Goal: Information Seeking & Learning: Learn about a topic

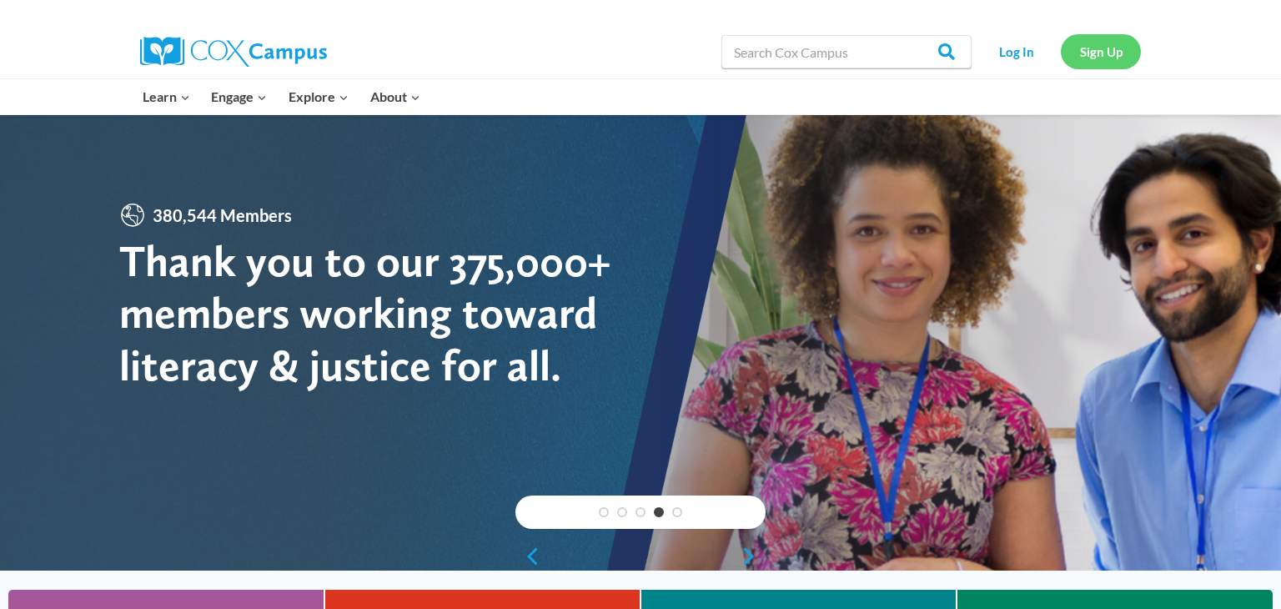
click at [1099, 65] on link "Sign Up" at bounding box center [1101, 51] width 80 height 34
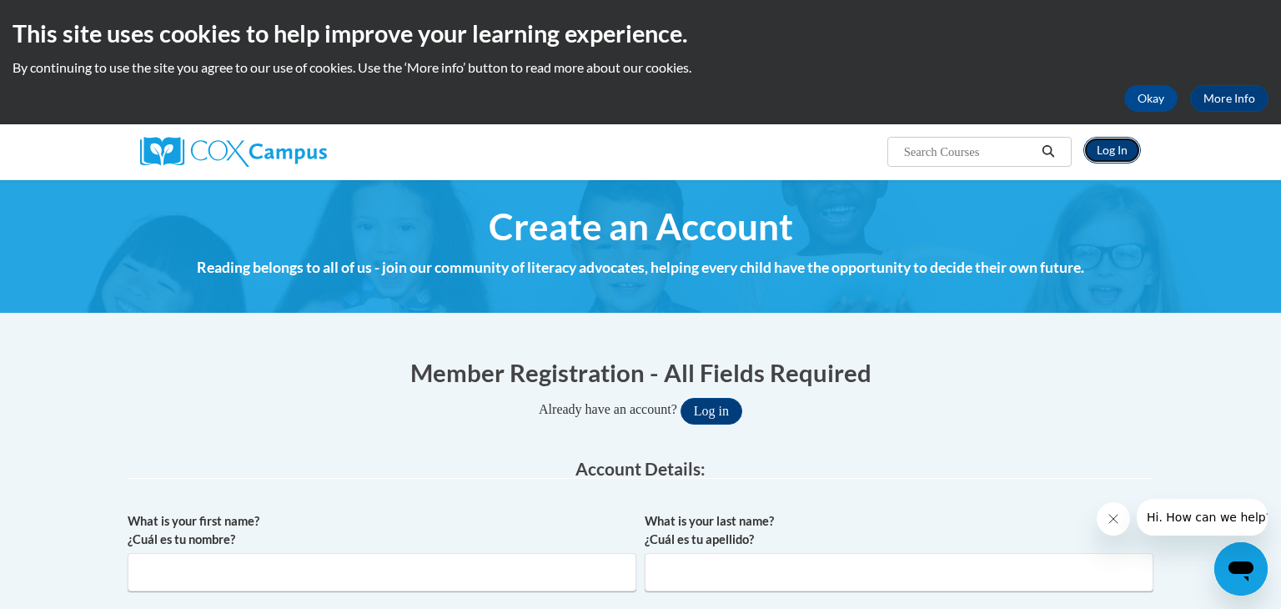
click at [1114, 153] on link "Log In" at bounding box center [1113, 150] width 58 height 27
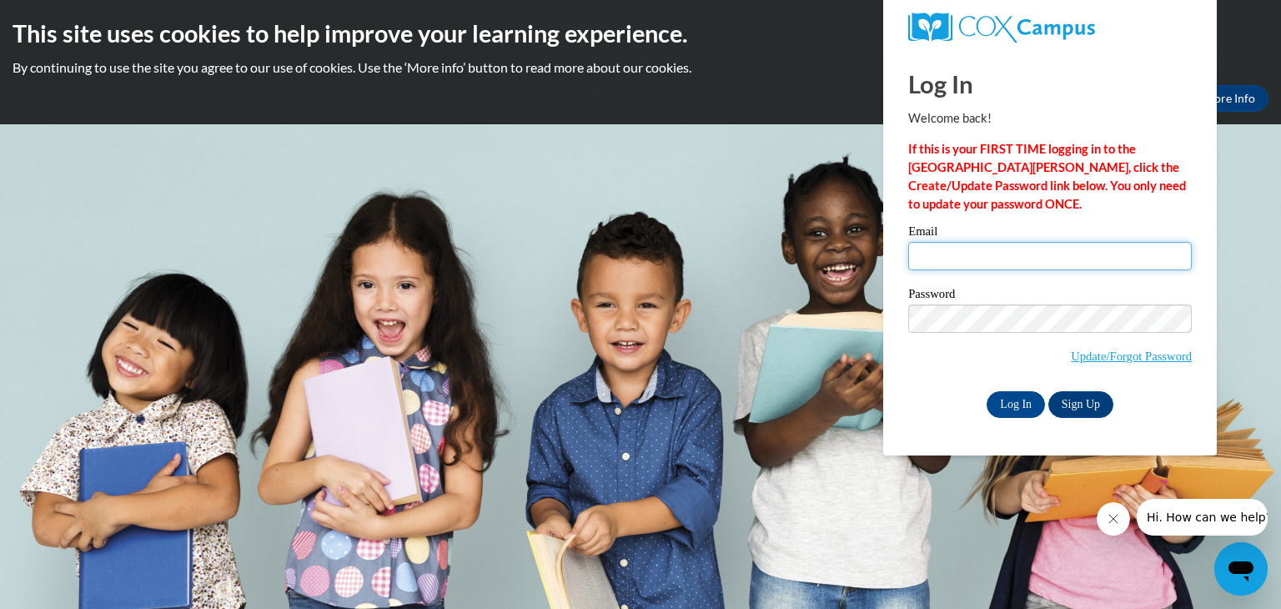
click at [994, 264] on input "Email" at bounding box center [1050, 256] width 284 height 28
type input "[PERSON_NAME][EMAIL_ADDRESS][PERSON_NAME][DOMAIN_NAME]"
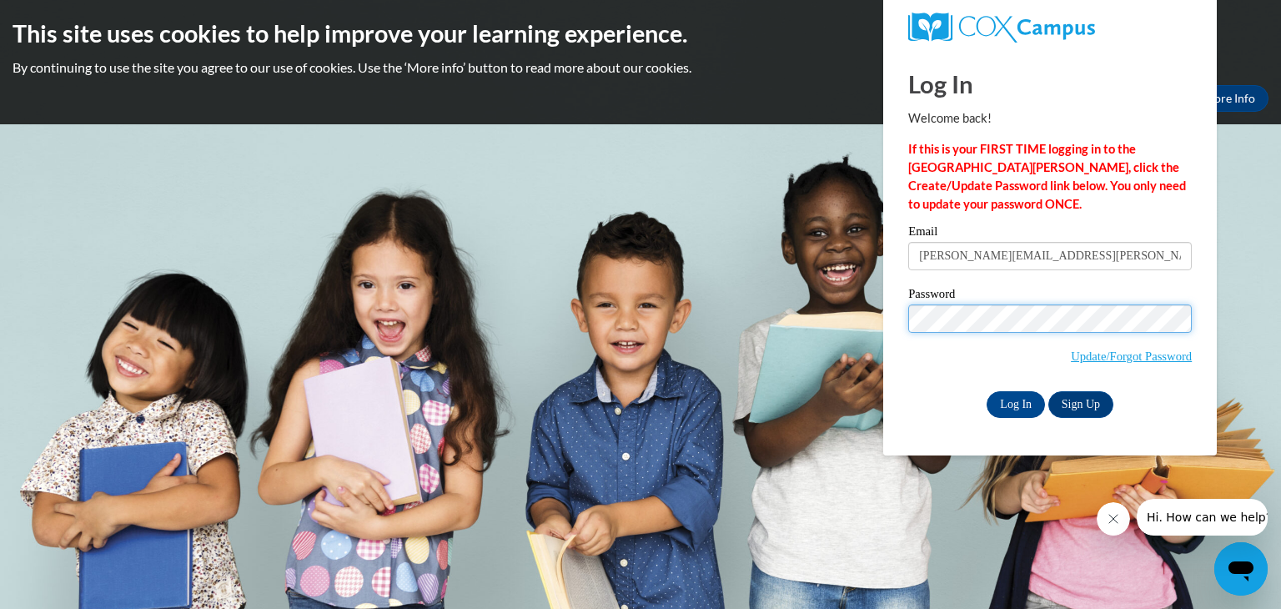
click at [987, 391] on input "Log In" at bounding box center [1016, 404] width 58 height 27
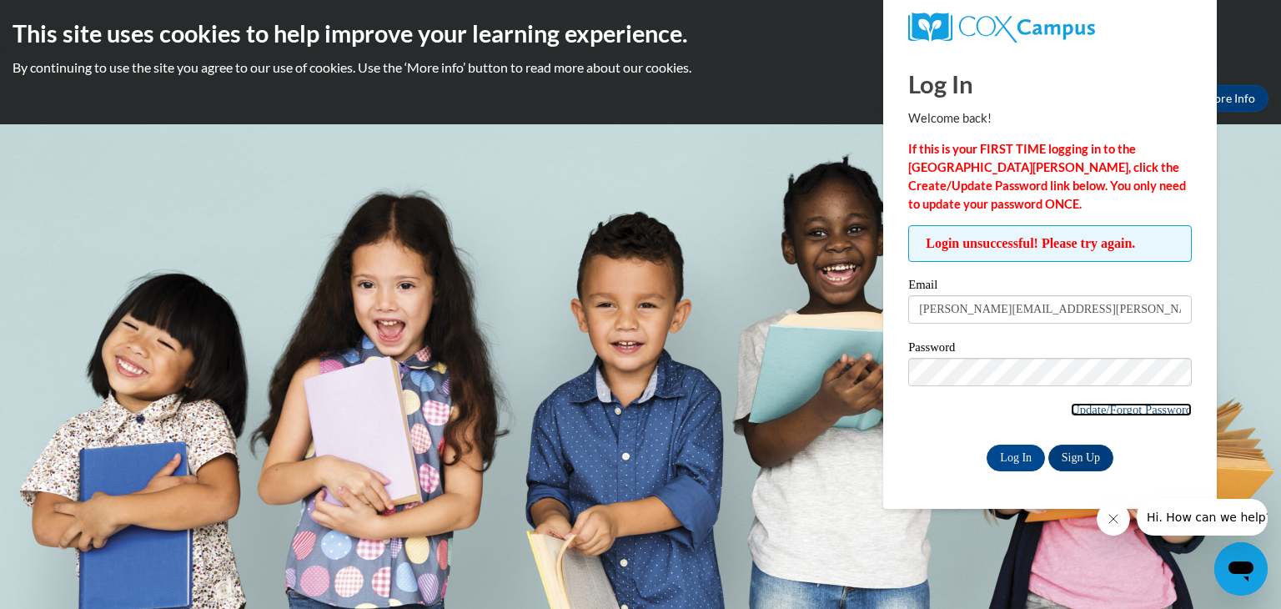
click at [1079, 411] on link "Update/Forgot Password" at bounding box center [1131, 409] width 121 height 13
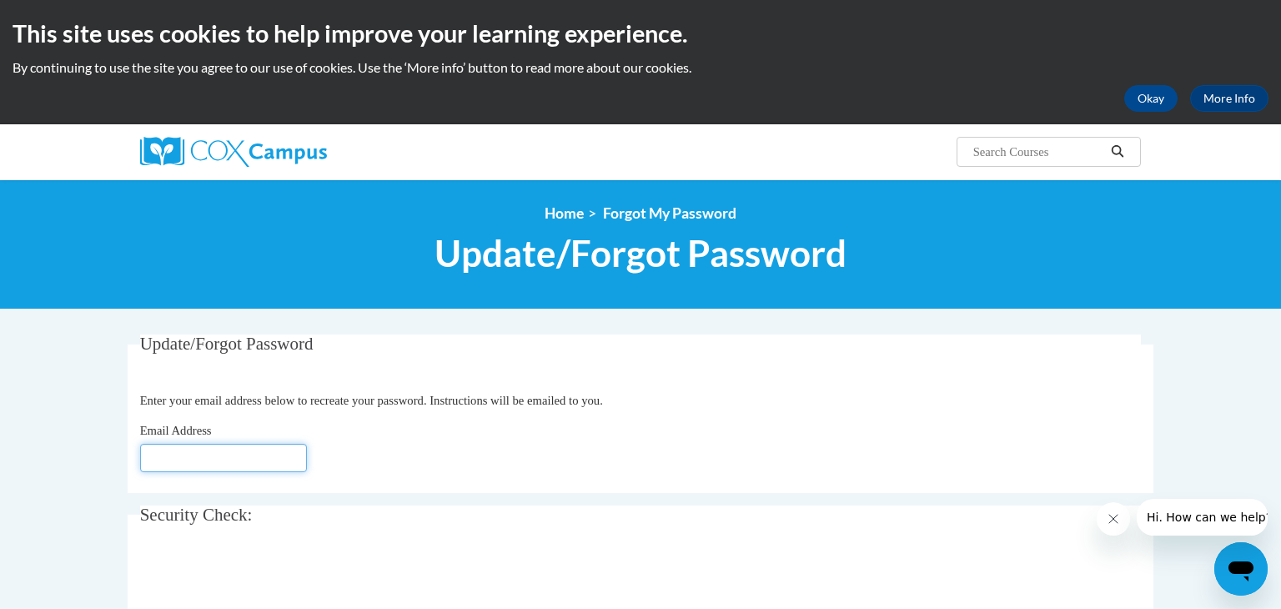
click at [171, 464] on input "Email Address" at bounding box center [223, 458] width 167 height 28
type input "angela"
click at [229, 457] on input "Angela.peters@rps.net" at bounding box center [223, 458] width 167 height 28
type input "Angela.peters@wrps.net"
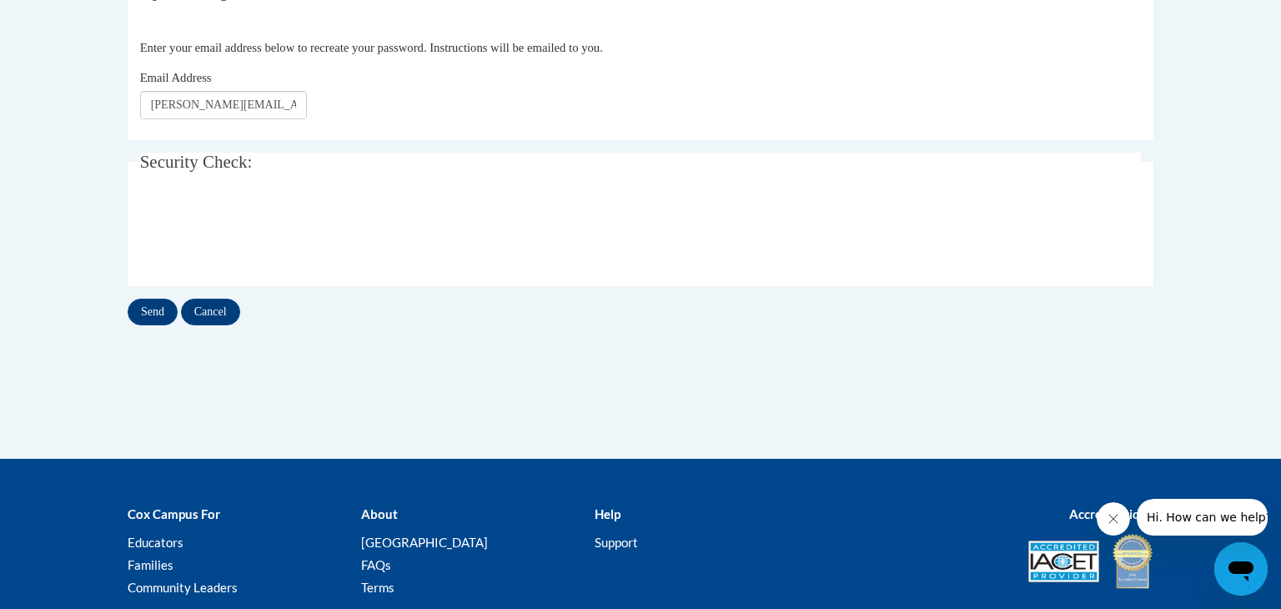
scroll to position [354, 0]
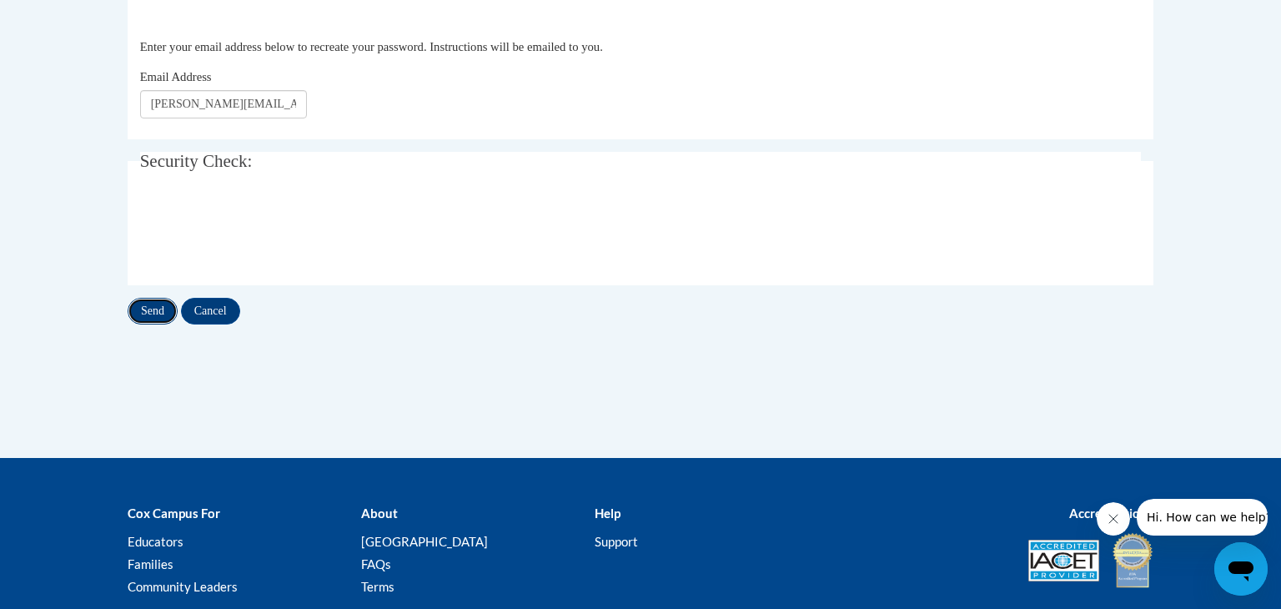
click at [150, 319] on input "Send" at bounding box center [153, 311] width 50 height 27
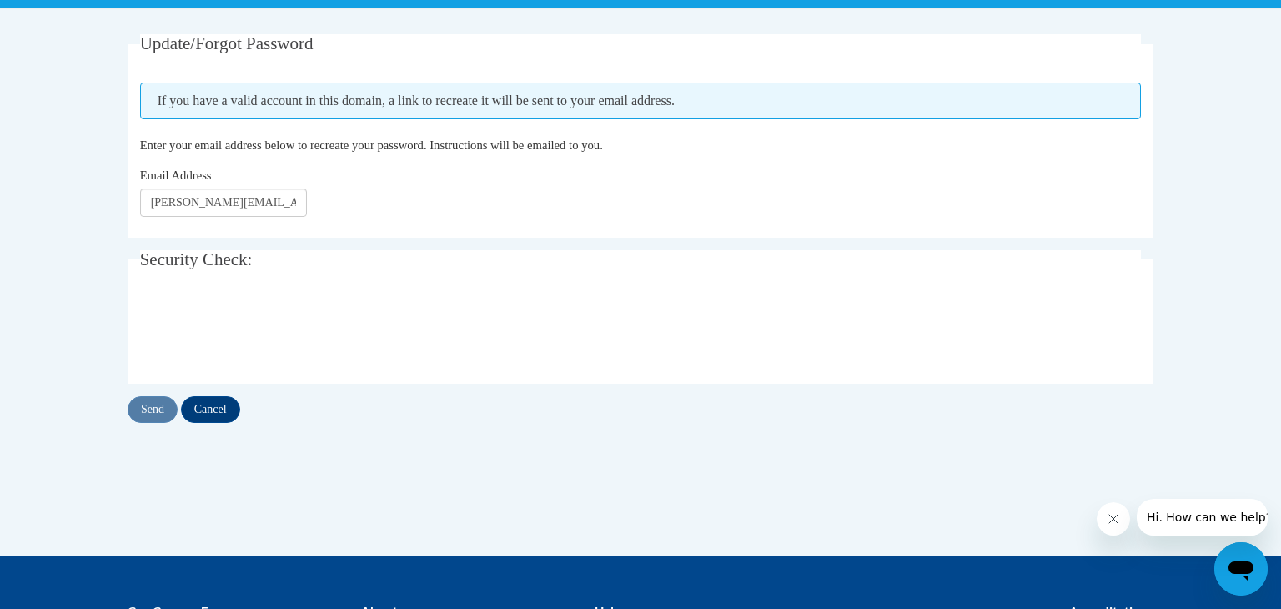
scroll to position [310, 0]
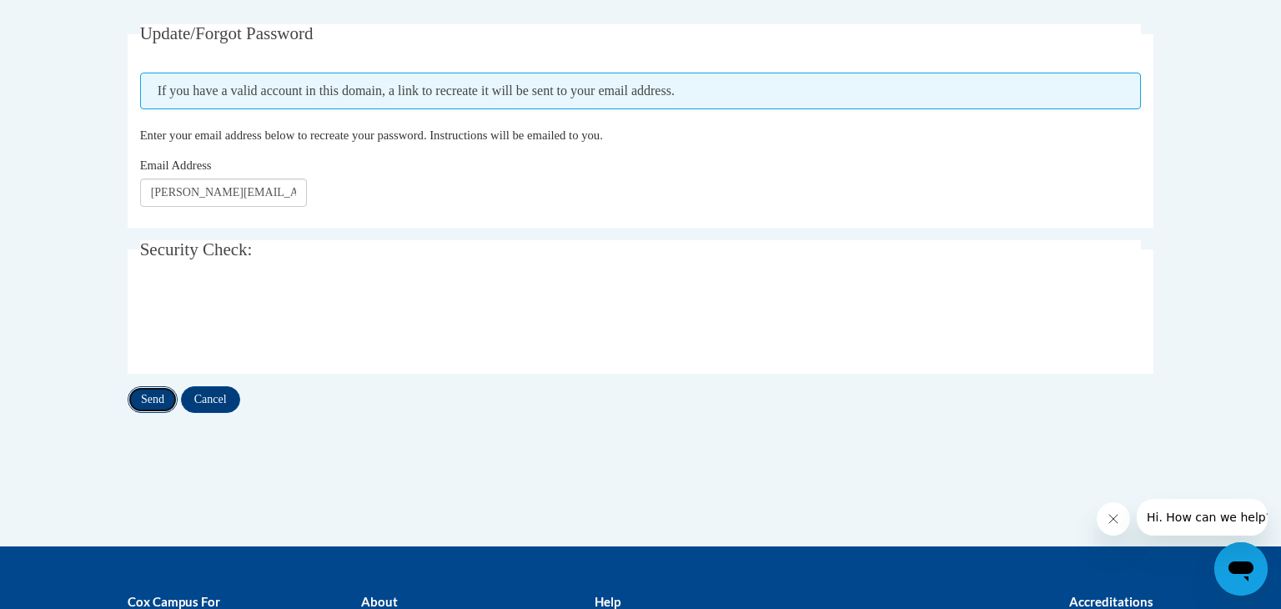
click at [147, 404] on input "Send" at bounding box center [153, 399] width 50 height 27
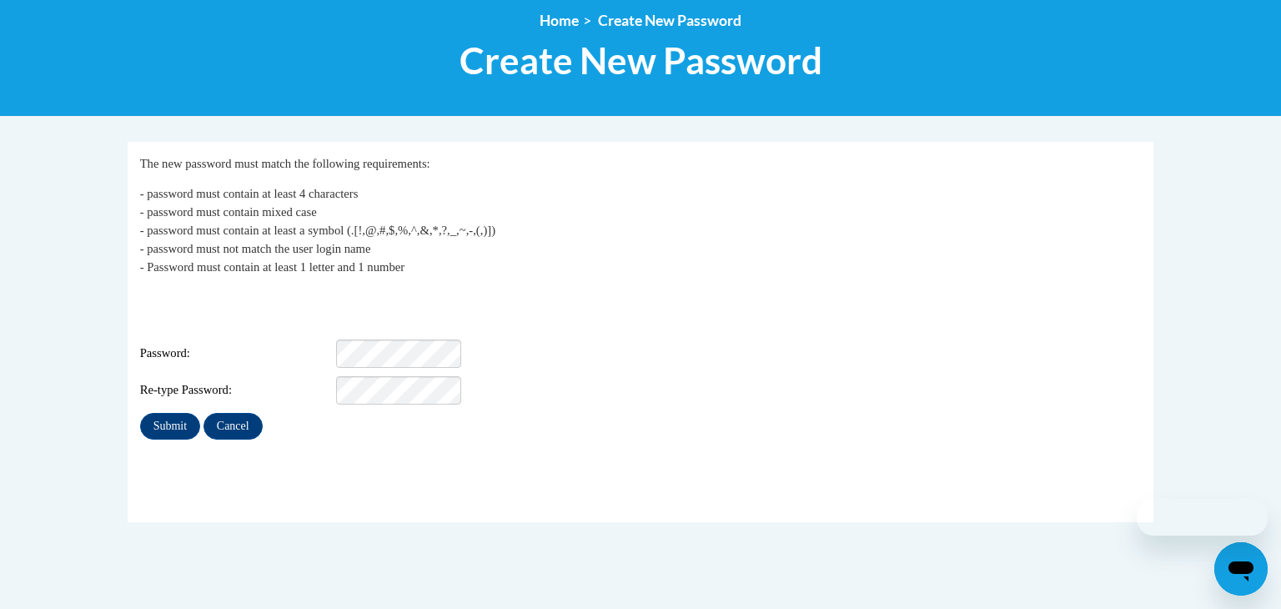
scroll to position [209, 0]
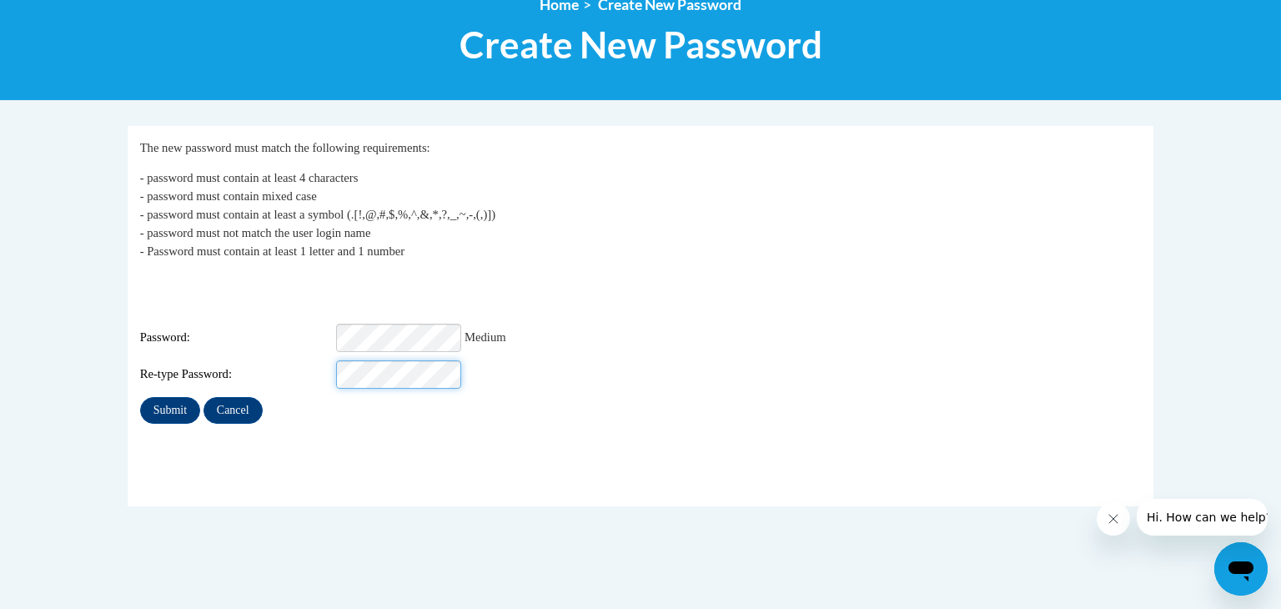
click at [140, 397] on input "Submit" at bounding box center [170, 410] width 60 height 27
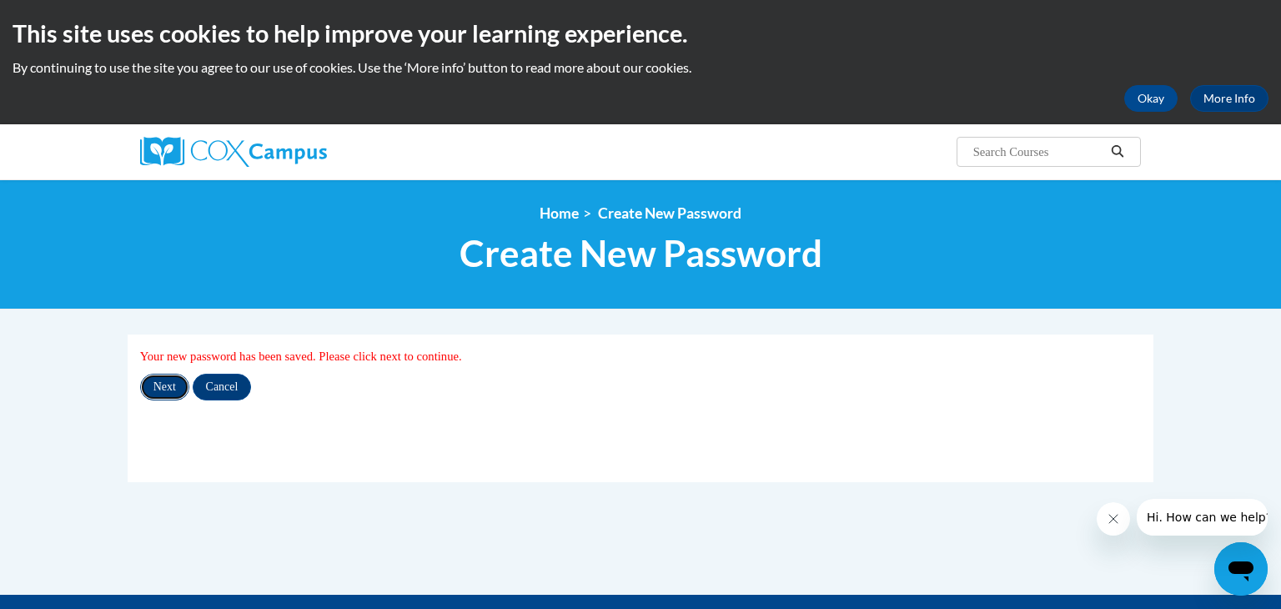
click at [151, 387] on input "Next" at bounding box center [164, 387] width 49 height 27
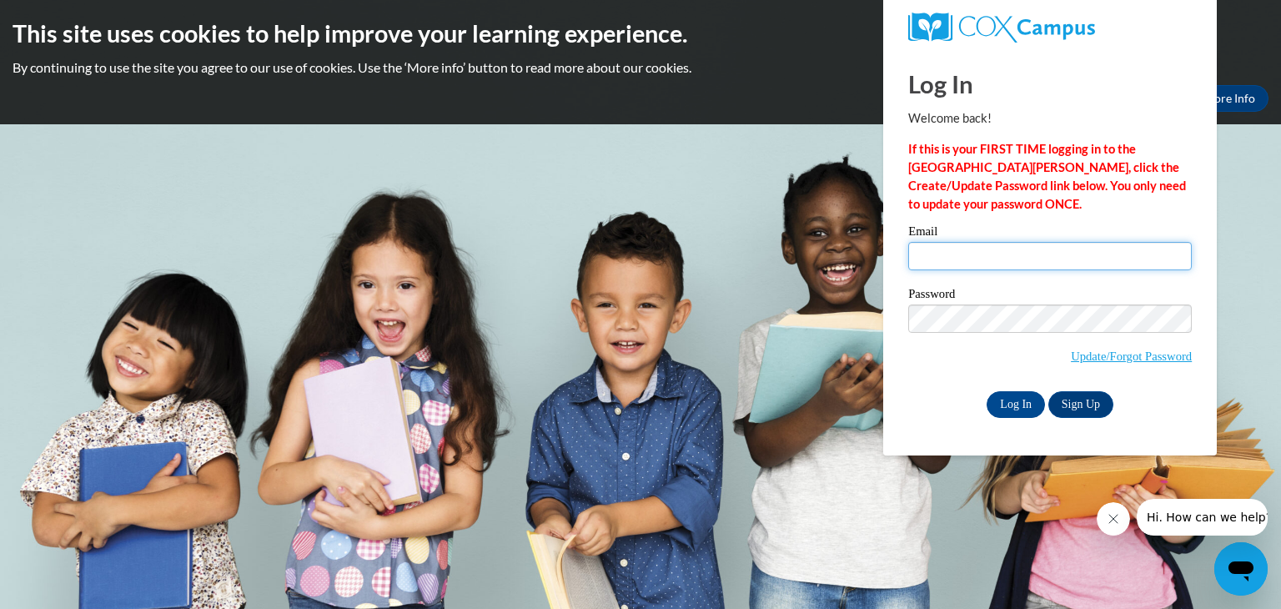
click at [971, 260] on input "Email" at bounding box center [1050, 256] width 284 height 28
type input "[PERSON_NAME][EMAIL_ADDRESS][PERSON_NAME][DOMAIN_NAME]"
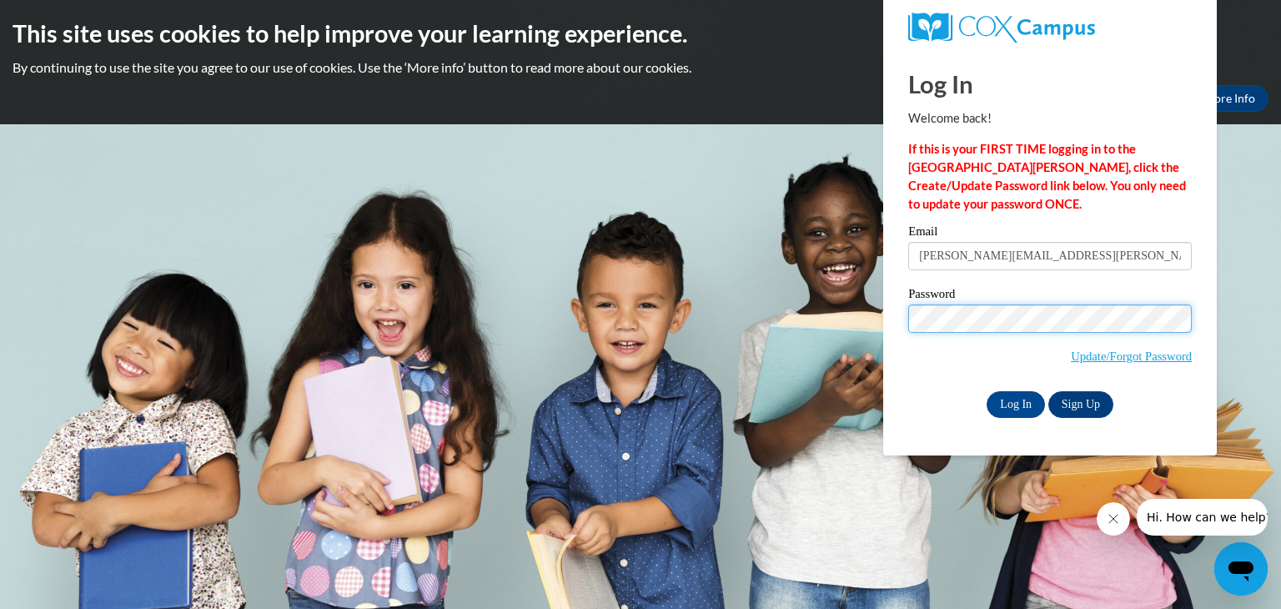
click at [987, 391] on input "Log In" at bounding box center [1016, 404] width 58 height 27
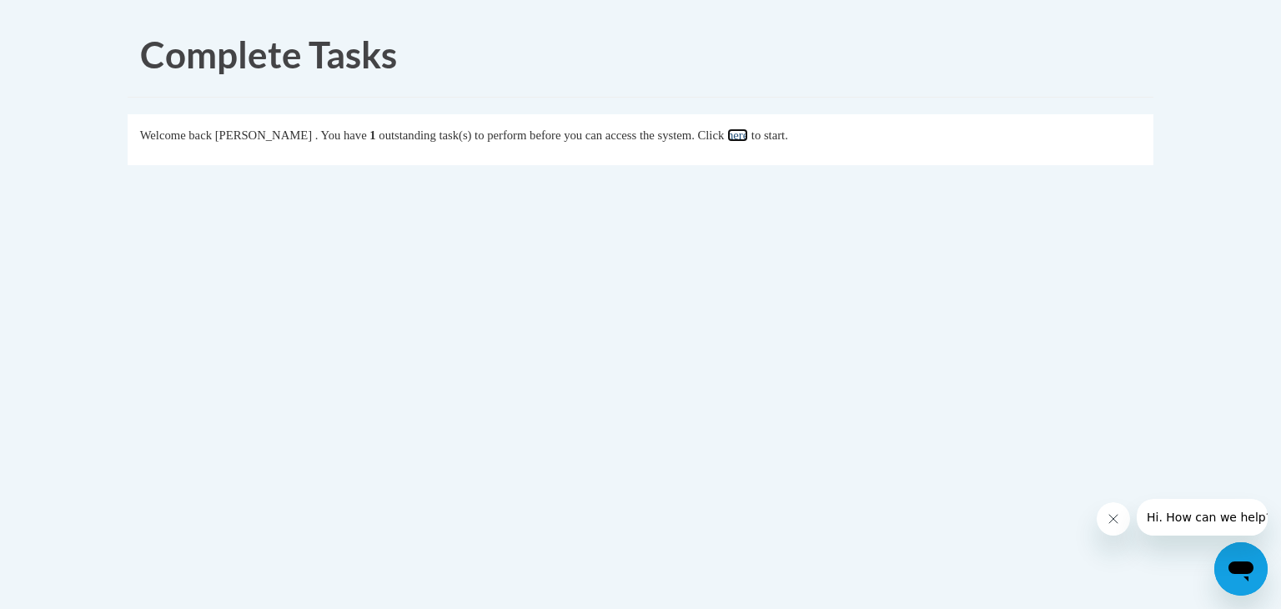
click at [748, 138] on link "here" at bounding box center [737, 134] width 21 height 13
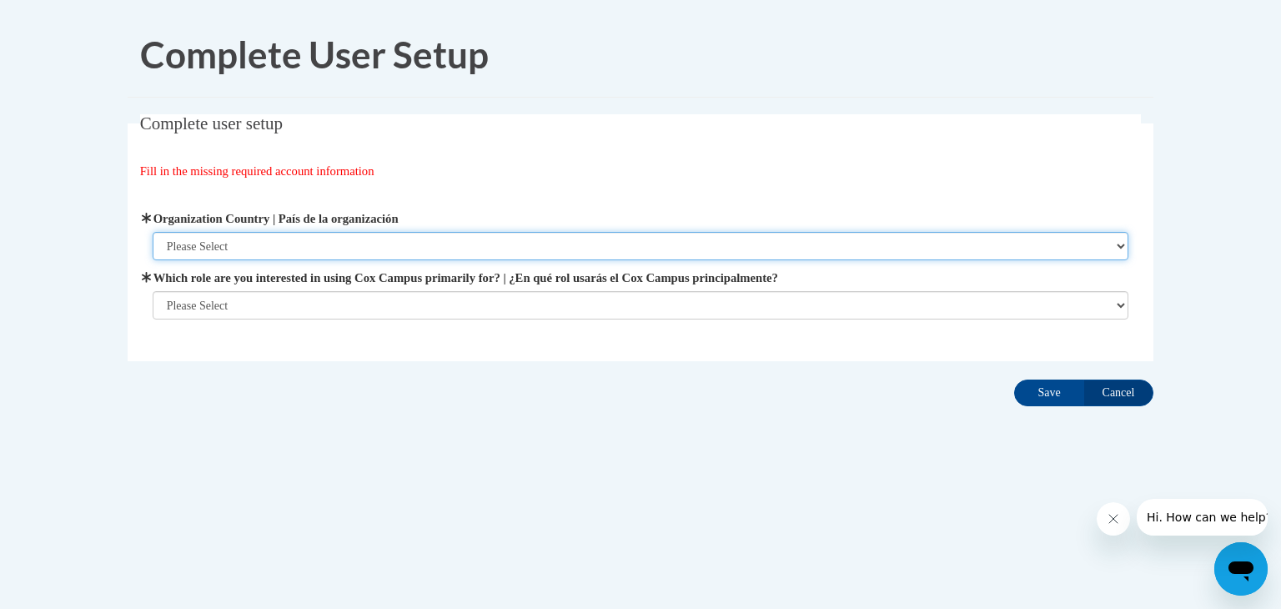
click at [1125, 244] on select "Please Select United States | Estados Unidos Outside of the United States | Fue…" at bounding box center [641, 246] width 977 height 28
select select "ad49bcad-a171-4b2e-b99c-48b446064914"
click at [153, 232] on select "Please Select United States | Estados Unidos Outside of the United States | Fue…" at bounding box center [641, 246] width 977 height 28
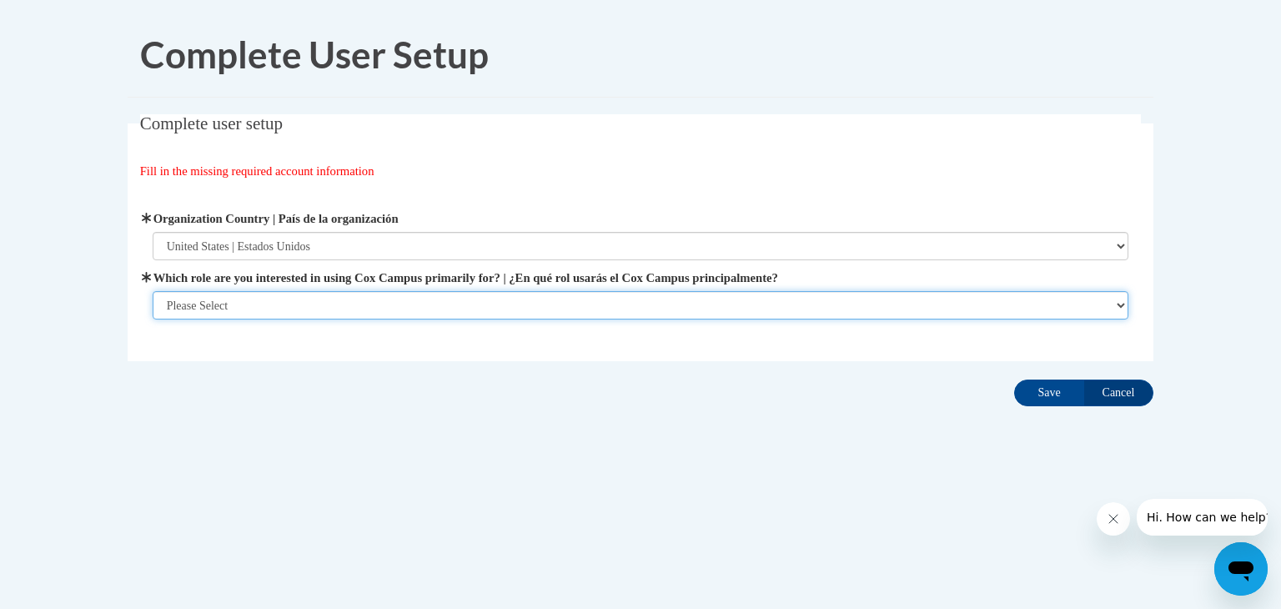
click at [1125, 304] on select "Please Select College/University | Colegio/Universidad Community/Nonprofit Part…" at bounding box center [641, 305] width 977 height 28
select select "fbf2d438-af2f-41f8-98f1-81c410e29de3"
click at [153, 319] on select "Please Select College/University | Colegio/Universidad Community/Nonprofit Part…" at bounding box center [641, 305] width 977 height 28
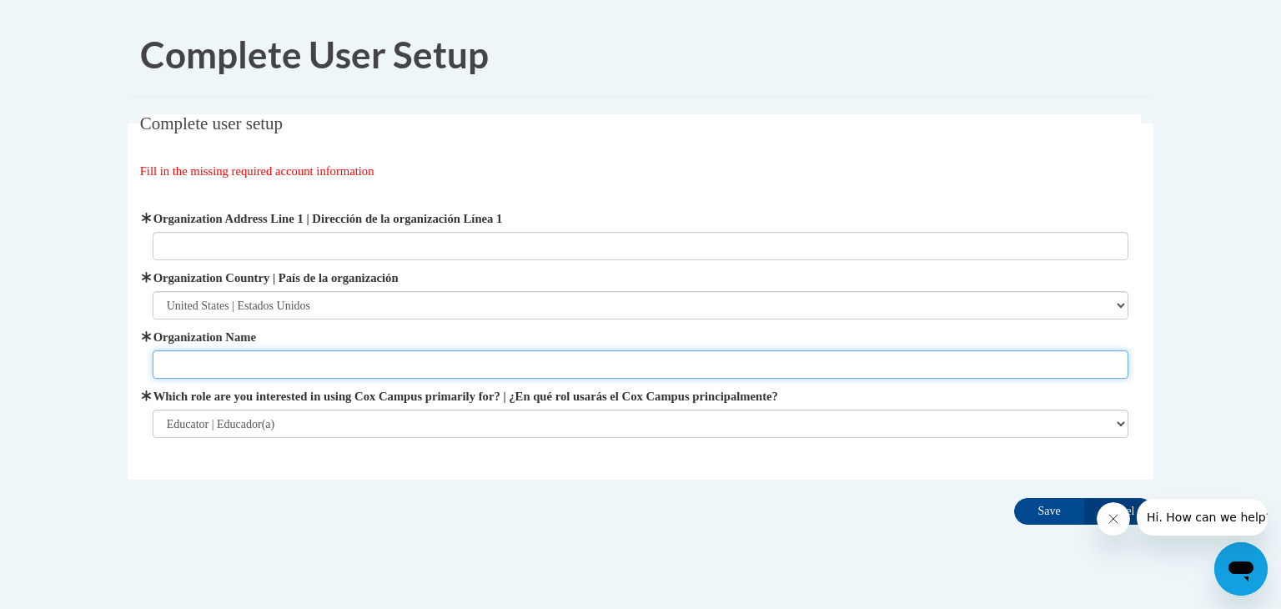
click at [269, 368] on input "Organization Name" at bounding box center [641, 364] width 977 height 28
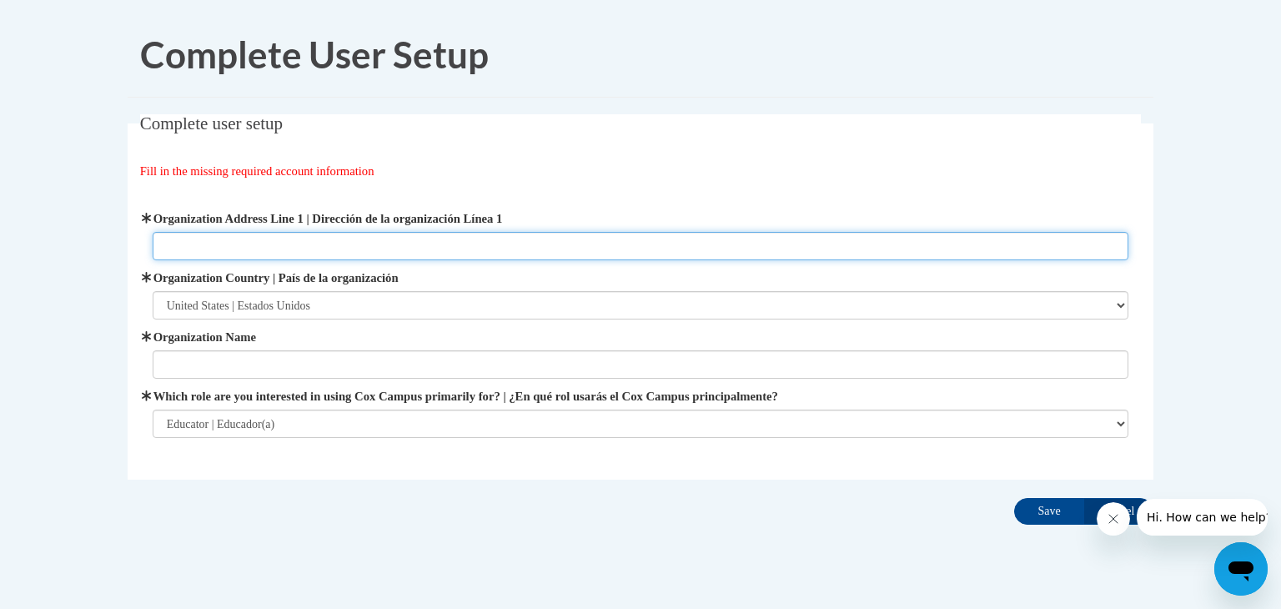
click at [232, 243] on input "Organization Address Line 1 | Dirección de la organización Línea 1" at bounding box center [641, 246] width 977 height 28
type input "8511 Cty Rd WW"
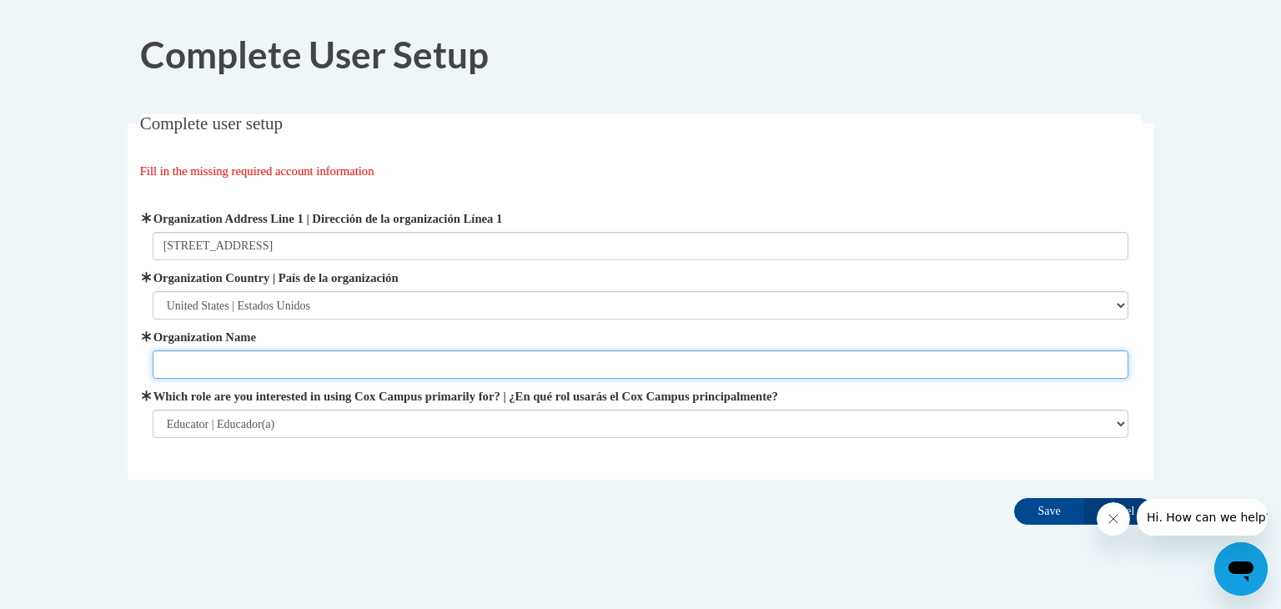
click at [189, 363] on input "Organization Name" at bounding box center [641, 364] width 977 height 28
type input "WRPS"
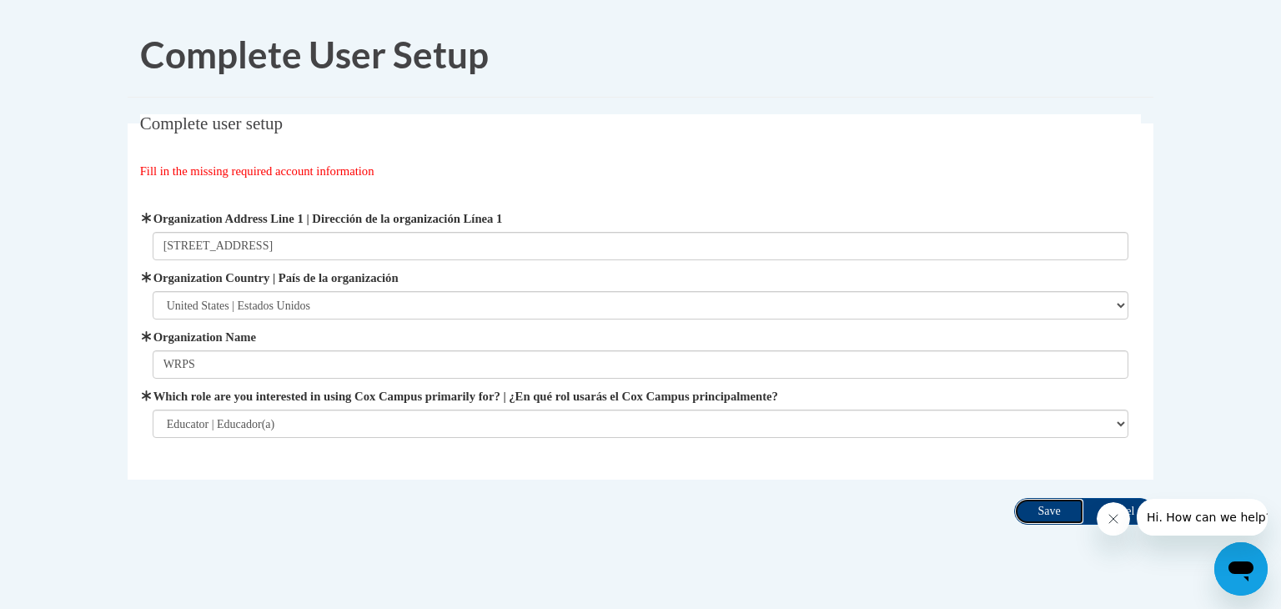
click at [1047, 519] on input "Save" at bounding box center [1049, 511] width 70 height 27
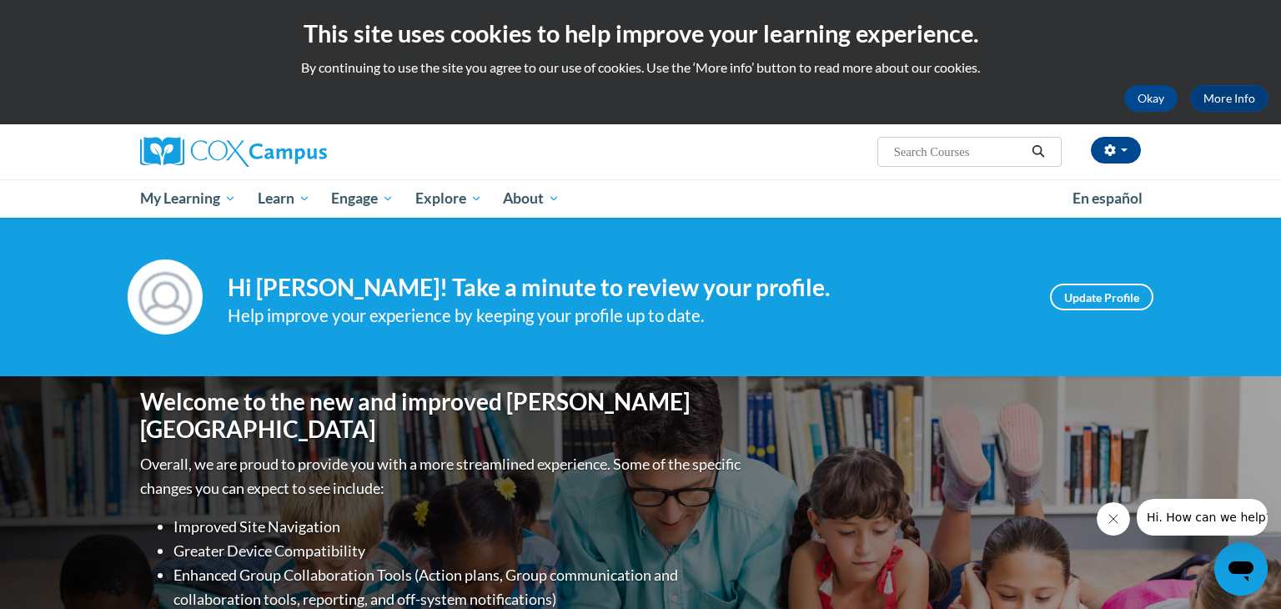
click at [1118, 526] on button "Close message from company" at bounding box center [1113, 518] width 33 height 33
click at [1161, 93] on button "Okay" at bounding box center [1150, 98] width 53 height 27
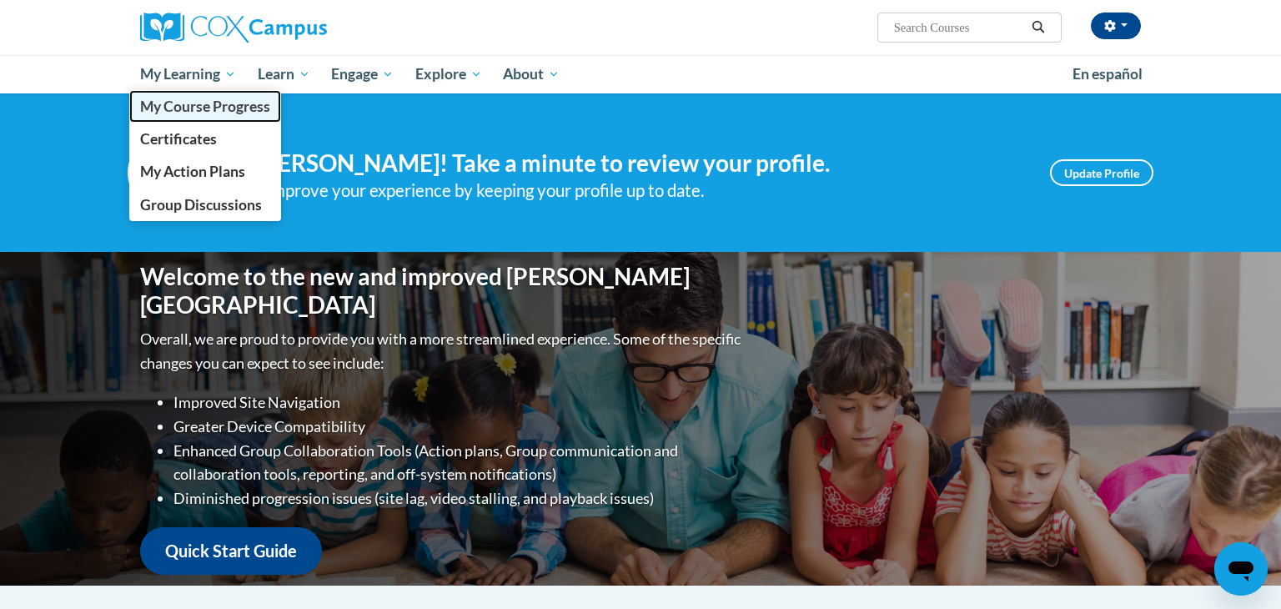
click at [204, 92] on link "My Course Progress" at bounding box center [205, 106] width 152 height 33
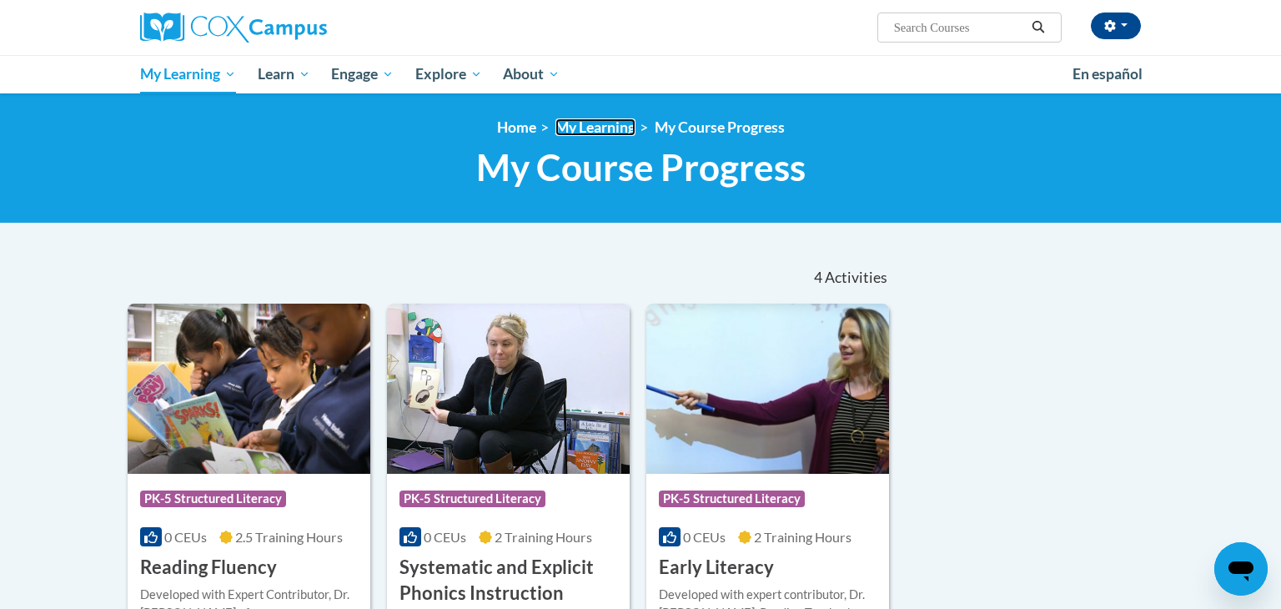
click at [611, 132] on link "My Learning" at bounding box center [596, 127] width 80 height 18
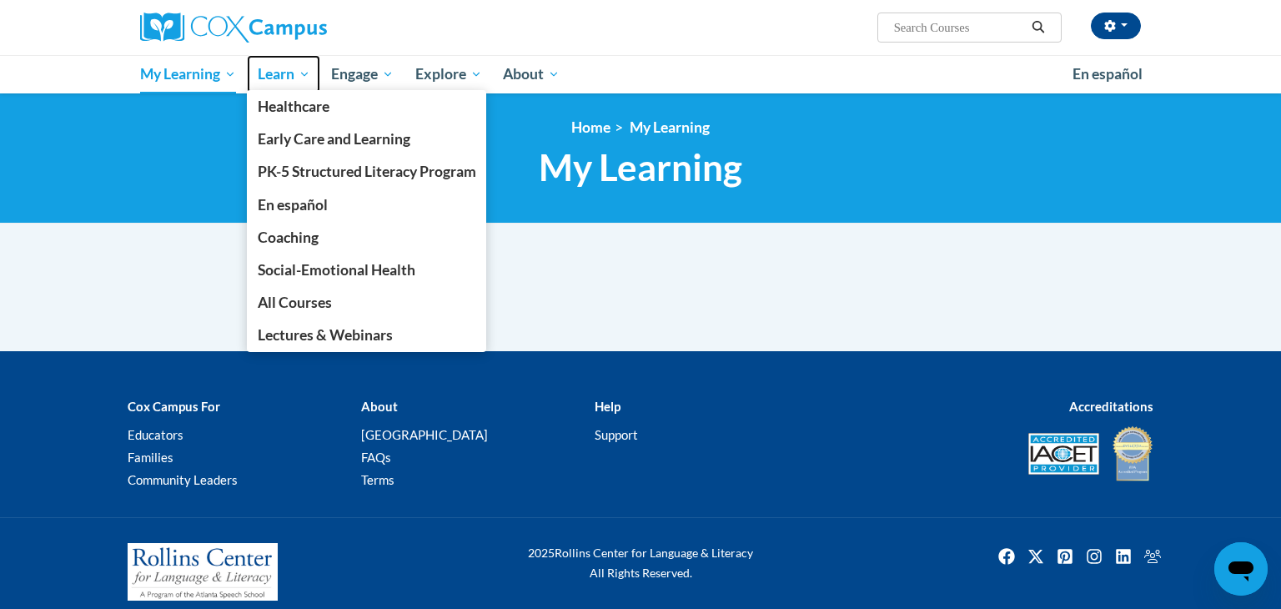
click at [283, 67] on span "Learn" at bounding box center [284, 74] width 53 height 20
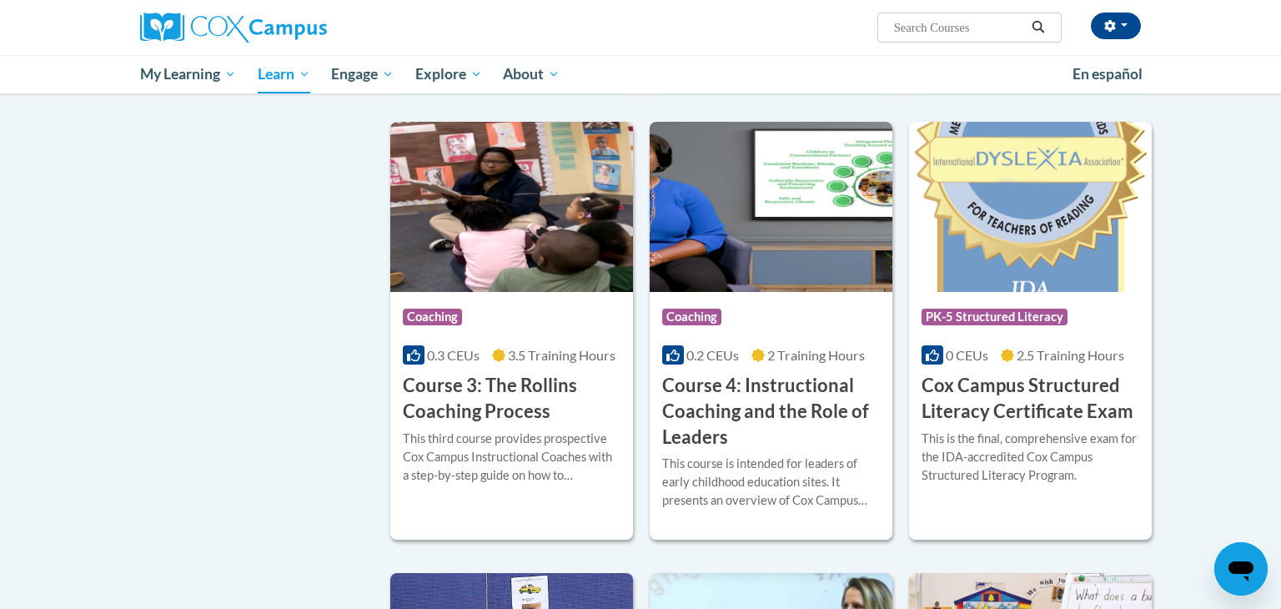
scroll to position [1128, 0]
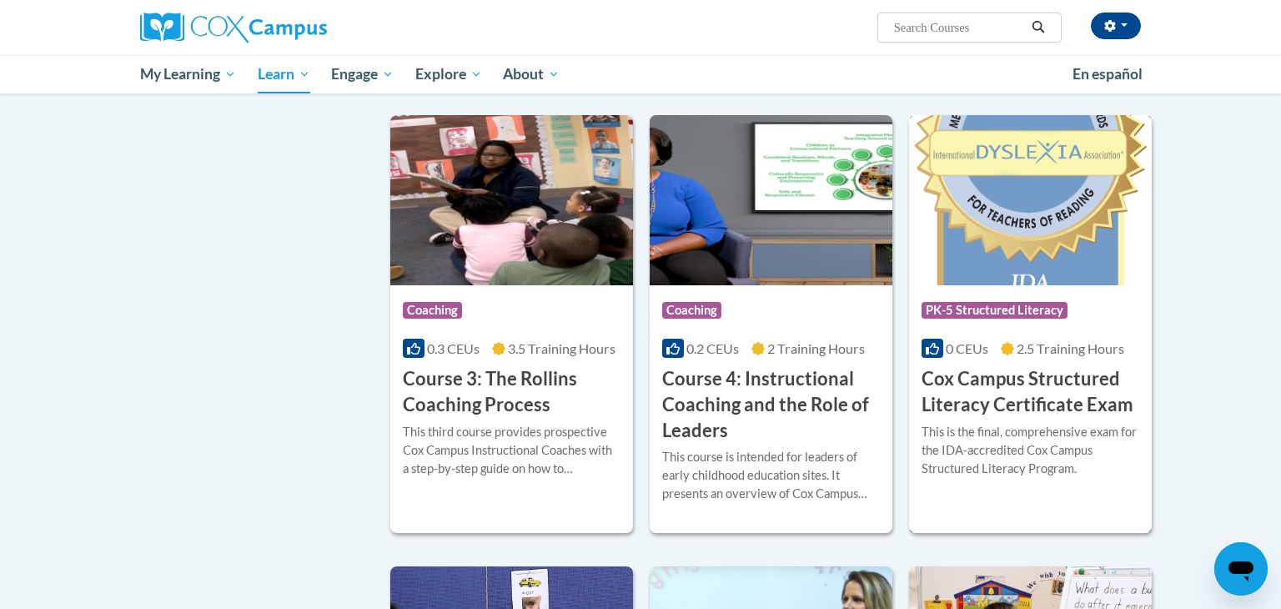
click at [1111, 331] on div "Course Category: PK-5 Structured Literacy" at bounding box center [1031, 313] width 218 height 38
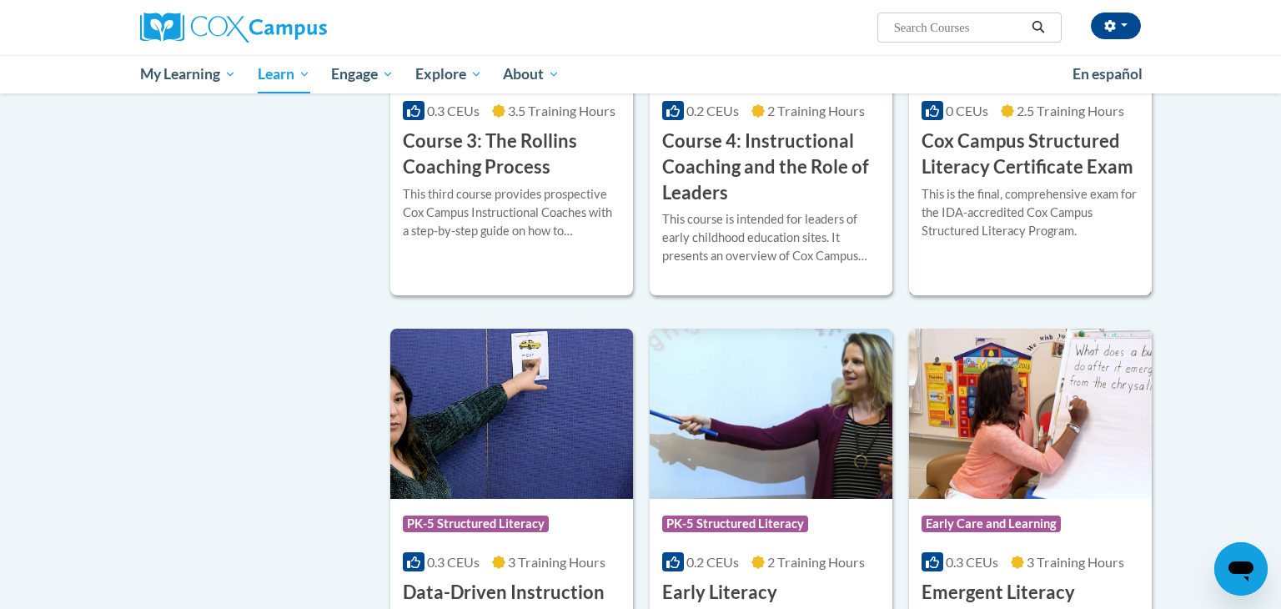
scroll to position [1431, 0]
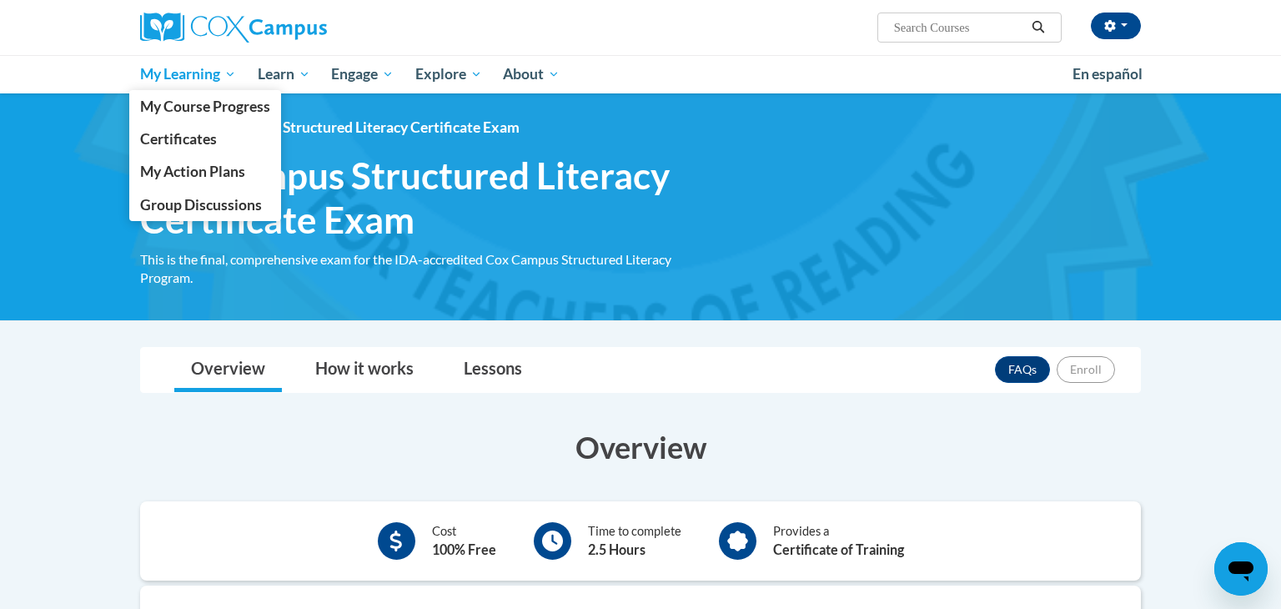
click at [194, 80] on span "My Learning" at bounding box center [188, 74] width 96 height 20
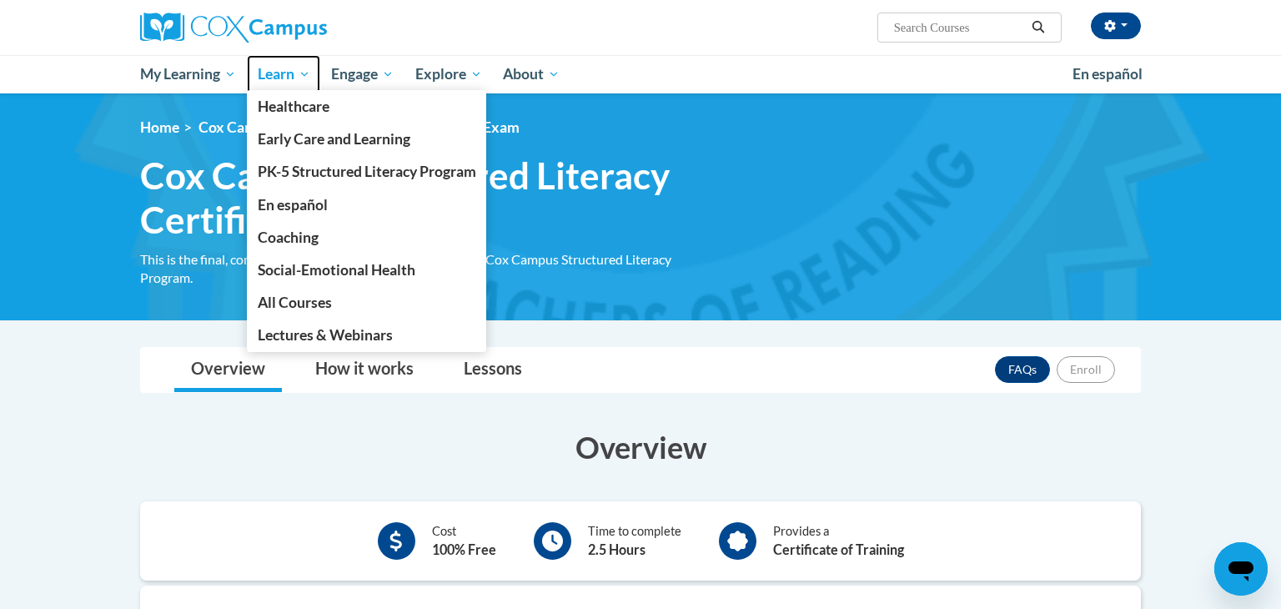
click at [284, 75] on span "Learn" at bounding box center [284, 74] width 53 height 20
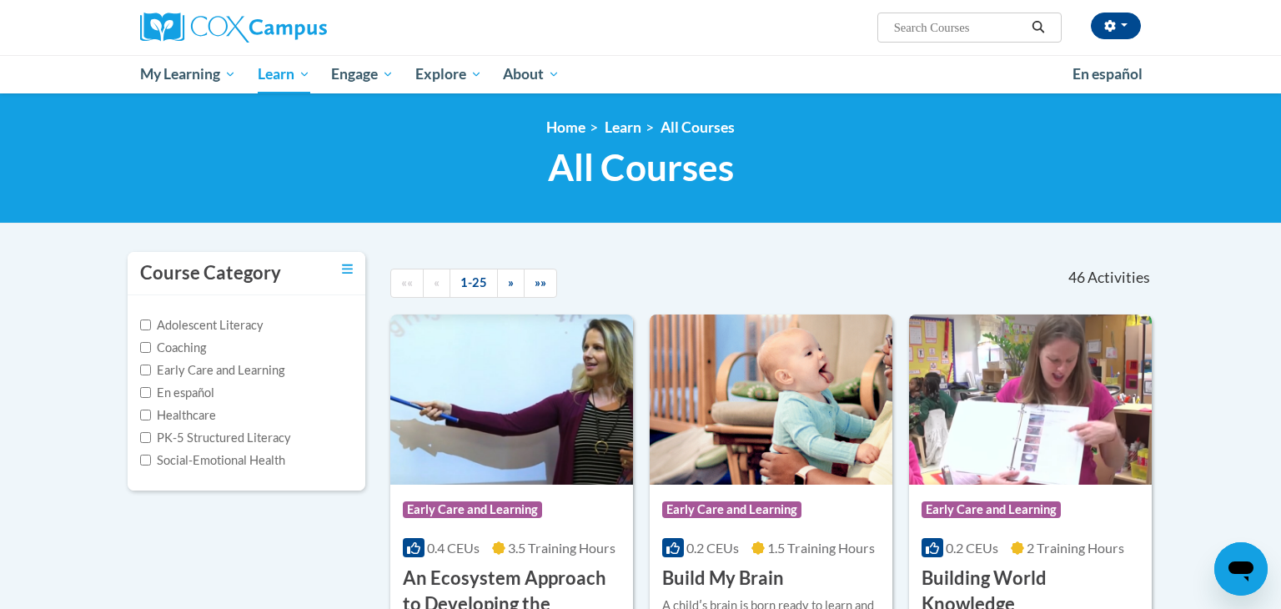
click at [235, 444] on label "PK-5 Structured Literacy" at bounding box center [215, 438] width 151 height 18
click at [151, 443] on input "PK-5 Structured Literacy" at bounding box center [145, 437] width 11 height 11
checkbox input "true"
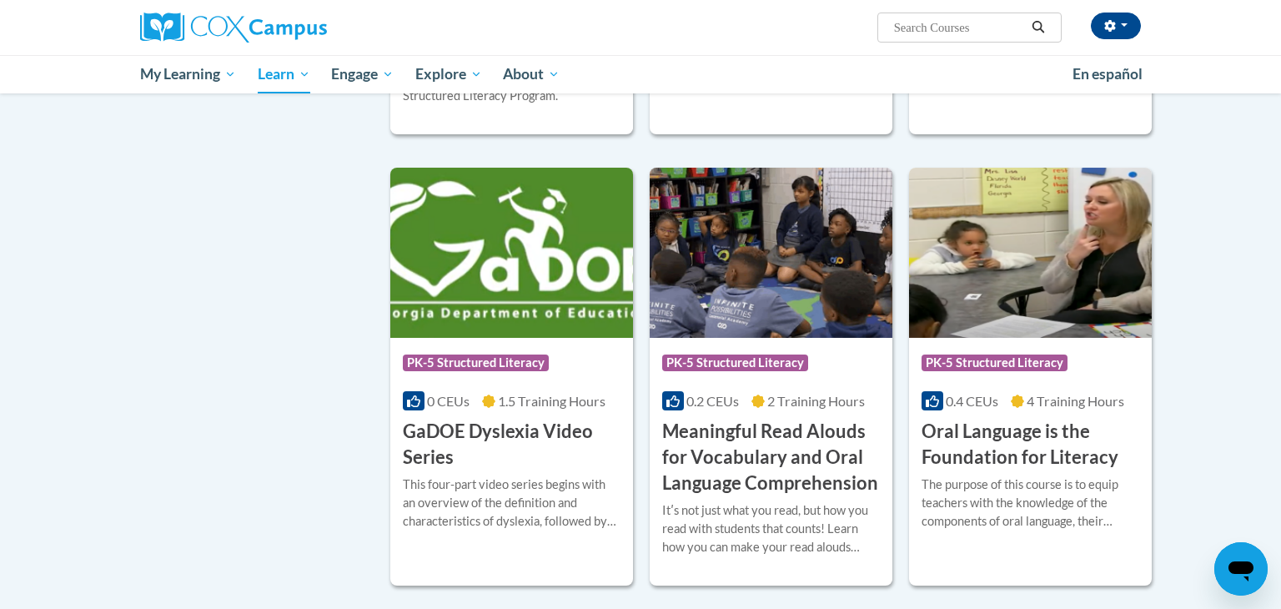
scroll to position [575, 0]
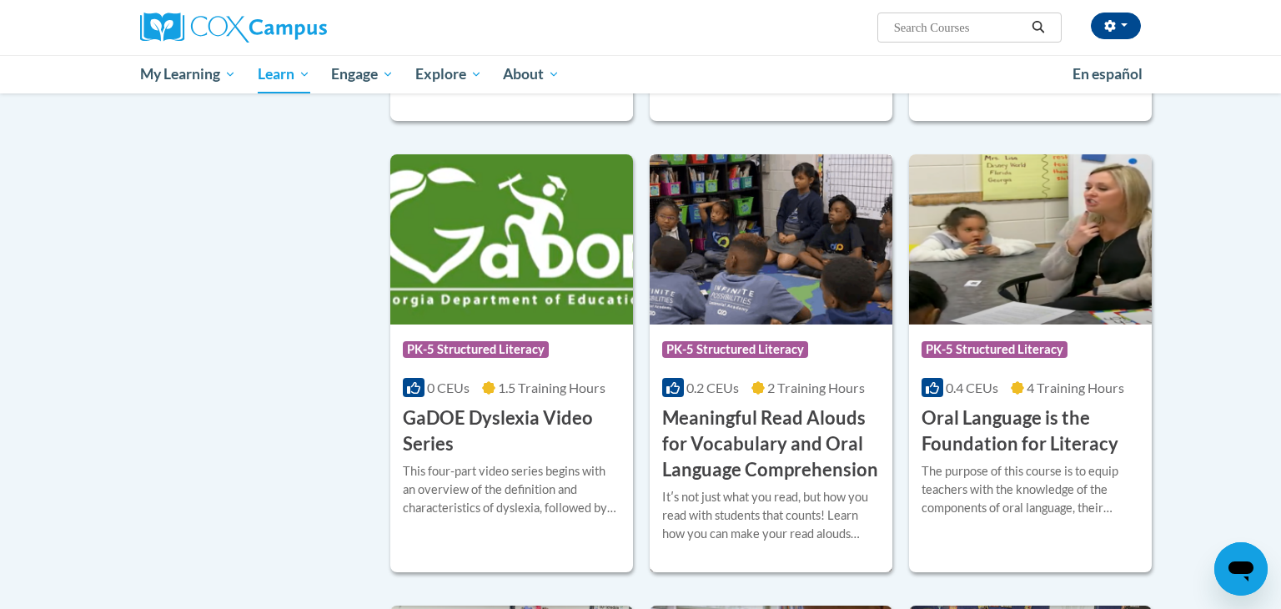
click at [797, 488] on div "Itʹs not just what you read, but how you read with students that counts! Learn …" at bounding box center [771, 515] width 218 height 55
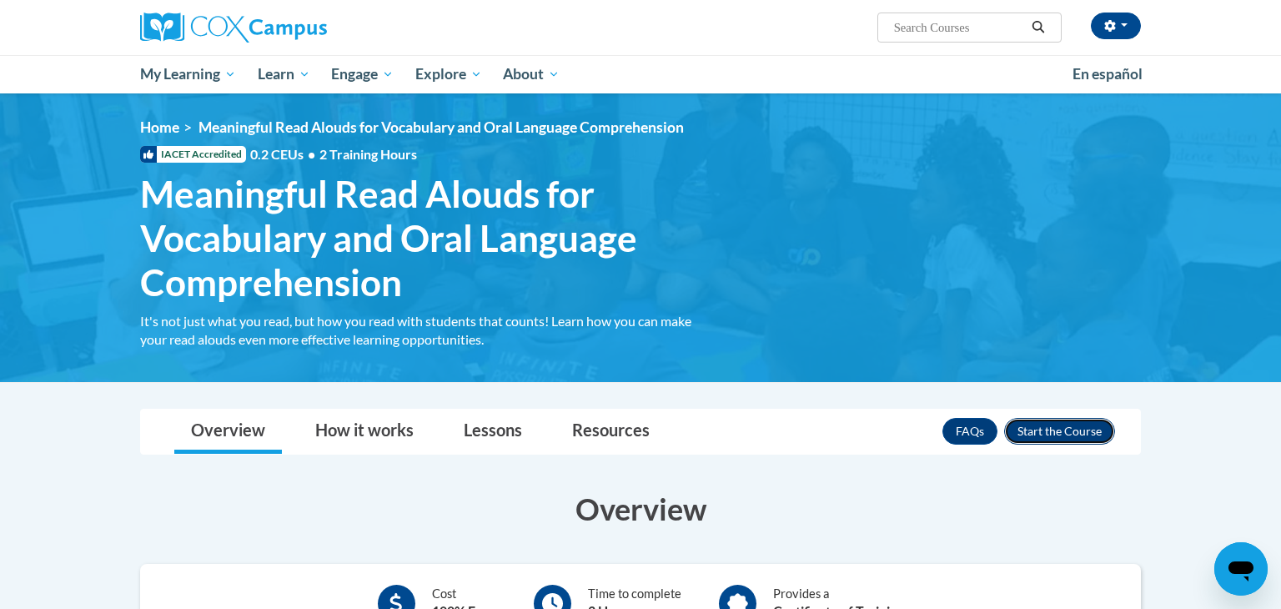
click at [1088, 440] on button "Enroll" at bounding box center [1059, 431] width 111 height 27
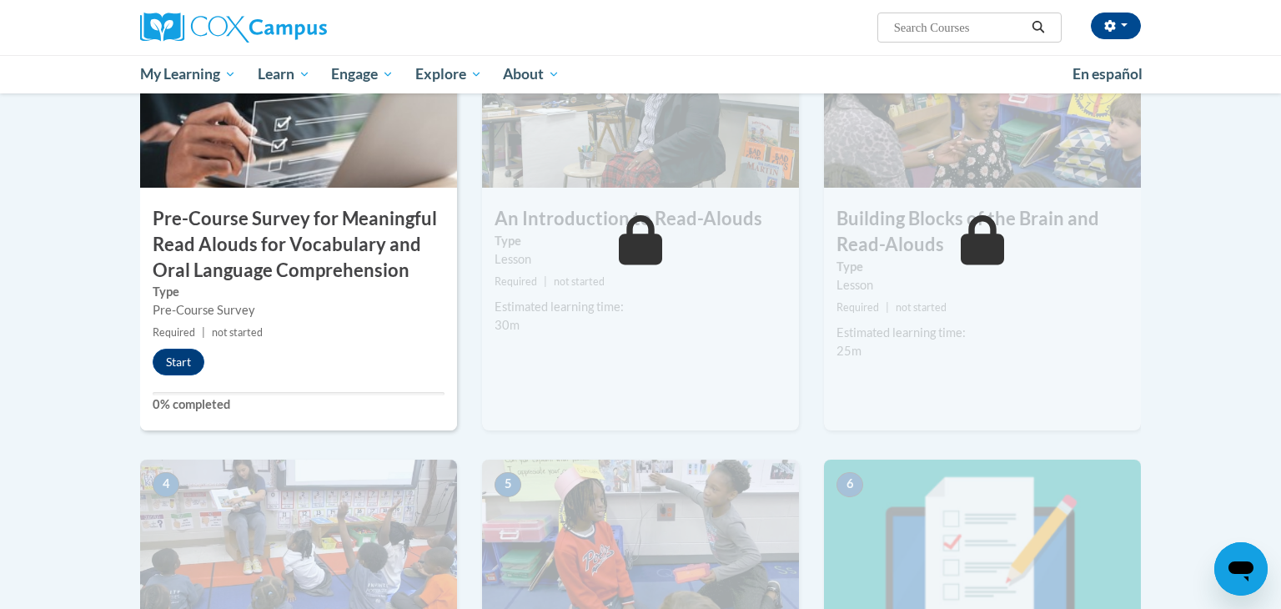
scroll to position [460, 0]
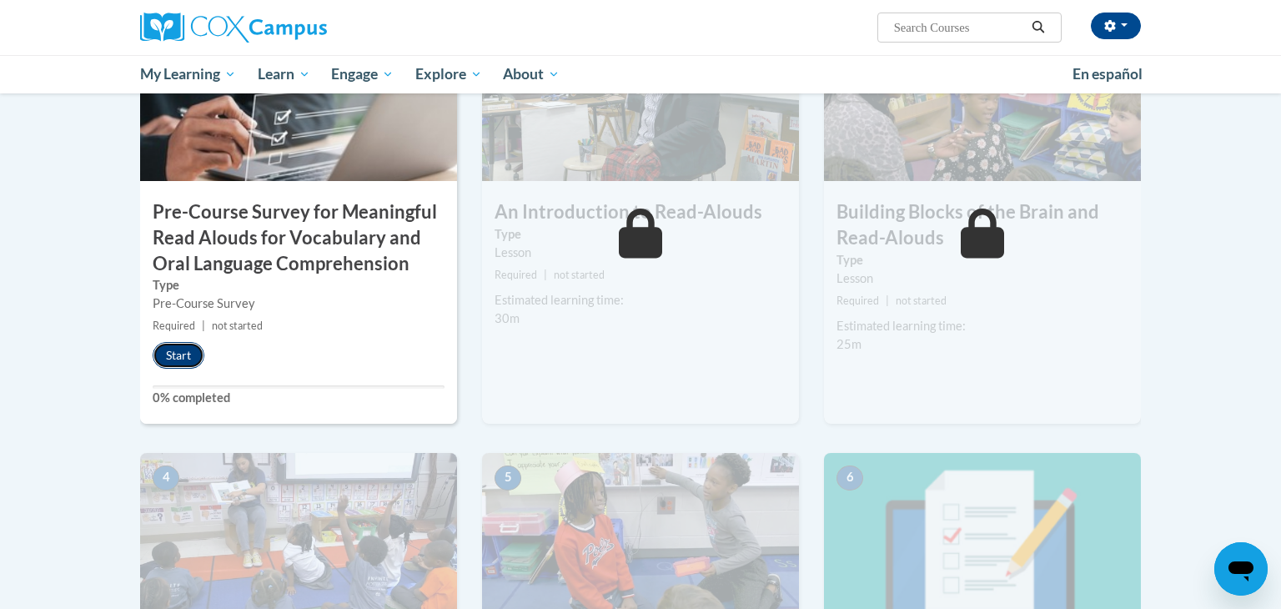
click at [180, 356] on button "Start" at bounding box center [179, 355] width 52 height 27
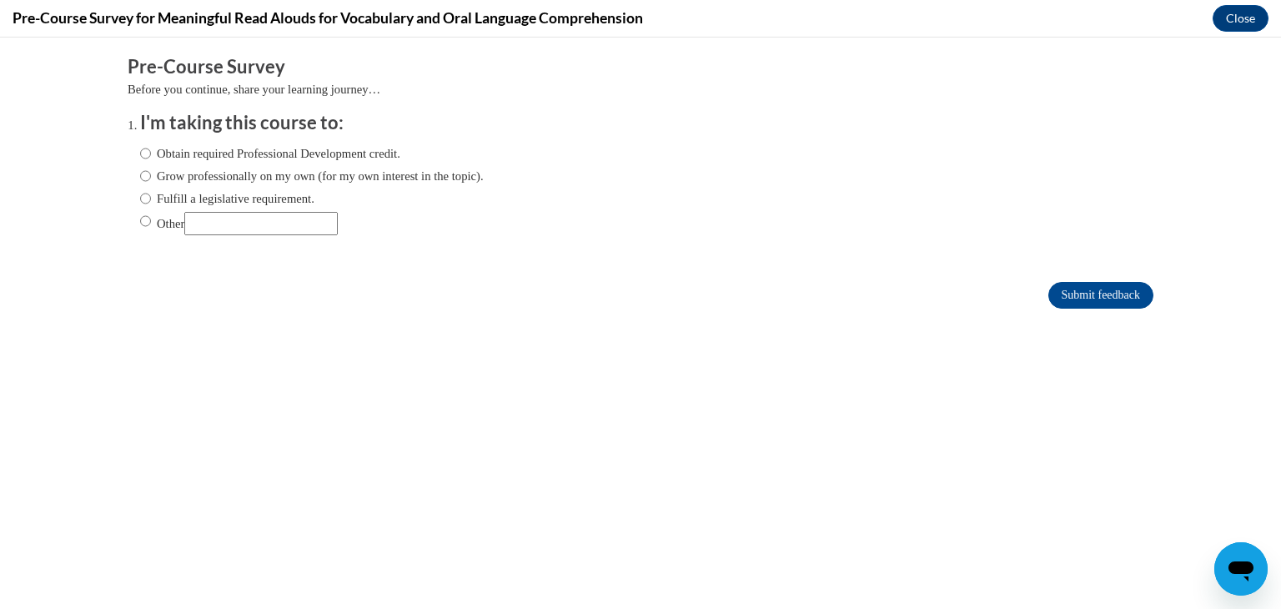
scroll to position [0, 0]
click at [143, 200] on input "Fulfill a legislative requirement." at bounding box center [145, 198] width 11 height 18
radio input "true"
click at [1098, 299] on input "Submit feedback" at bounding box center [1101, 295] width 105 height 27
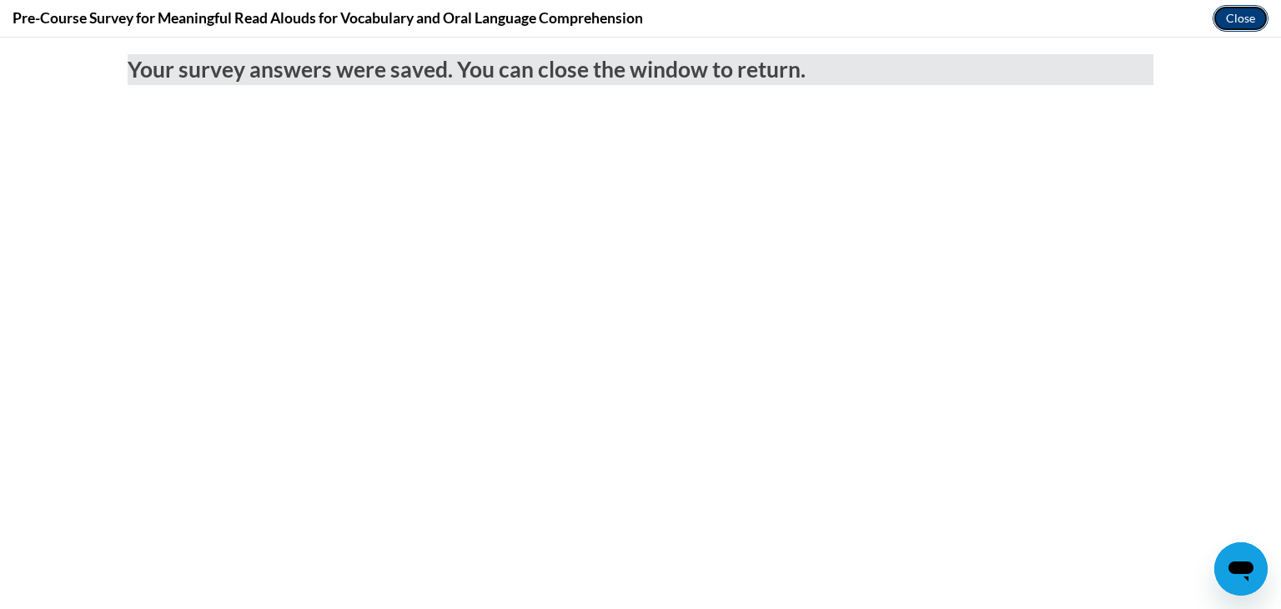
click at [1252, 26] on button "Close" at bounding box center [1241, 18] width 56 height 27
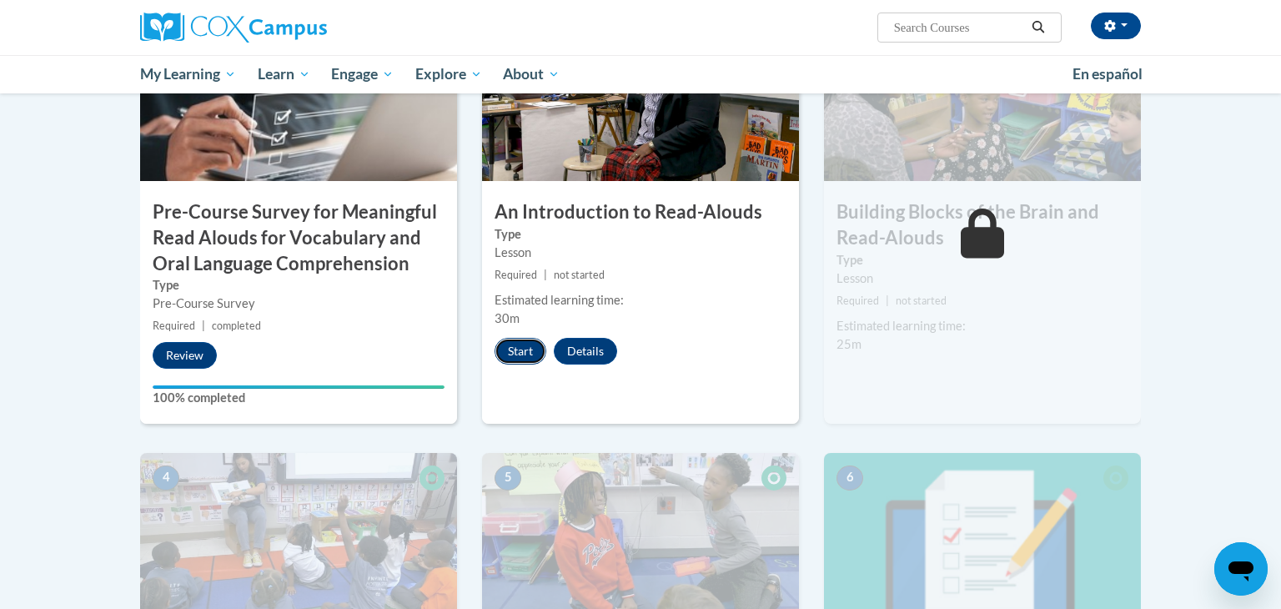
click at [521, 353] on button "Start" at bounding box center [521, 351] width 52 height 27
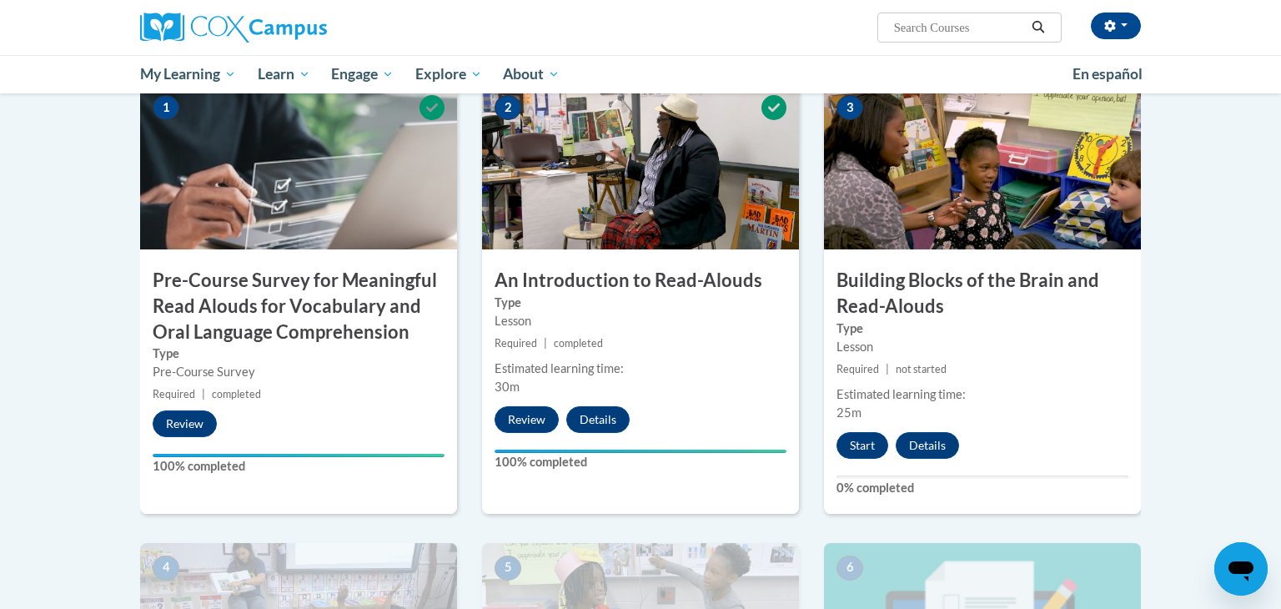
scroll to position [397, 0]
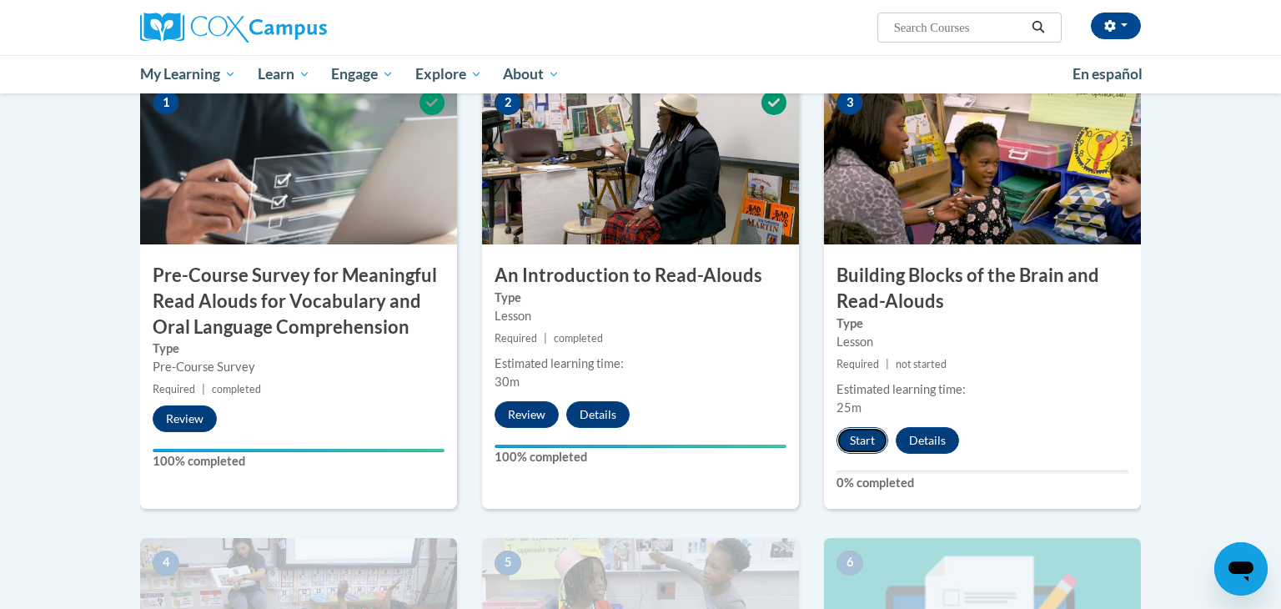
click at [855, 444] on button "Start" at bounding box center [863, 440] width 52 height 27
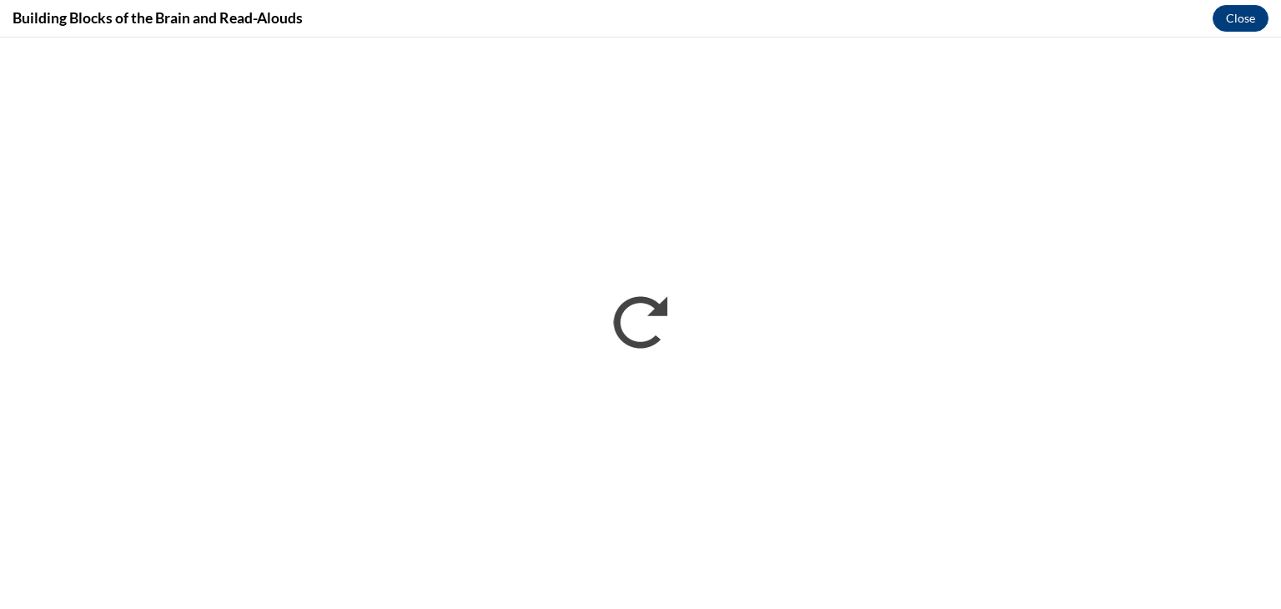
scroll to position [0, 0]
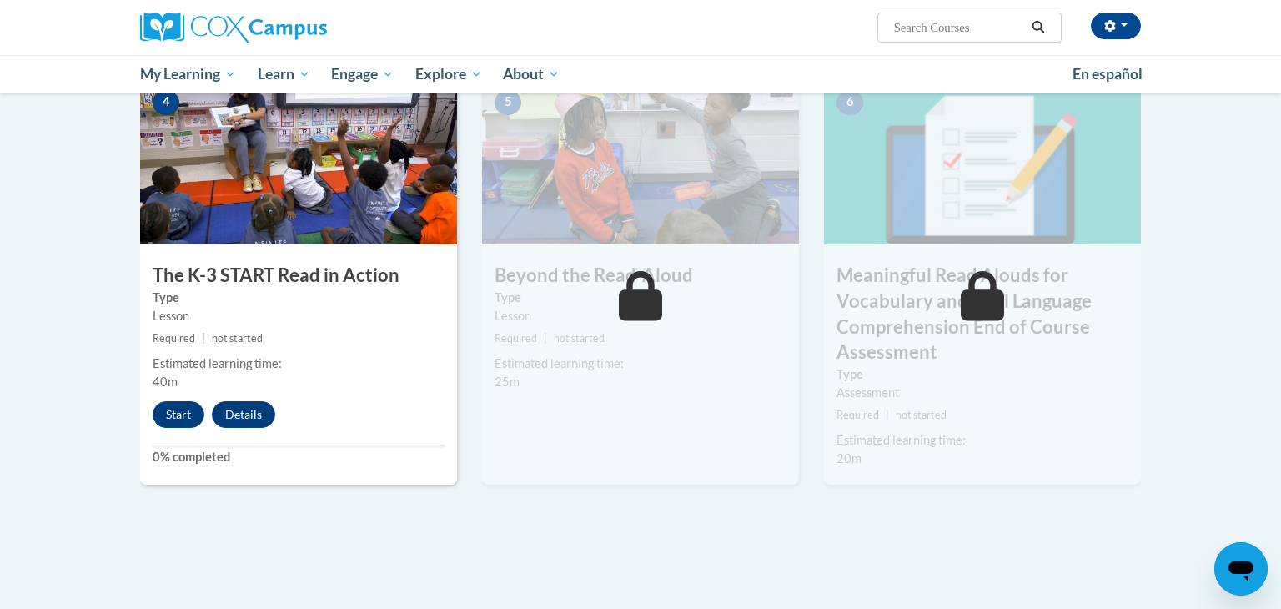
scroll to position [860, 0]
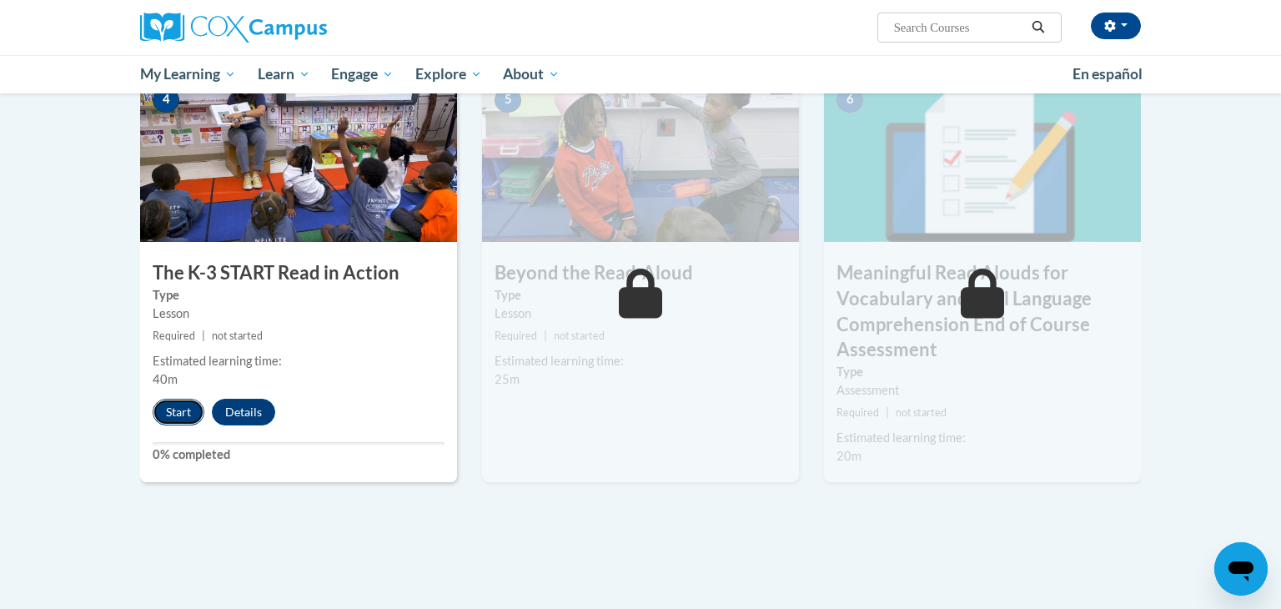
click at [163, 420] on button "Start" at bounding box center [179, 412] width 52 height 27
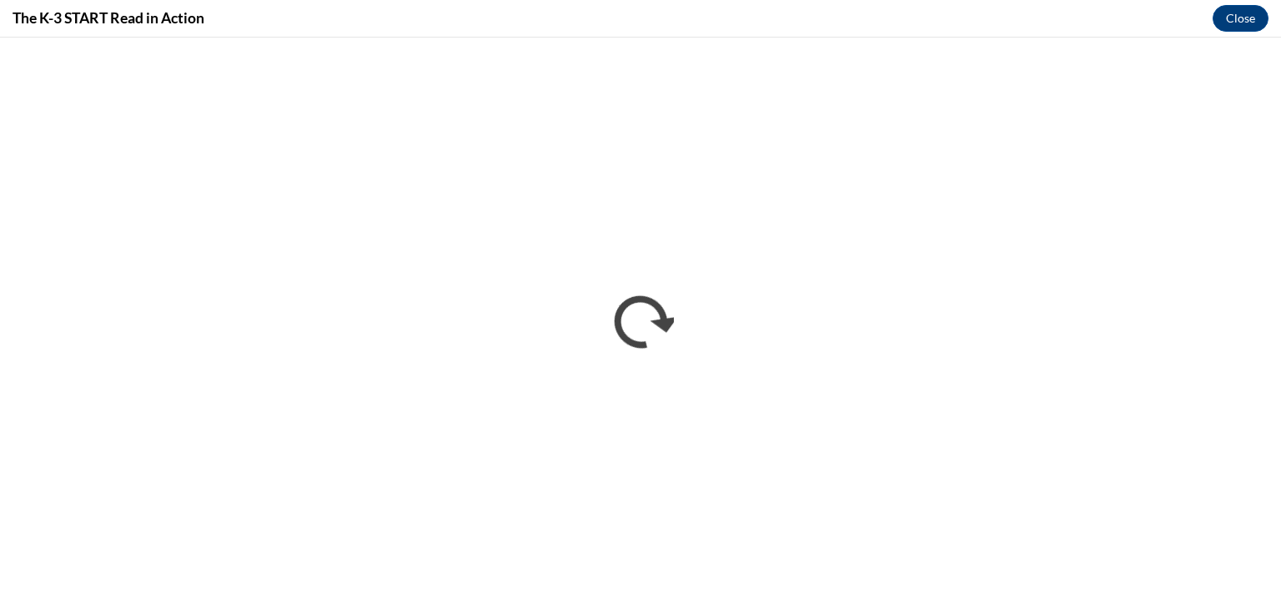
scroll to position [0, 0]
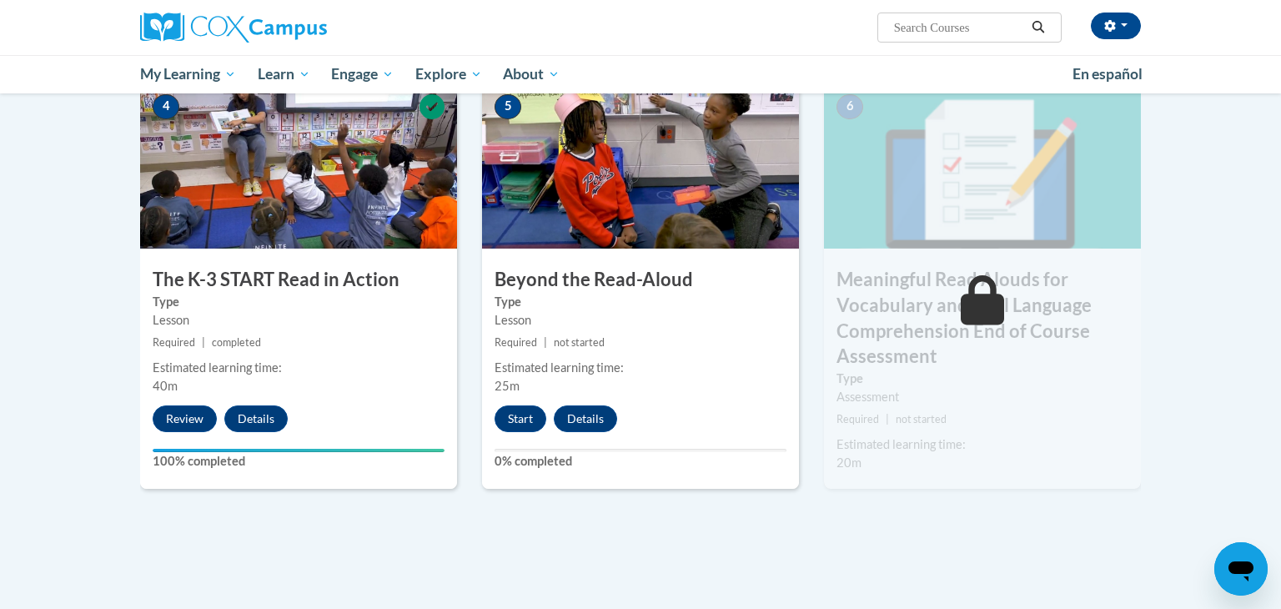
scroll to position [851, 0]
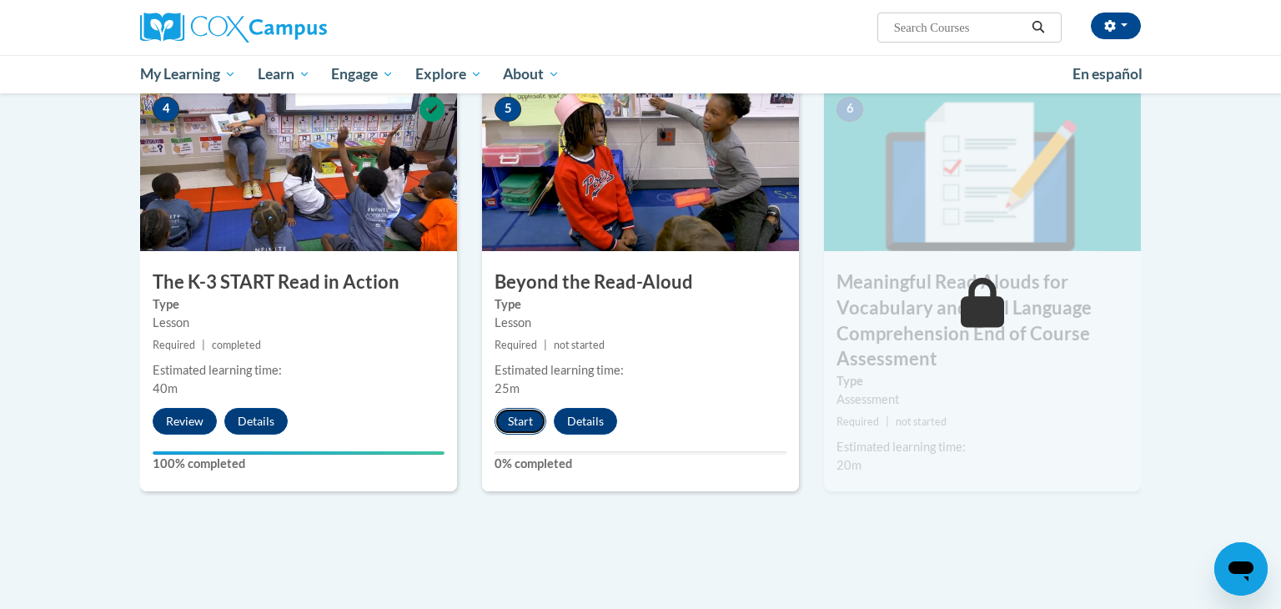
click at [521, 431] on button "Start" at bounding box center [521, 421] width 52 height 27
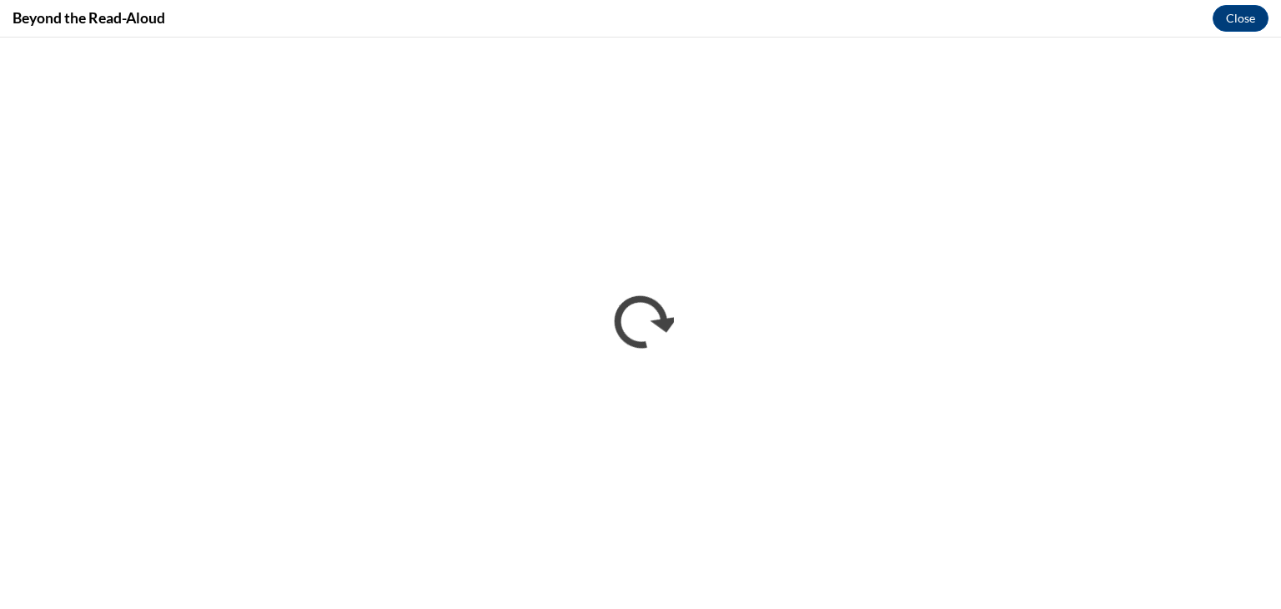
scroll to position [0, 0]
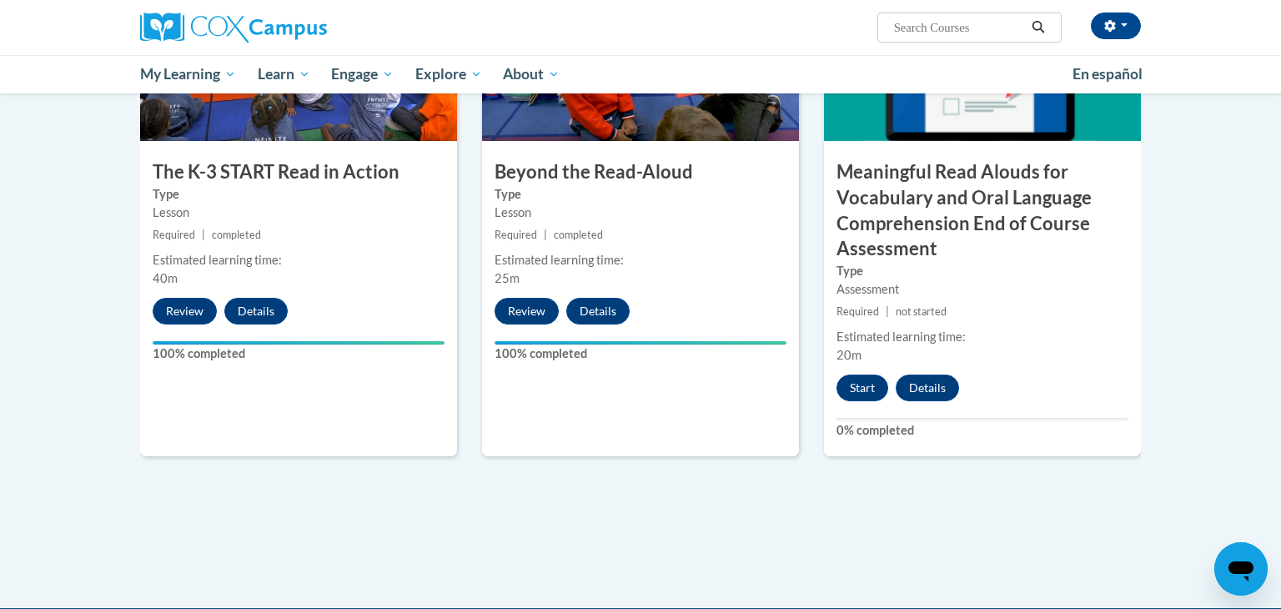
scroll to position [979, 0]
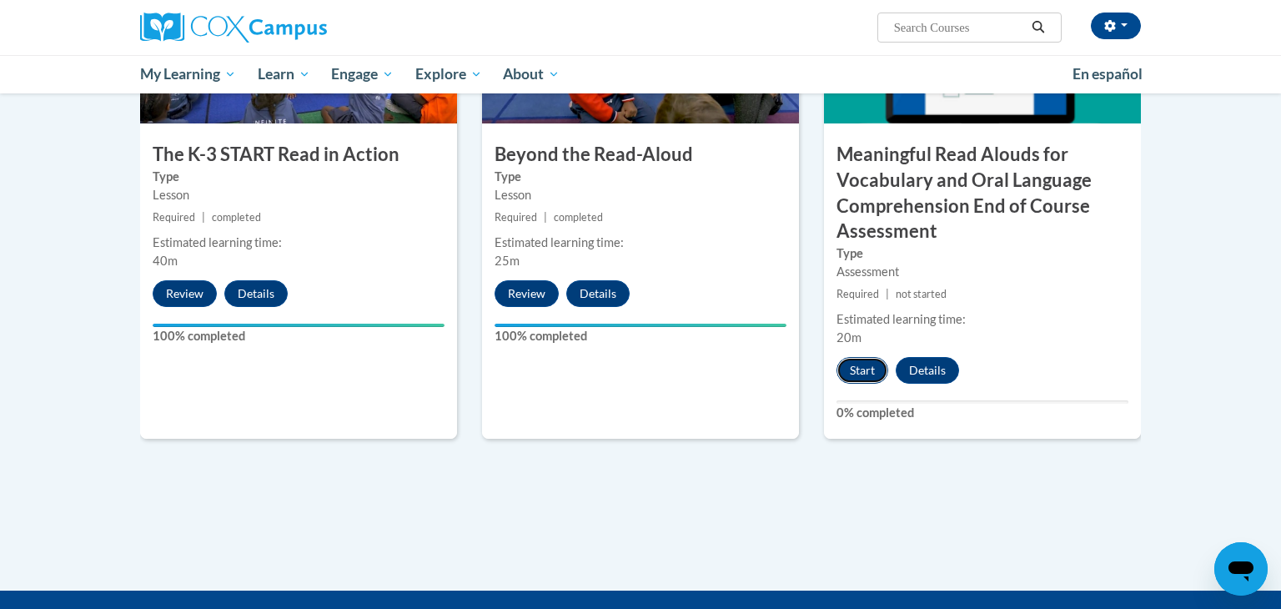
click at [858, 382] on button "Start" at bounding box center [863, 370] width 52 height 27
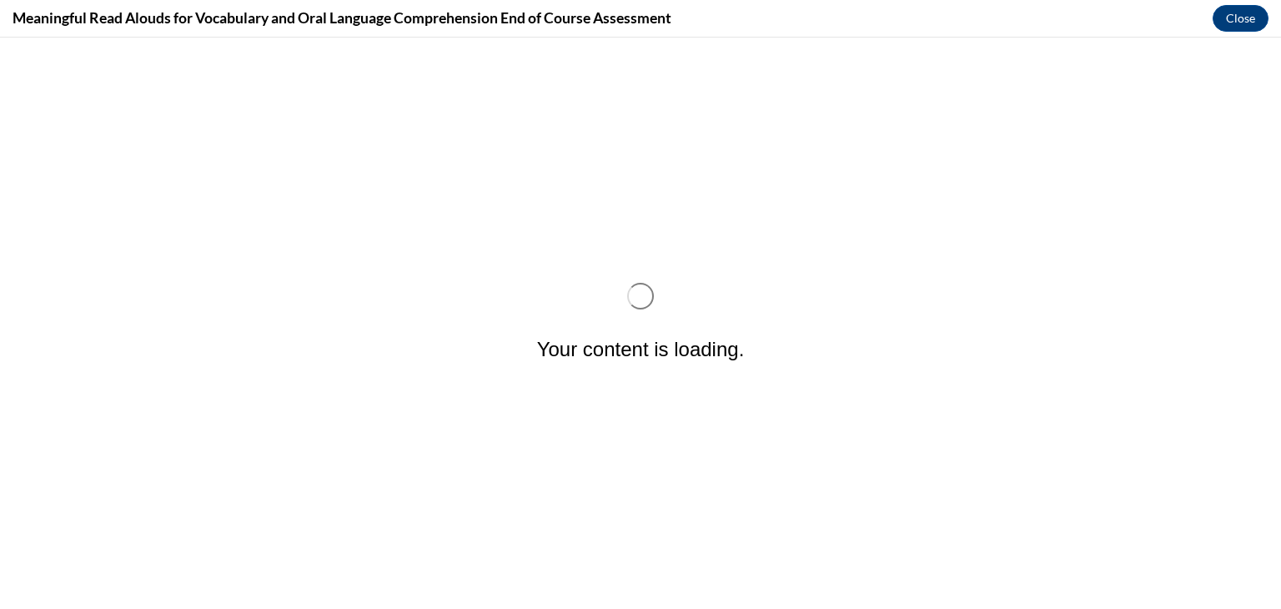
scroll to position [0, 0]
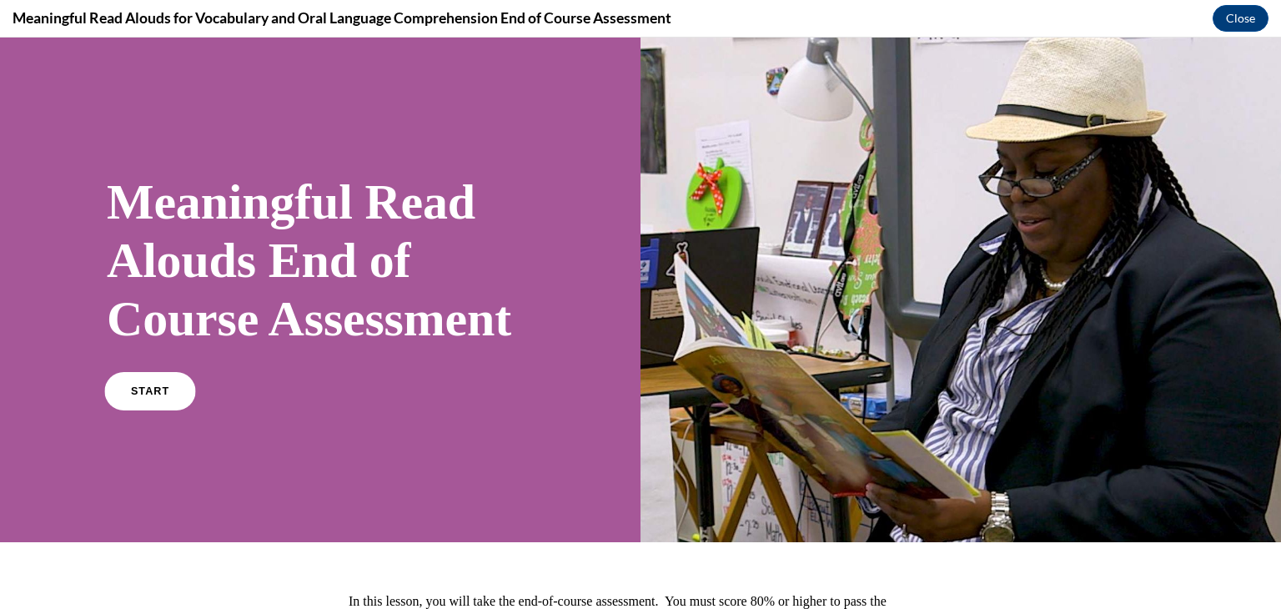
click at [157, 410] on link "START" at bounding box center [149, 391] width 91 height 38
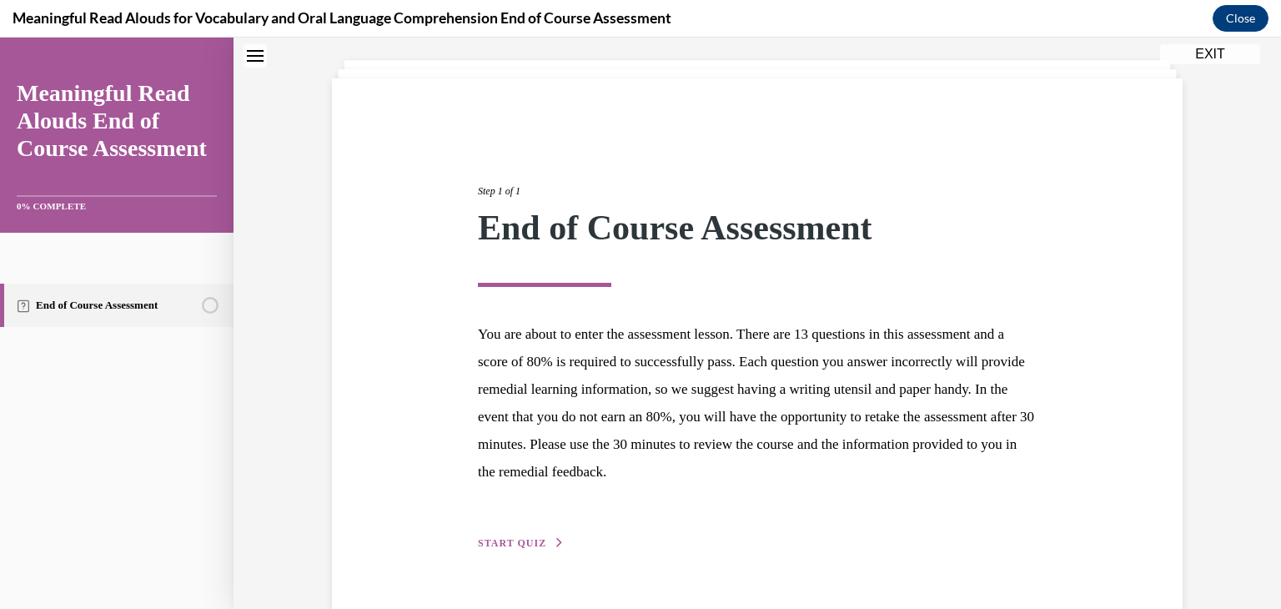
scroll to position [129, 0]
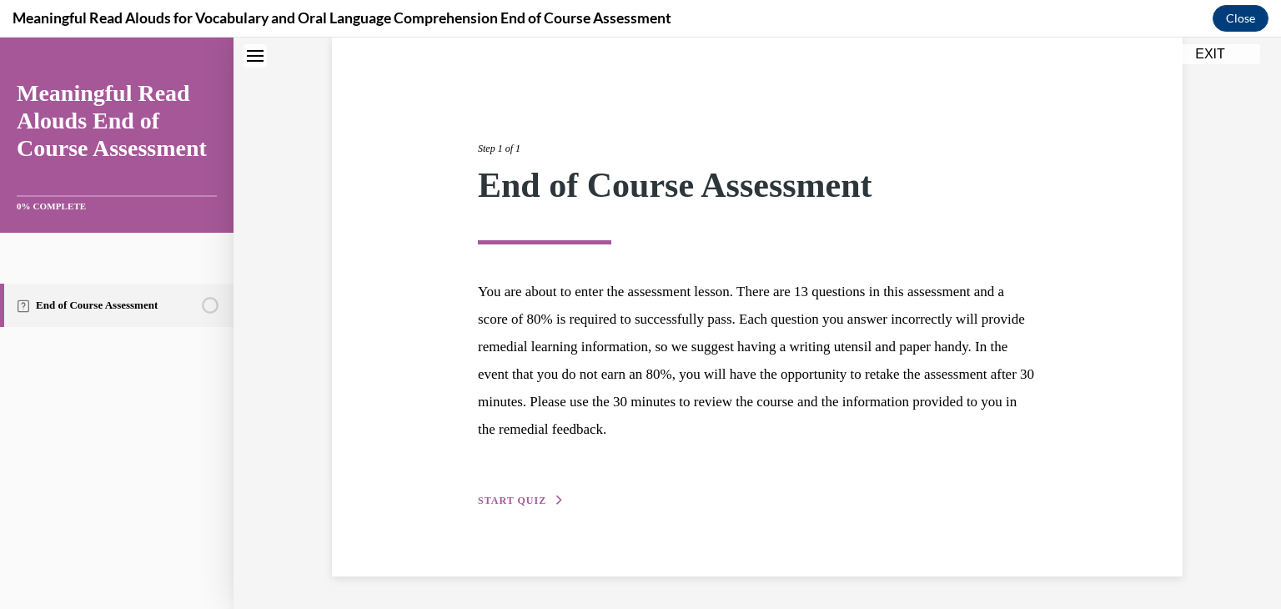
click at [491, 507] on button "START QUIZ" at bounding box center [521, 500] width 87 height 15
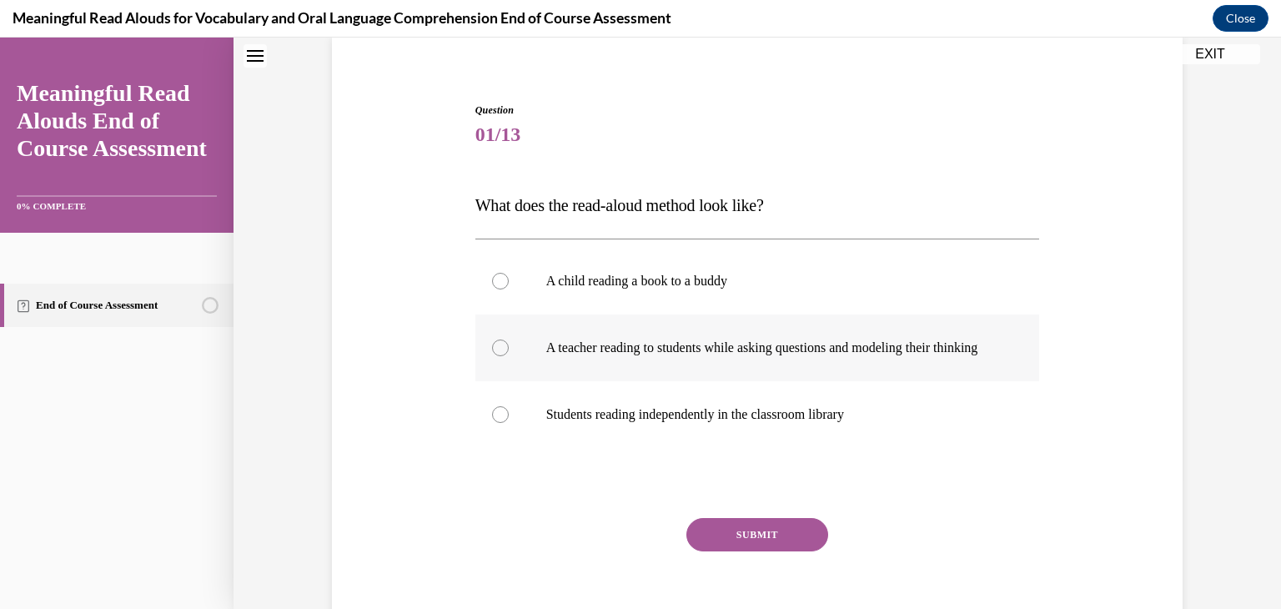
click at [495, 367] on label "A teacher reading to students while asking questions and modeling their thinking" at bounding box center [757, 347] width 565 height 67
click at [495, 356] on input "A teacher reading to students while asking questions and modeling their thinking" at bounding box center [500, 348] width 17 height 17
radio input "true"
click at [792, 551] on button "SUBMIT" at bounding box center [758, 534] width 142 height 33
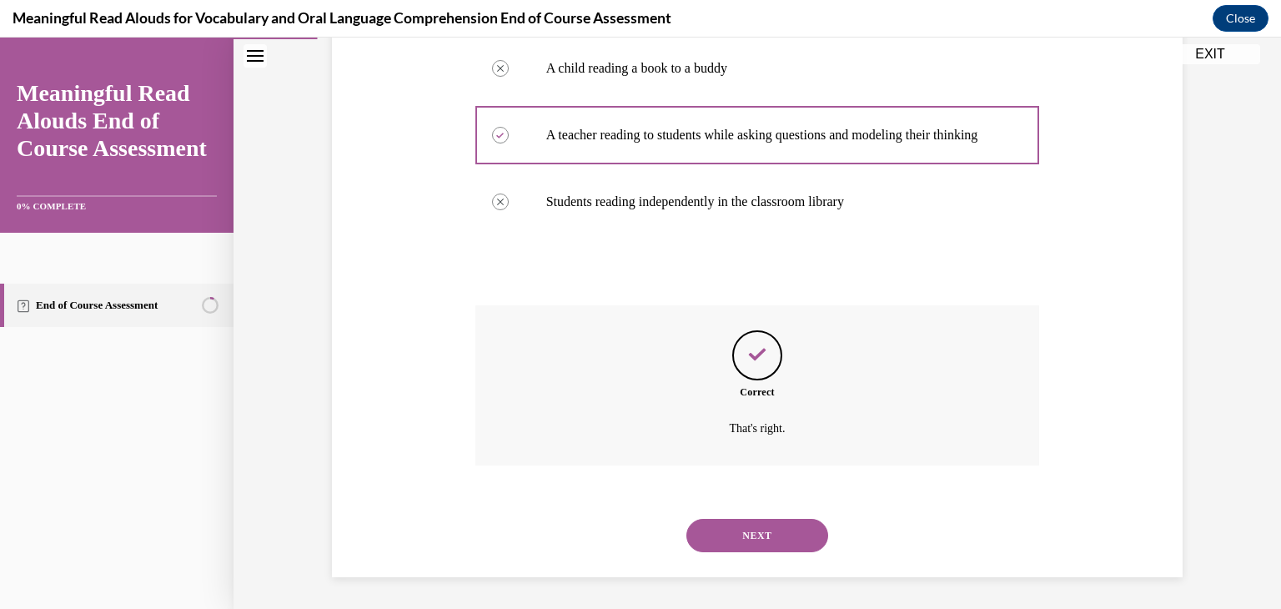
scroll to position [360, 0]
click at [791, 531] on button "NEXT" at bounding box center [758, 533] width 142 height 33
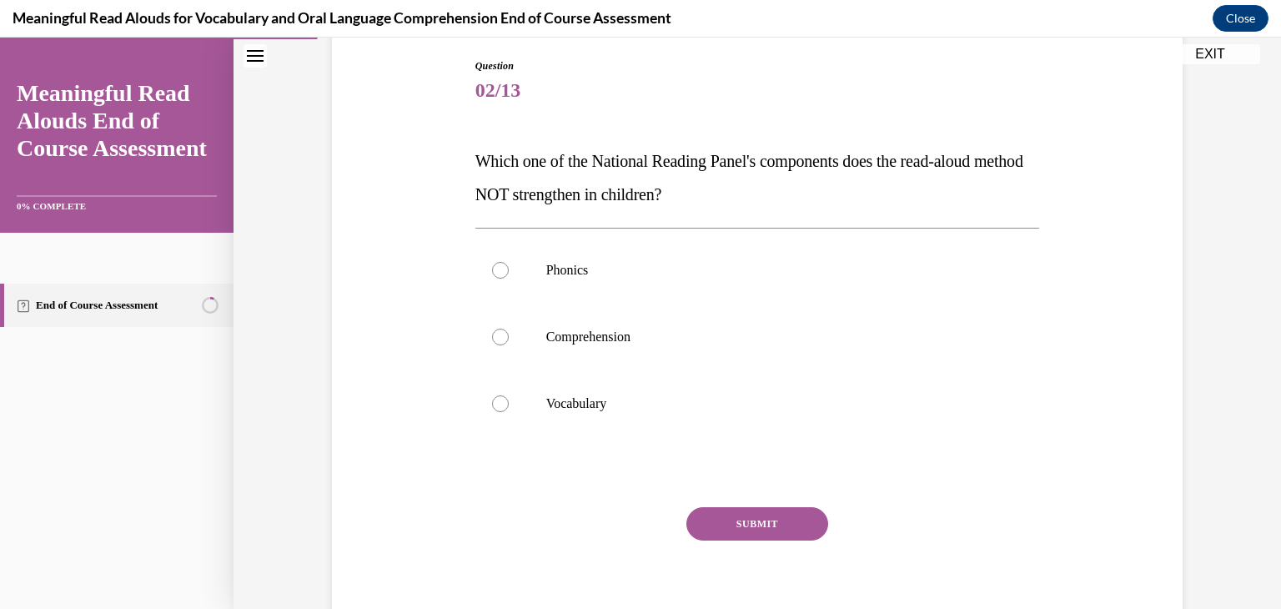
scroll to position [180, 0]
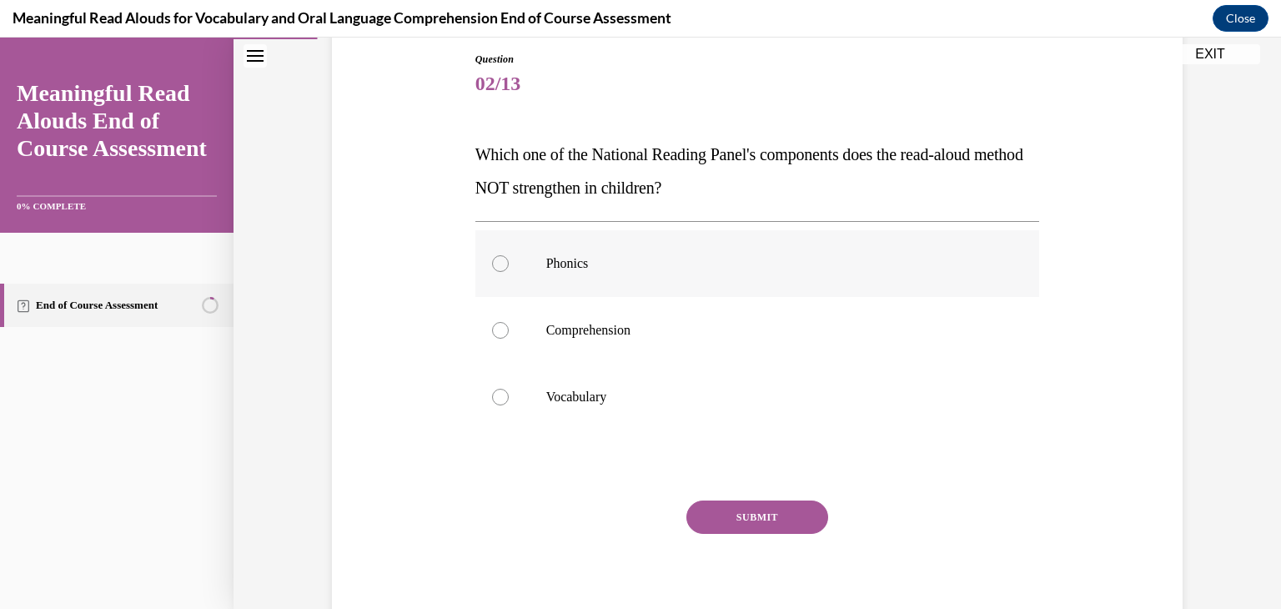
click at [498, 264] on div at bounding box center [500, 263] width 17 height 17
click at [498, 264] on input "Phonics" at bounding box center [500, 263] width 17 height 17
radio input "true"
click at [764, 531] on button "SUBMIT" at bounding box center [758, 517] width 142 height 33
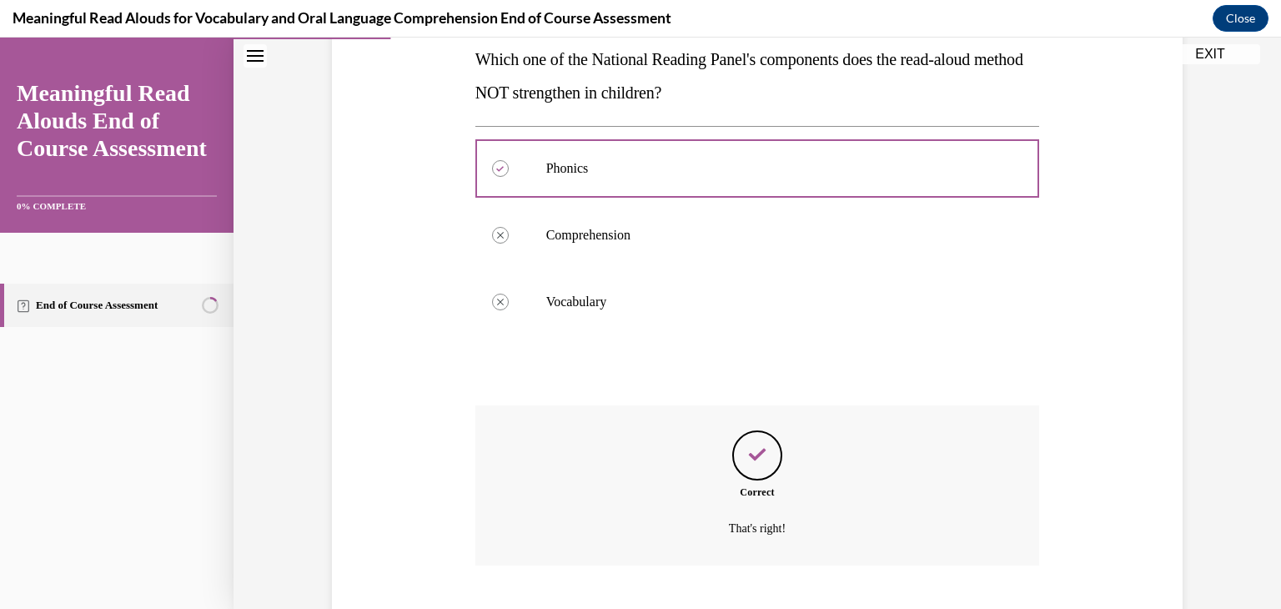
scroll to position [377, 0]
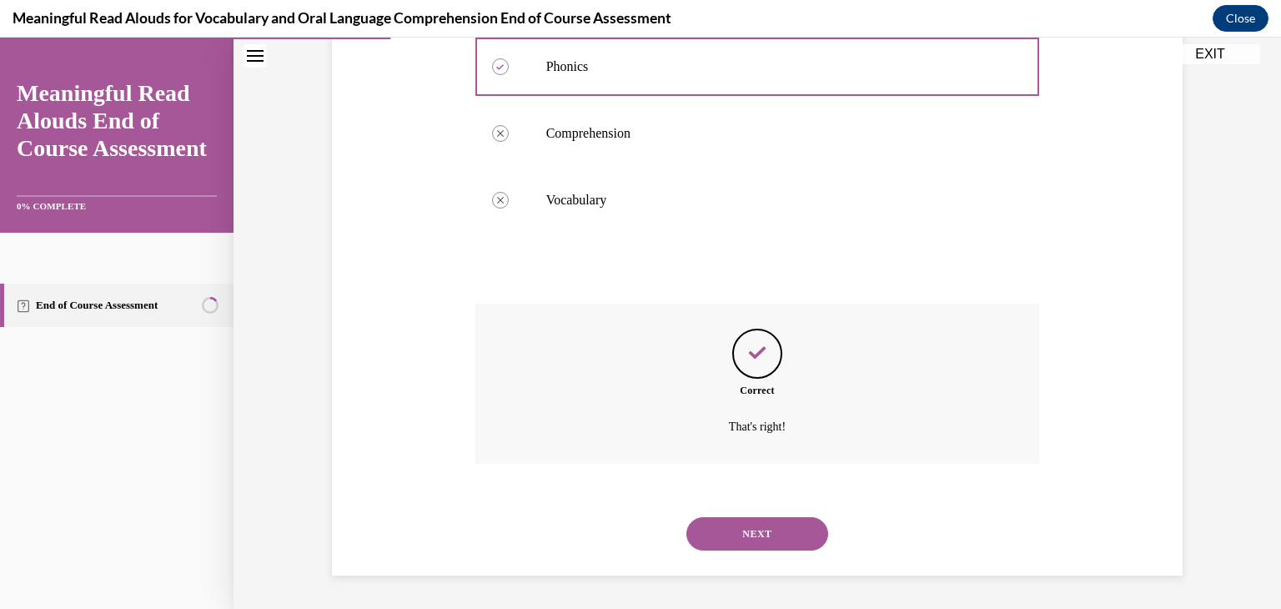
click at [777, 536] on button "NEXT" at bounding box center [758, 533] width 142 height 33
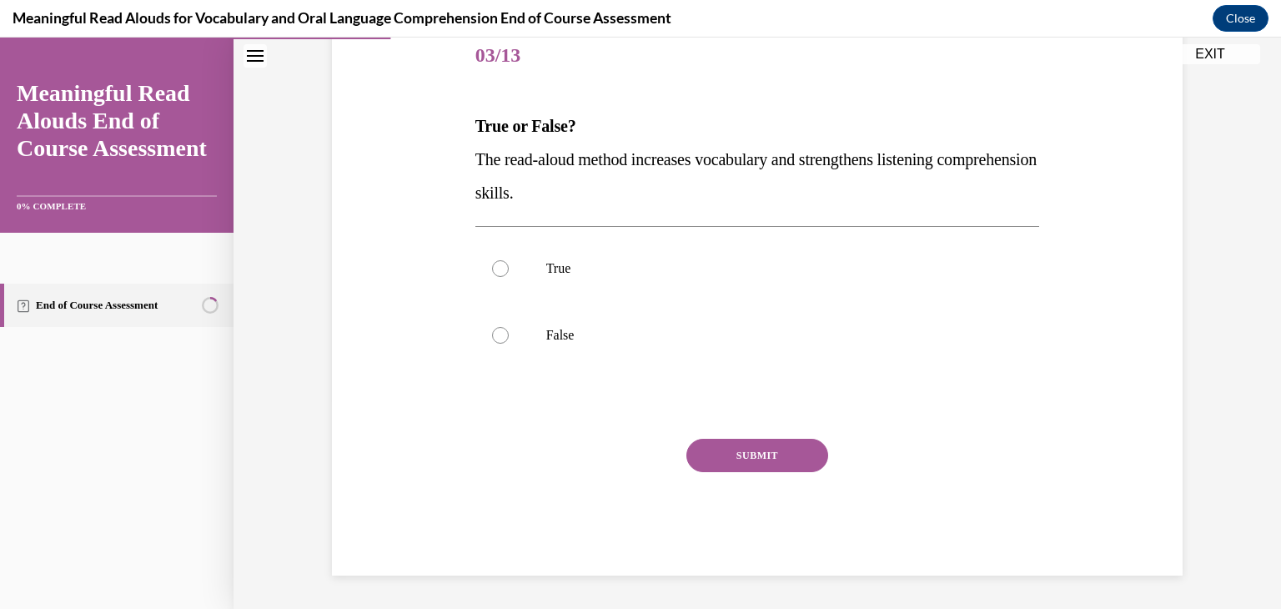
scroll to position [185, 0]
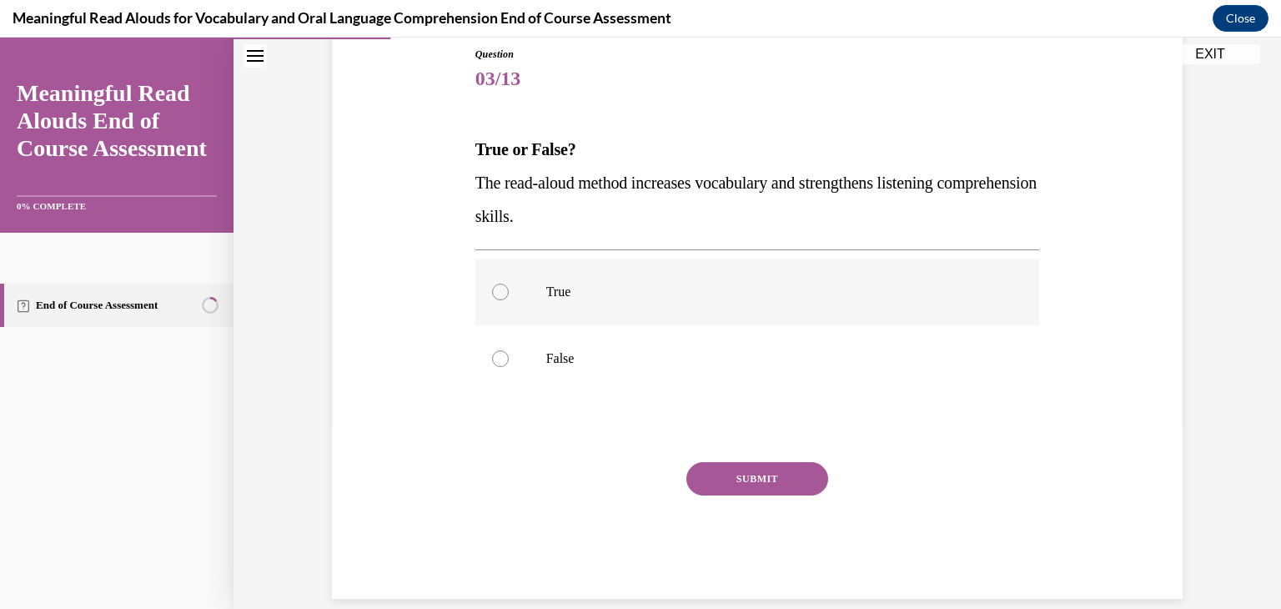
click at [497, 296] on div at bounding box center [500, 292] width 17 height 17
click at [497, 296] on input "True" at bounding box center [500, 292] width 17 height 17
radio input "true"
click at [781, 484] on button "SUBMIT" at bounding box center [758, 478] width 142 height 33
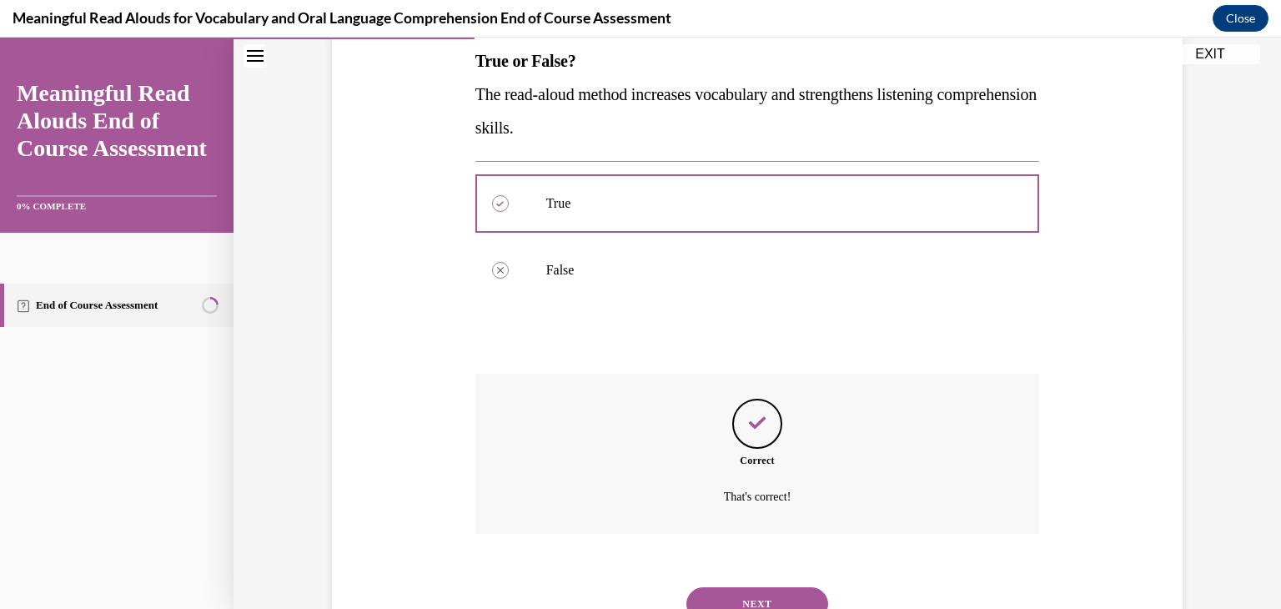
scroll to position [344, 0]
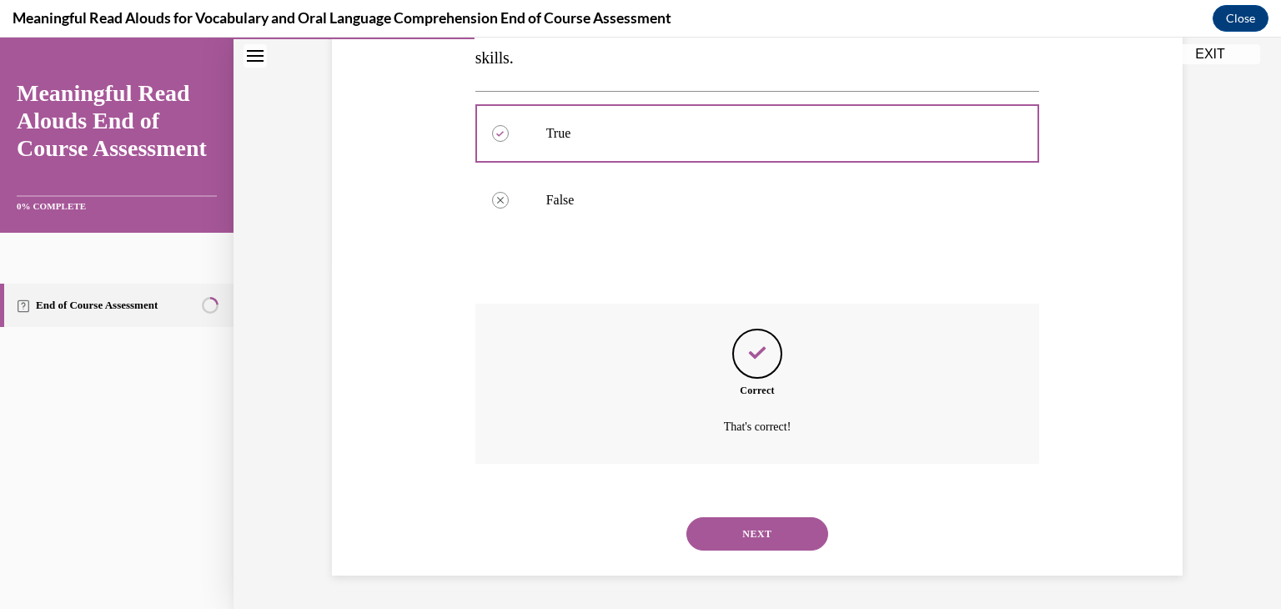
click at [776, 537] on button "NEXT" at bounding box center [758, 533] width 142 height 33
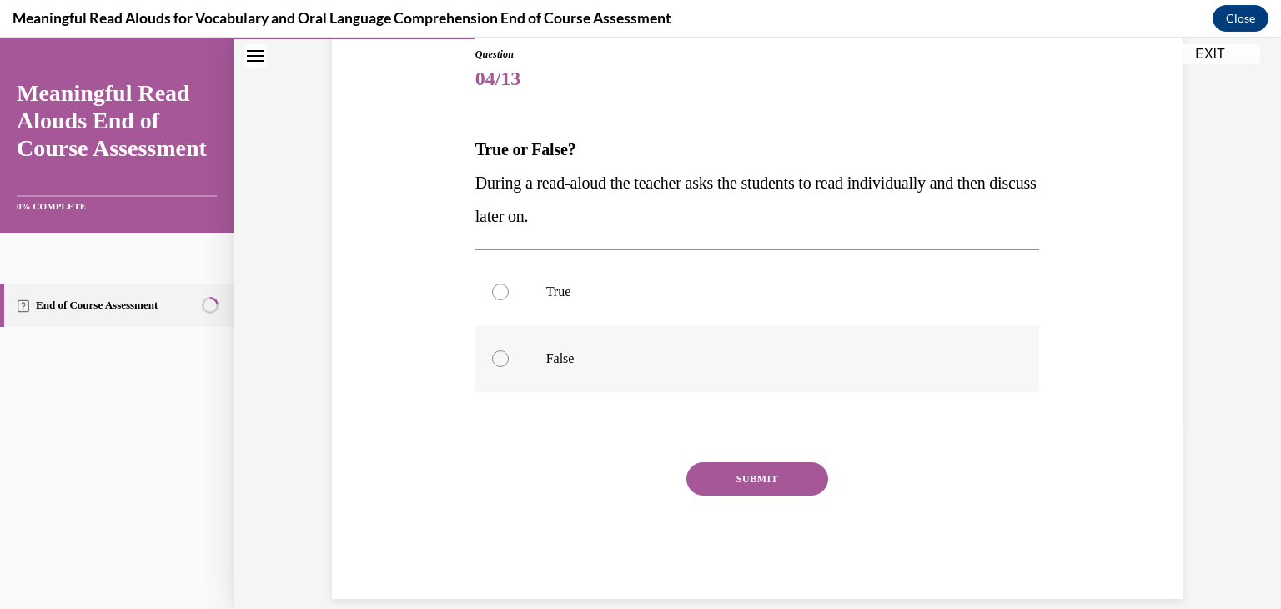
click at [497, 365] on div at bounding box center [500, 358] width 17 height 17
click at [497, 365] on input "False" at bounding box center [500, 358] width 17 height 17
radio input "true"
click at [764, 491] on button "SUBMIT" at bounding box center [758, 478] width 142 height 33
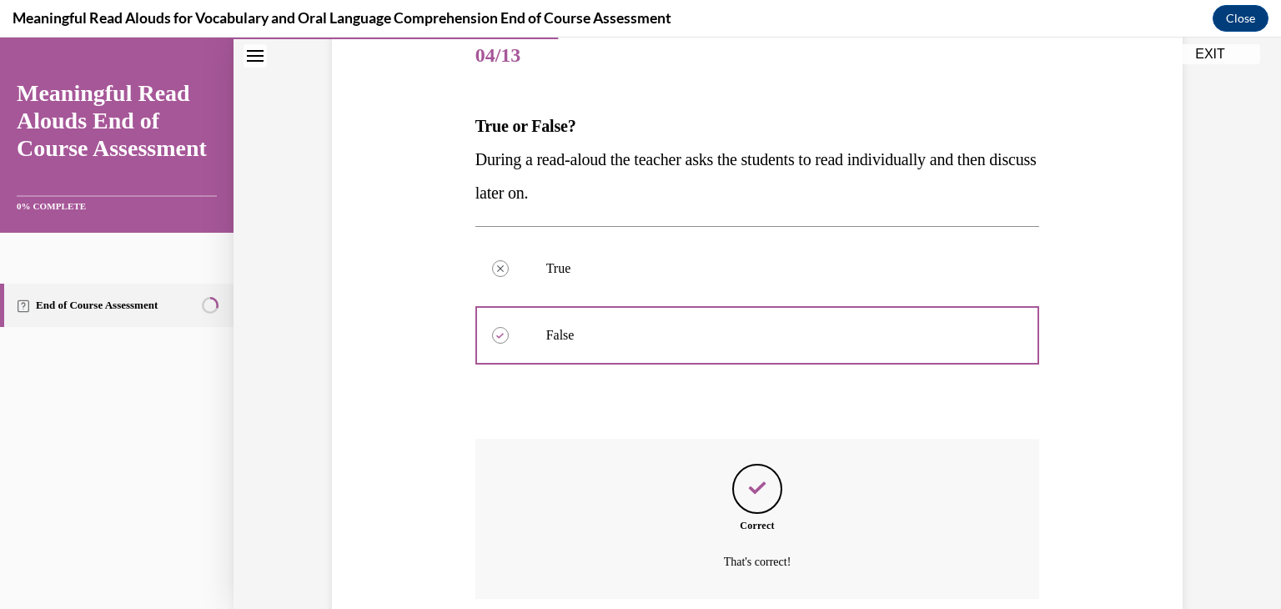
scroll to position [344, 0]
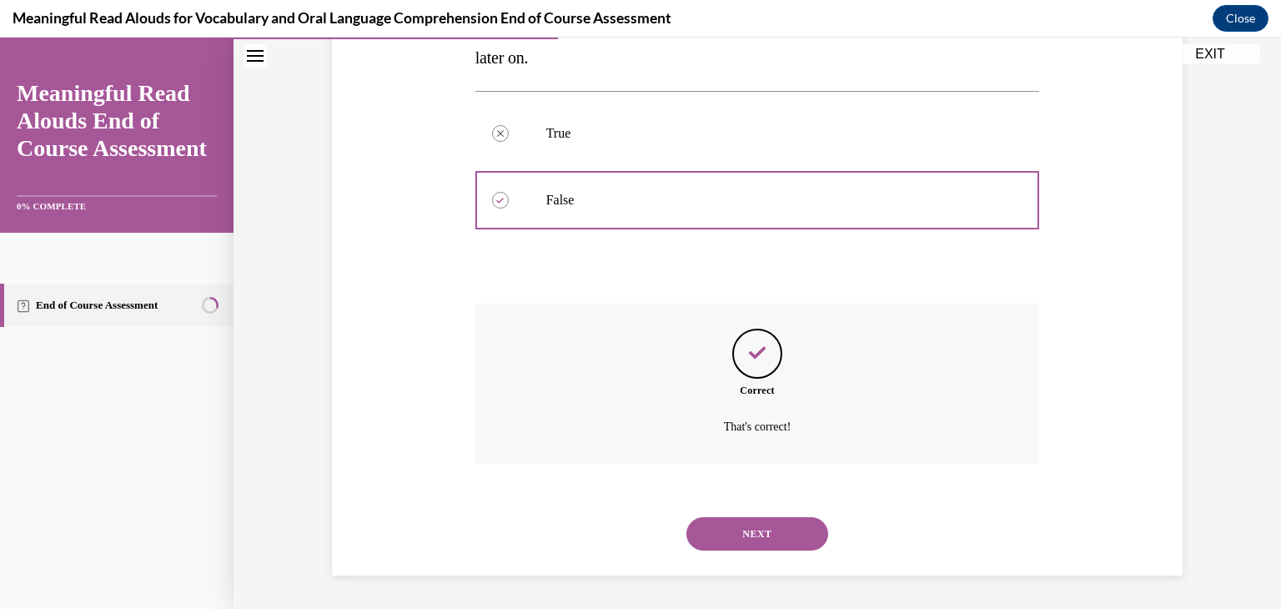
click at [779, 534] on button "NEXT" at bounding box center [758, 533] width 142 height 33
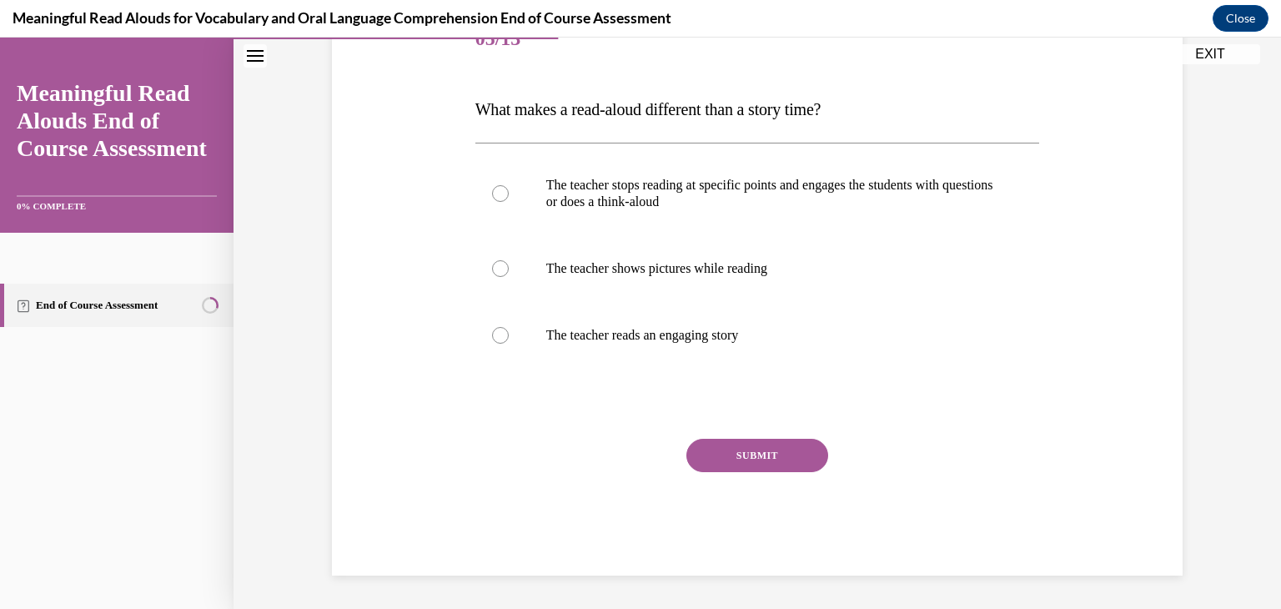
scroll to position [185, 0]
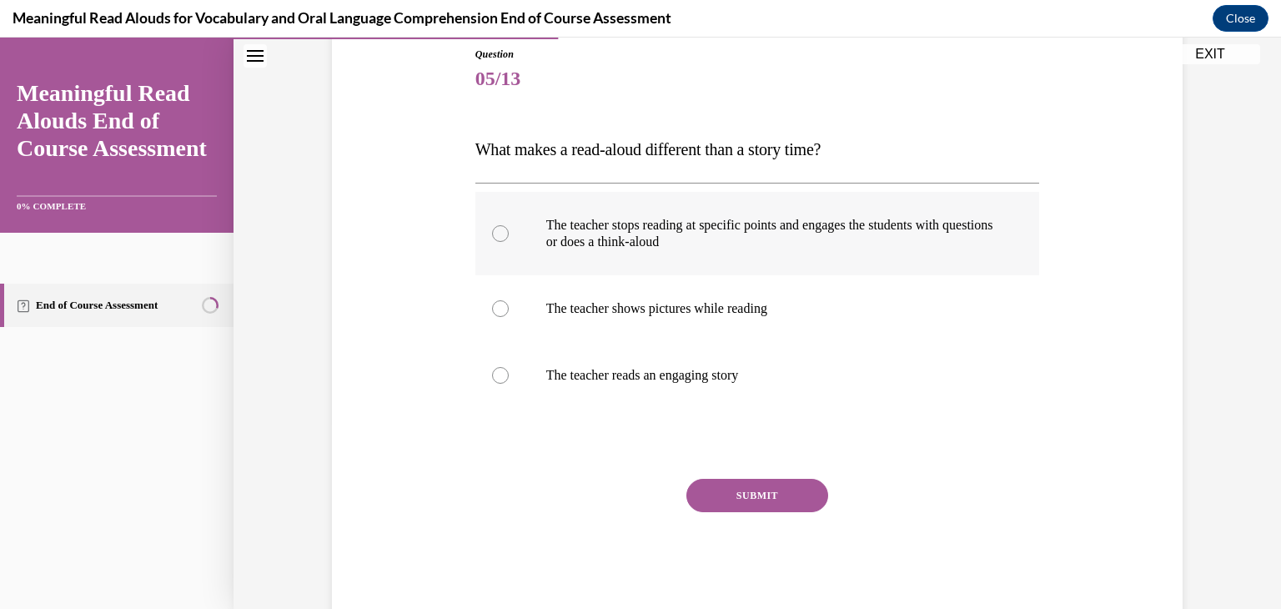
click at [498, 250] on label "The teacher stops reading at specific points and engages the students with ques…" at bounding box center [757, 233] width 565 height 83
click at [498, 242] on input "The teacher stops reading at specific points and engages the students with ques…" at bounding box center [500, 233] width 17 height 17
radio input "true"
click at [775, 502] on button "SUBMIT" at bounding box center [758, 495] width 142 height 33
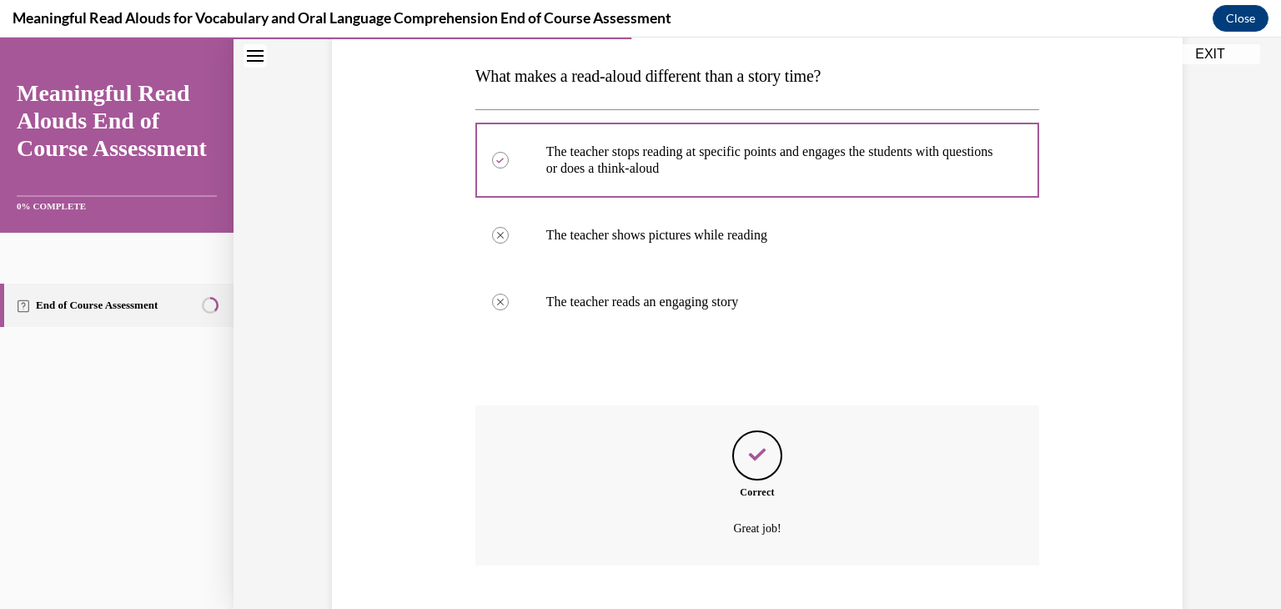
scroll to position [360, 0]
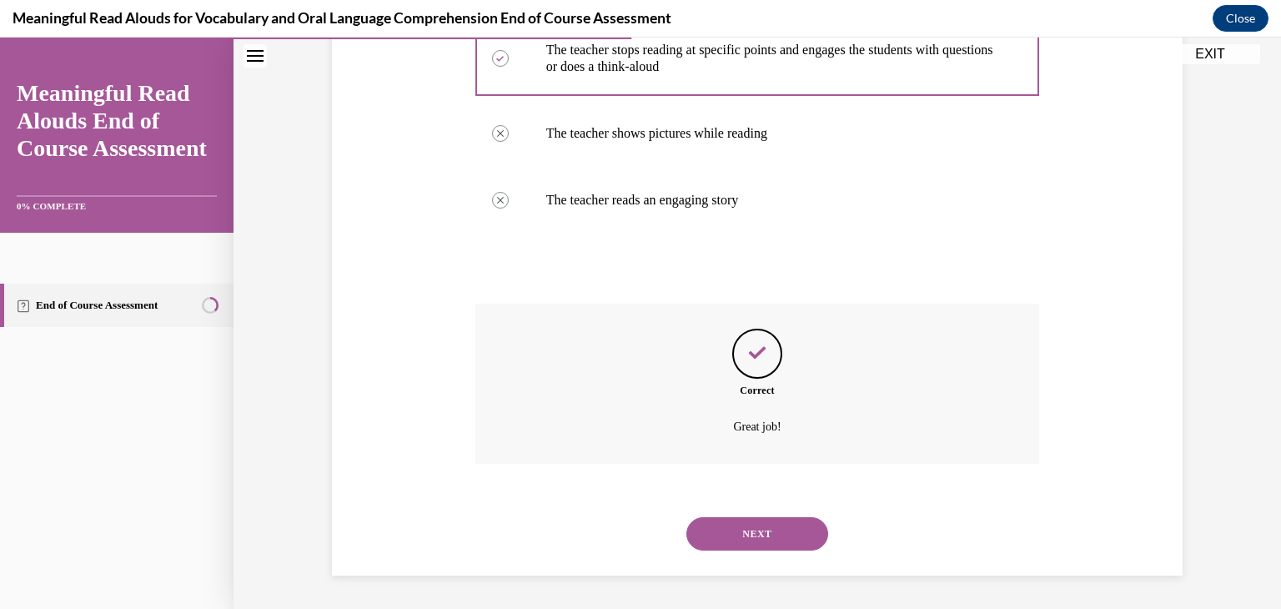
click at [775, 547] on button "NEXT" at bounding box center [758, 533] width 142 height 33
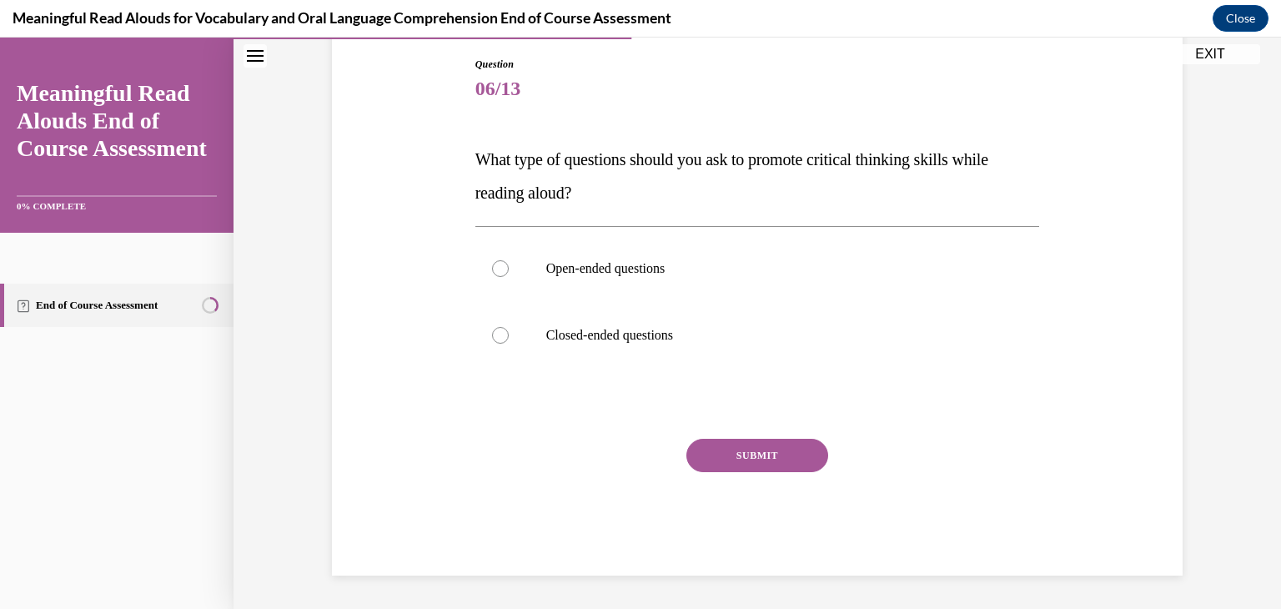
scroll to position [175, 0]
click at [485, 272] on label "Open-ended questions" at bounding box center [757, 268] width 565 height 67
click at [492, 272] on input "Open-ended questions" at bounding box center [500, 268] width 17 height 17
radio input "true"
click at [761, 458] on button "SUBMIT" at bounding box center [758, 455] width 142 height 33
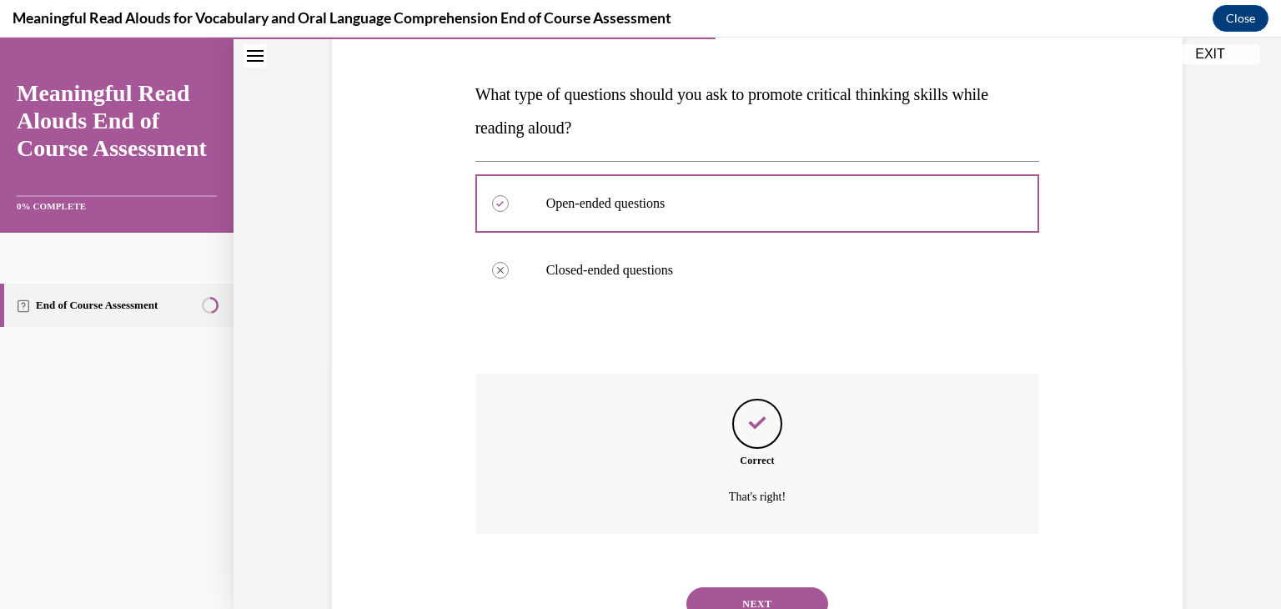
scroll to position [310, 0]
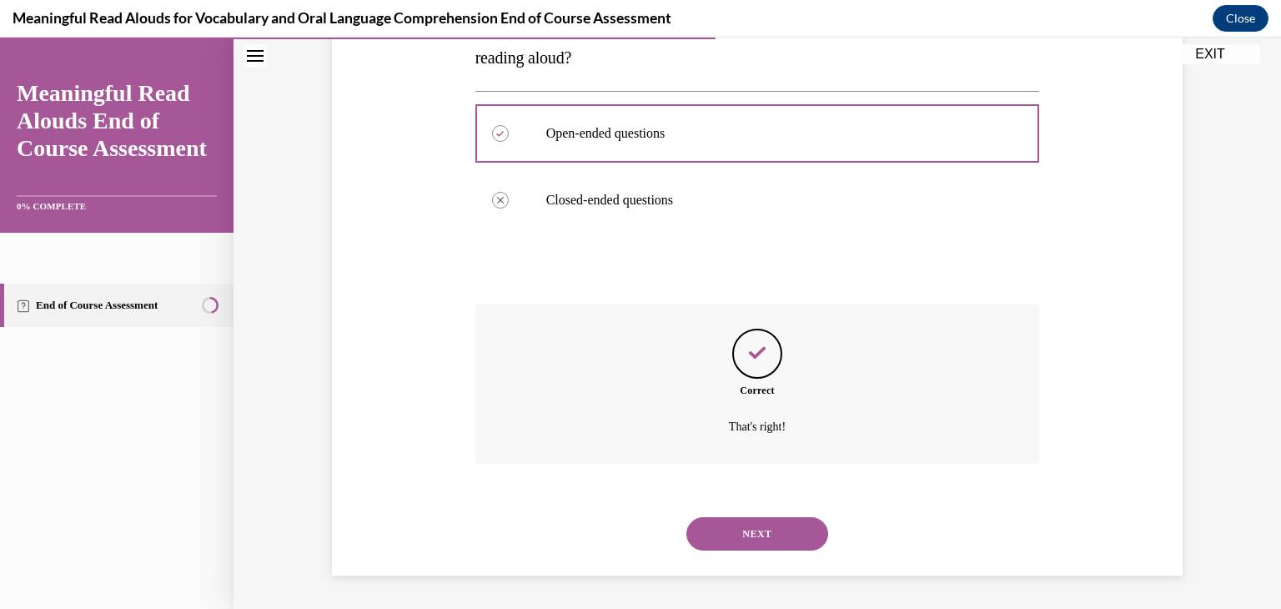
click at [761, 538] on button "NEXT" at bounding box center [758, 533] width 142 height 33
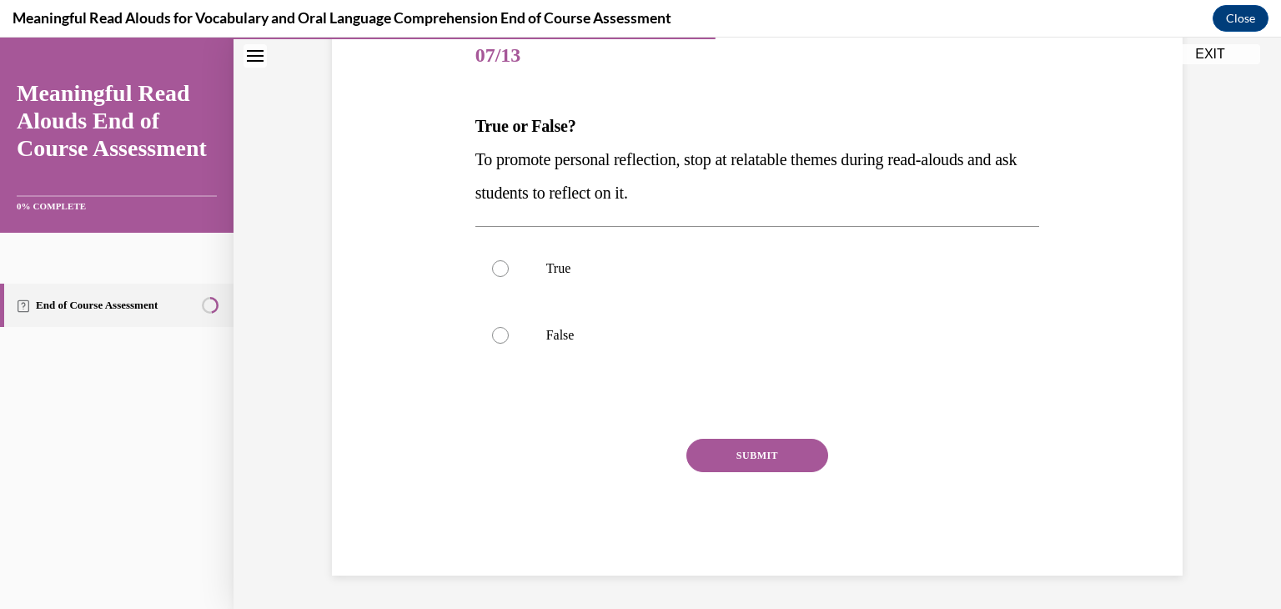
scroll to position [185, 0]
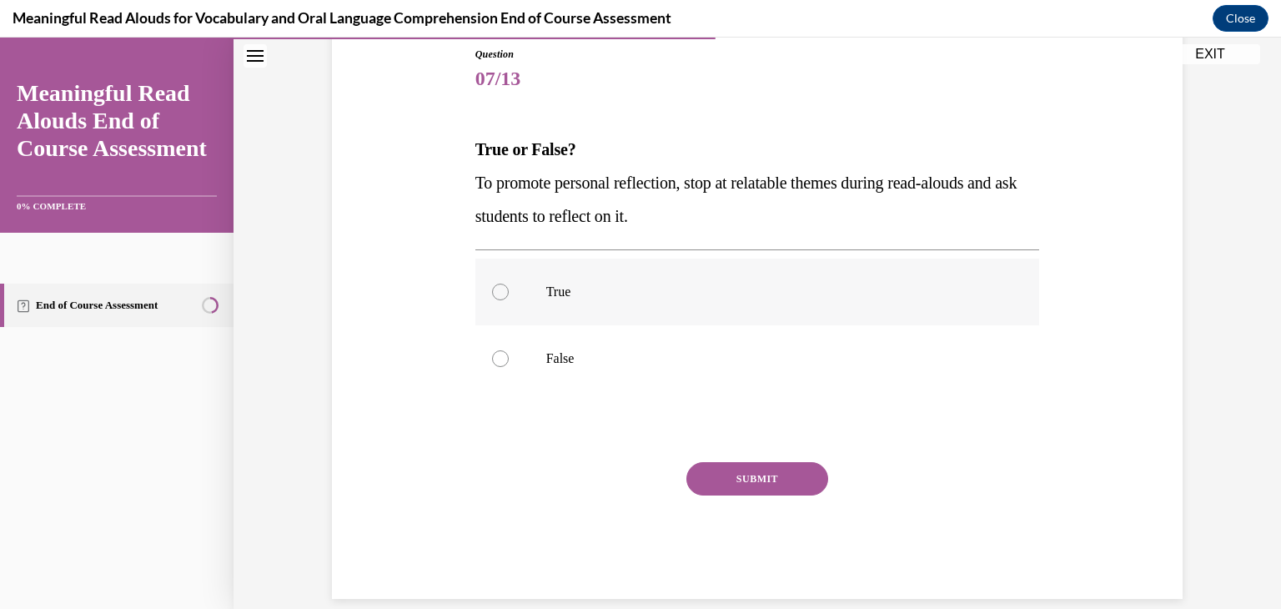
click at [489, 290] on label "True" at bounding box center [757, 292] width 565 height 67
click at [492, 290] on input "True" at bounding box center [500, 292] width 17 height 17
radio input "true"
click at [770, 483] on button "SUBMIT" at bounding box center [758, 478] width 142 height 33
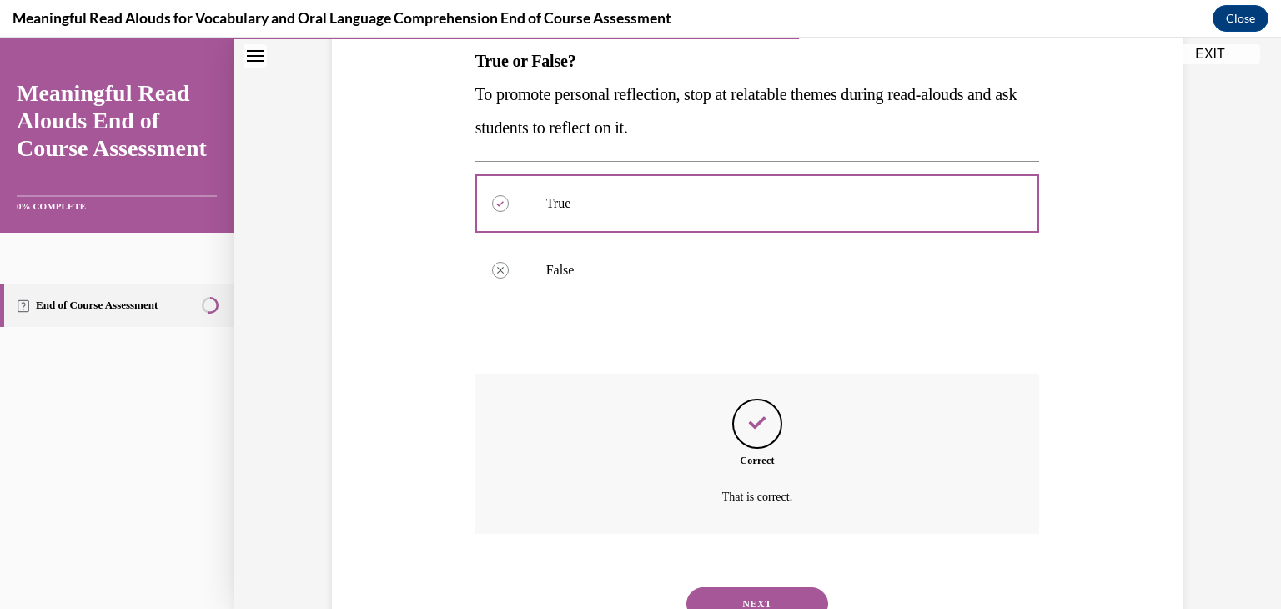
scroll to position [344, 0]
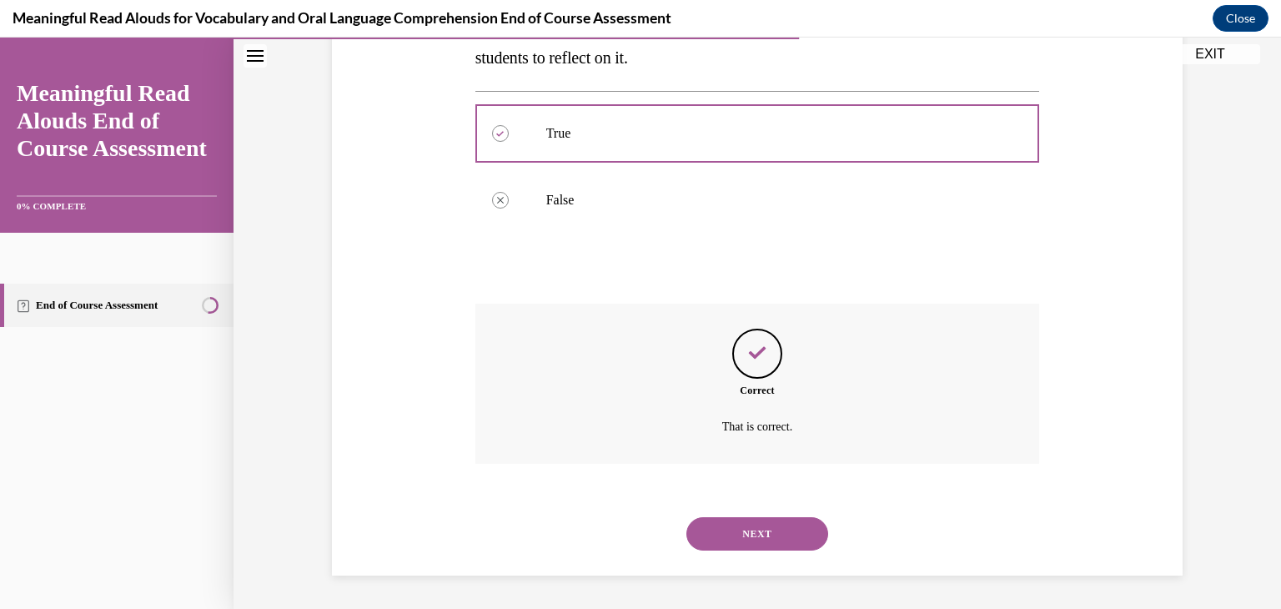
click at [776, 543] on button "NEXT" at bounding box center [758, 533] width 142 height 33
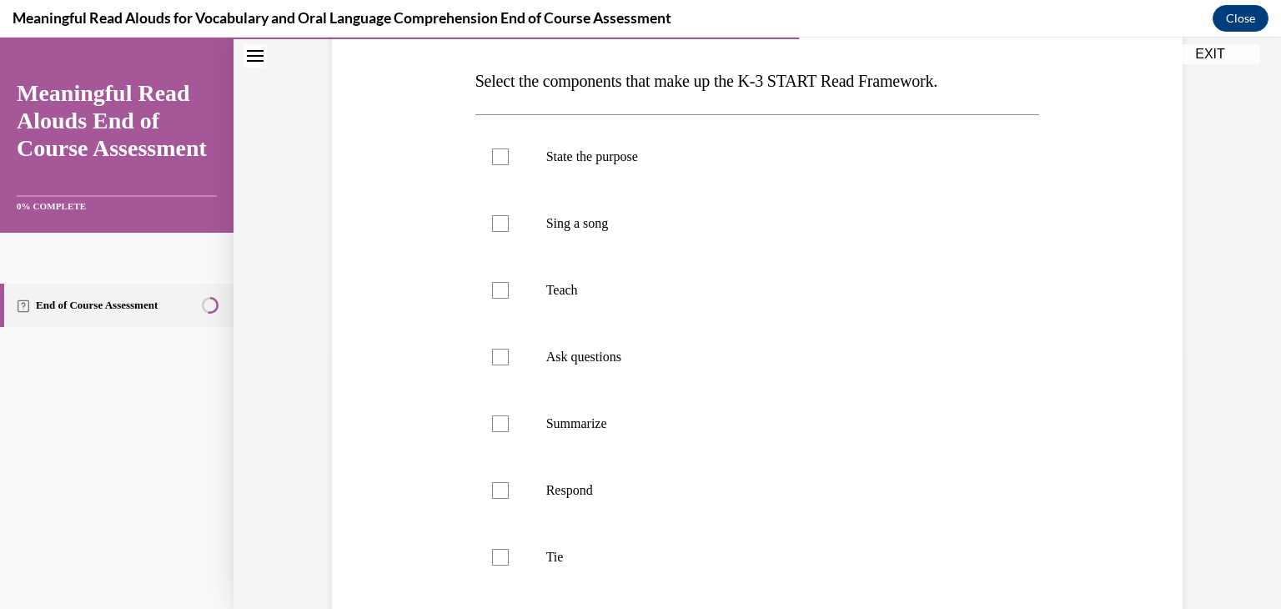
scroll to position [259, 0]
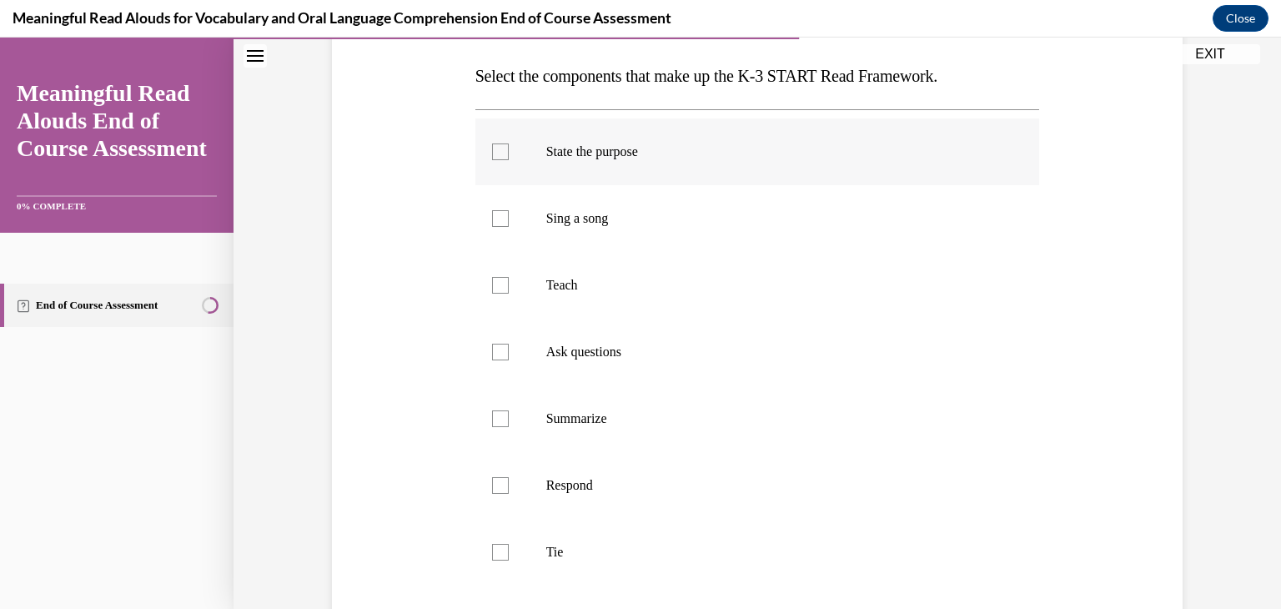
click at [497, 158] on div at bounding box center [500, 151] width 17 height 17
click at [497, 158] on input "State the purpose" at bounding box center [500, 151] width 17 height 17
checkbox input "true"
click at [491, 288] on label "Teach" at bounding box center [757, 285] width 565 height 67
click at [492, 288] on input "Teach" at bounding box center [500, 285] width 17 height 17
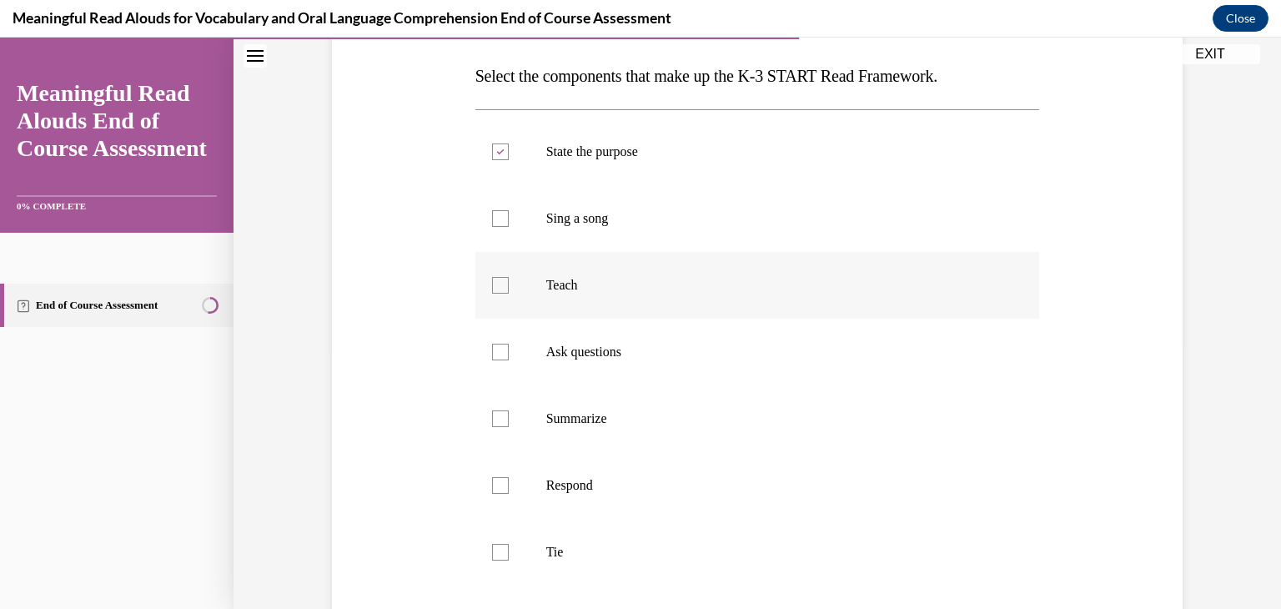
checkbox input "true"
click at [501, 366] on label "Ask questions" at bounding box center [757, 352] width 565 height 67
click at [501, 360] on input "Ask questions" at bounding box center [500, 352] width 17 height 17
checkbox input "true"
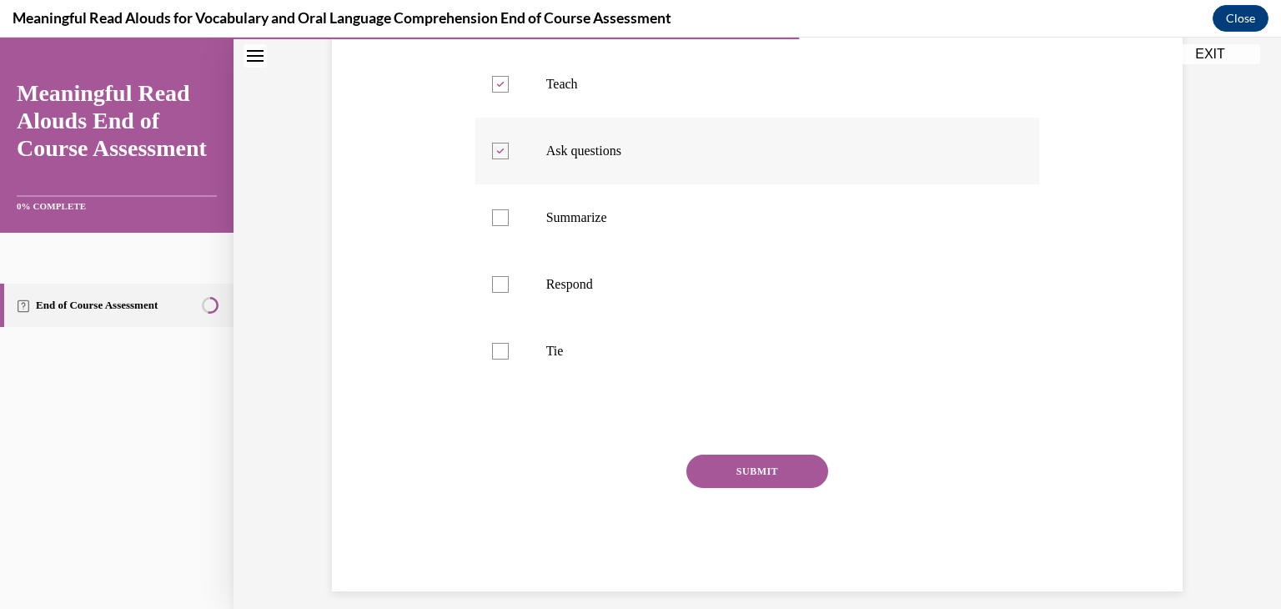
scroll to position [475, 0]
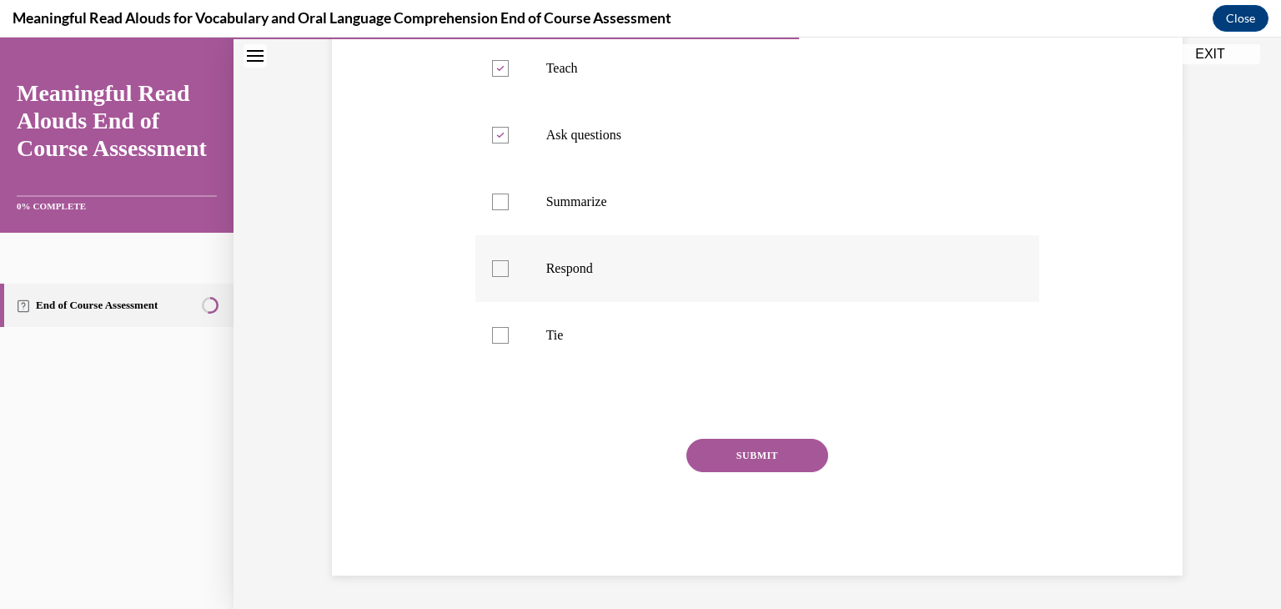
click at [501, 275] on div at bounding box center [500, 268] width 17 height 17
click at [501, 275] on input "Respond" at bounding box center [500, 268] width 17 height 17
checkbox input "true"
click at [498, 338] on div at bounding box center [500, 335] width 17 height 17
click at [498, 338] on input "Tie" at bounding box center [500, 335] width 17 height 17
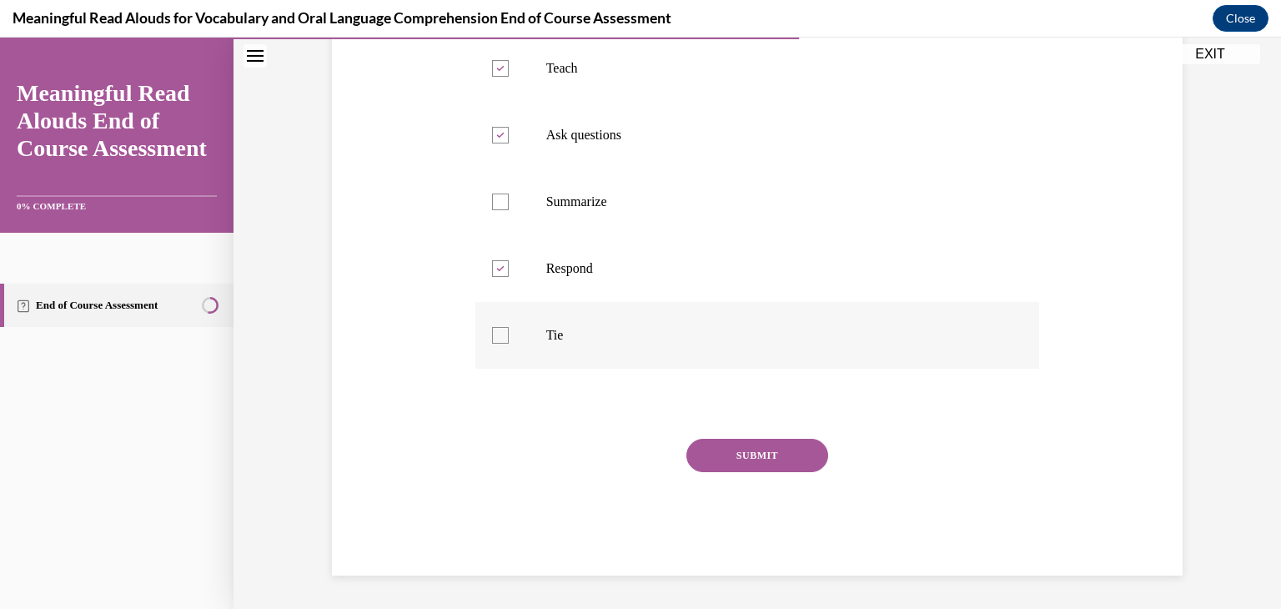
checkbox input "true"
click at [772, 461] on button "SUBMIT" at bounding box center [758, 455] width 142 height 33
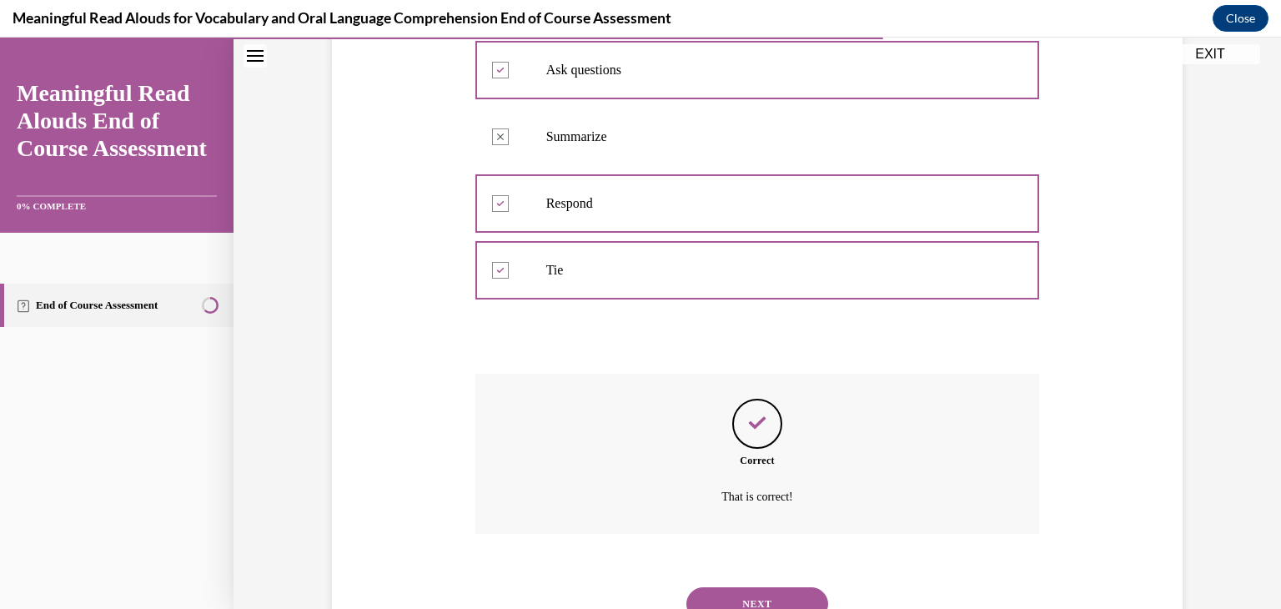
scroll to position [611, 0]
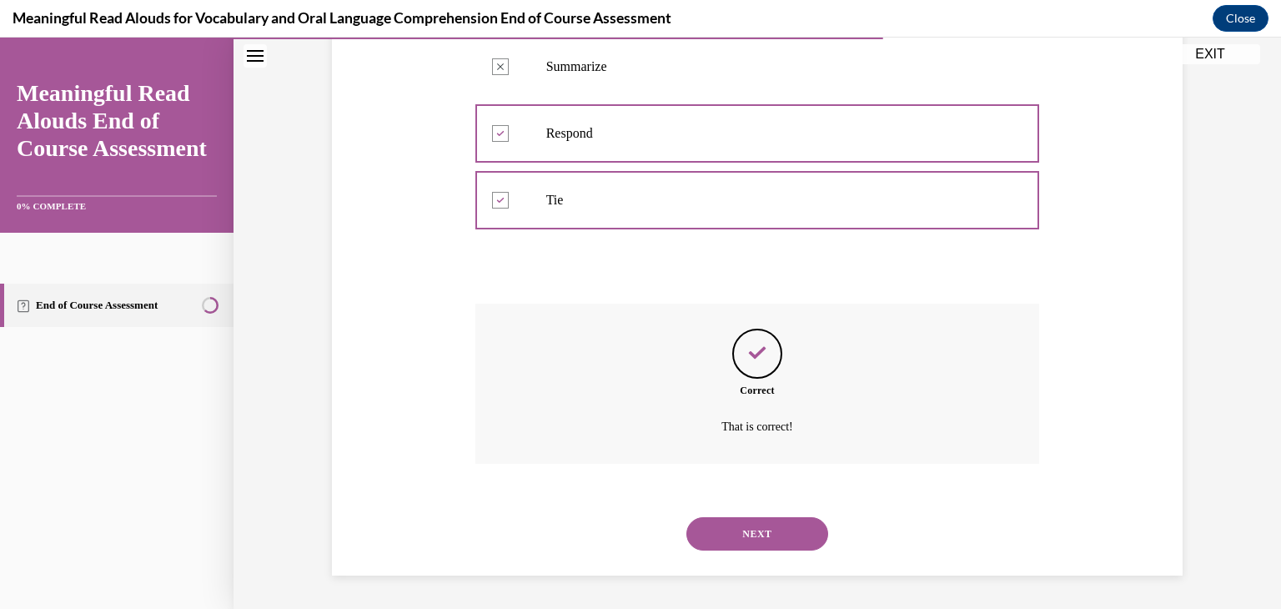
click at [769, 548] on button "NEXT" at bounding box center [758, 533] width 142 height 33
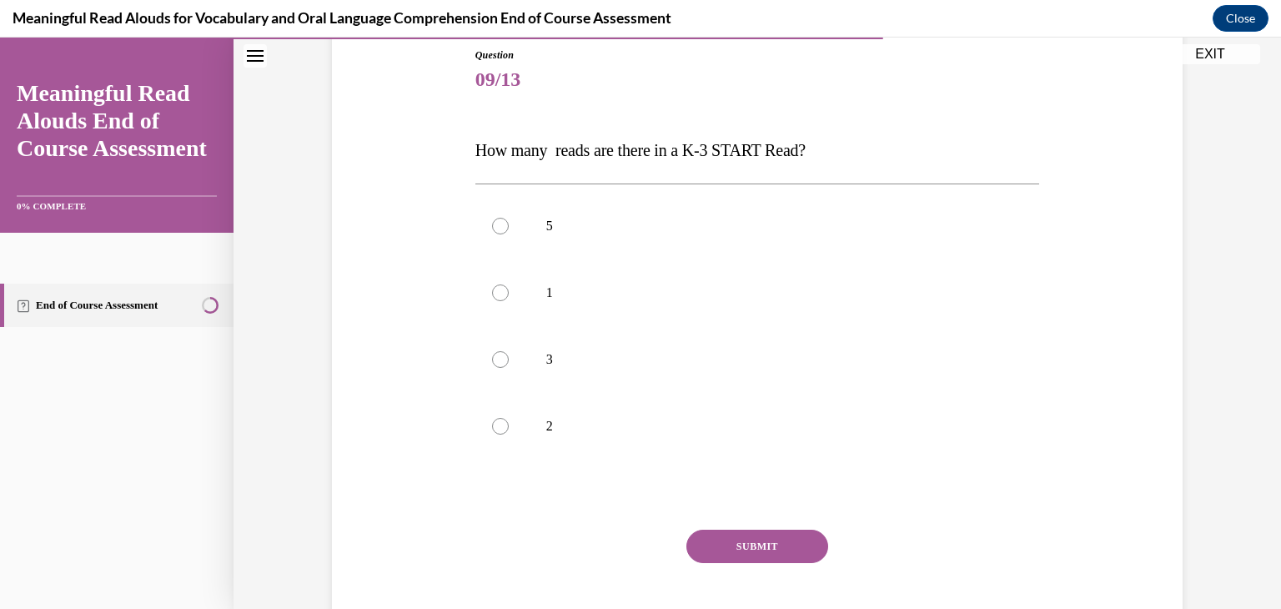
scroll to position [186, 0]
click at [488, 364] on label "3" at bounding box center [757, 358] width 565 height 67
click at [492, 364] on input "3" at bounding box center [500, 358] width 17 height 17
radio input "true"
click at [791, 553] on button "SUBMIT" at bounding box center [758, 544] width 142 height 33
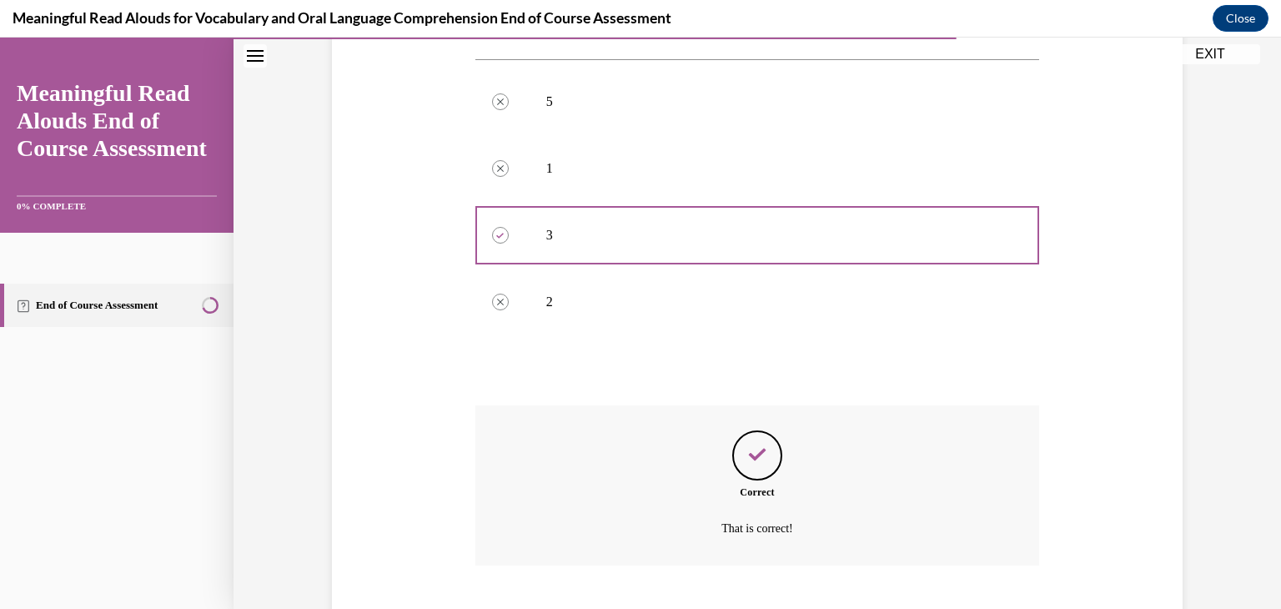
scroll to position [410, 0]
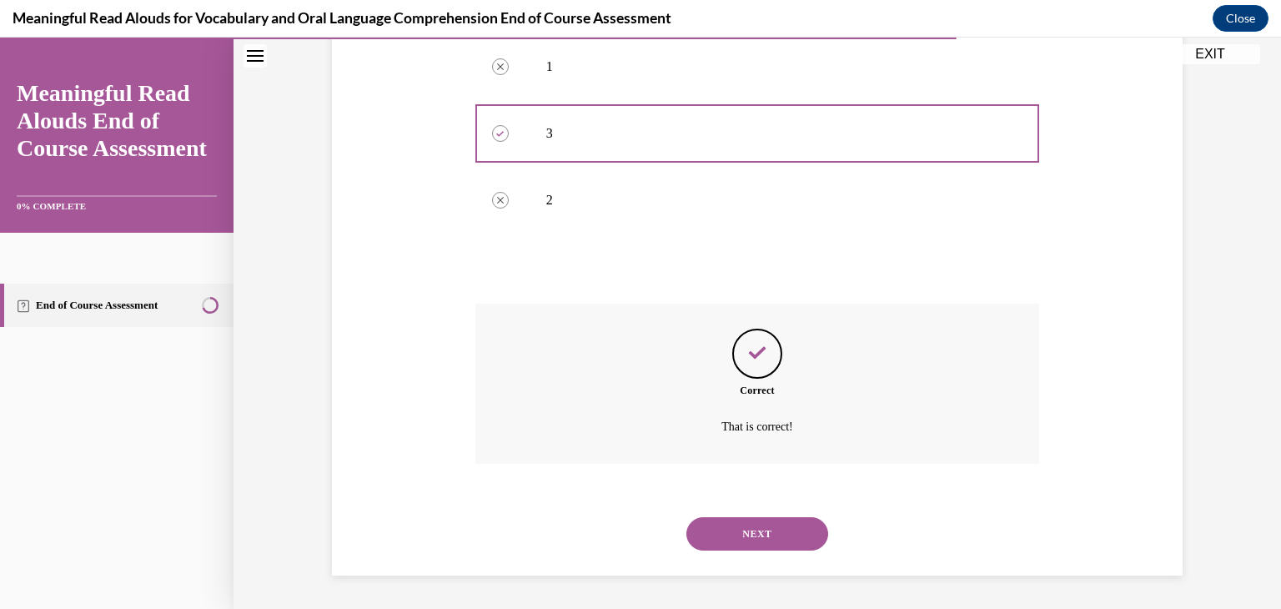
click at [781, 547] on button "NEXT" at bounding box center [758, 533] width 142 height 33
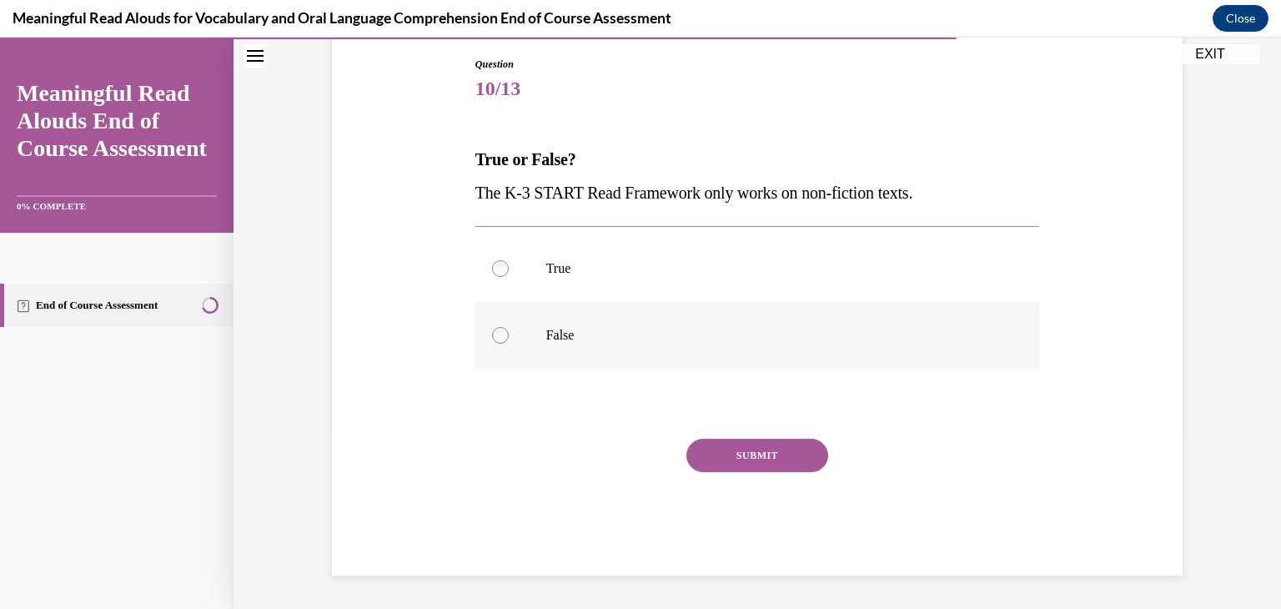
click at [499, 348] on label "False" at bounding box center [757, 335] width 565 height 67
click at [499, 344] on input "False" at bounding box center [500, 335] width 17 height 17
radio input "true"
click at [776, 463] on button "SUBMIT" at bounding box center [758, 455] width 142 height 33
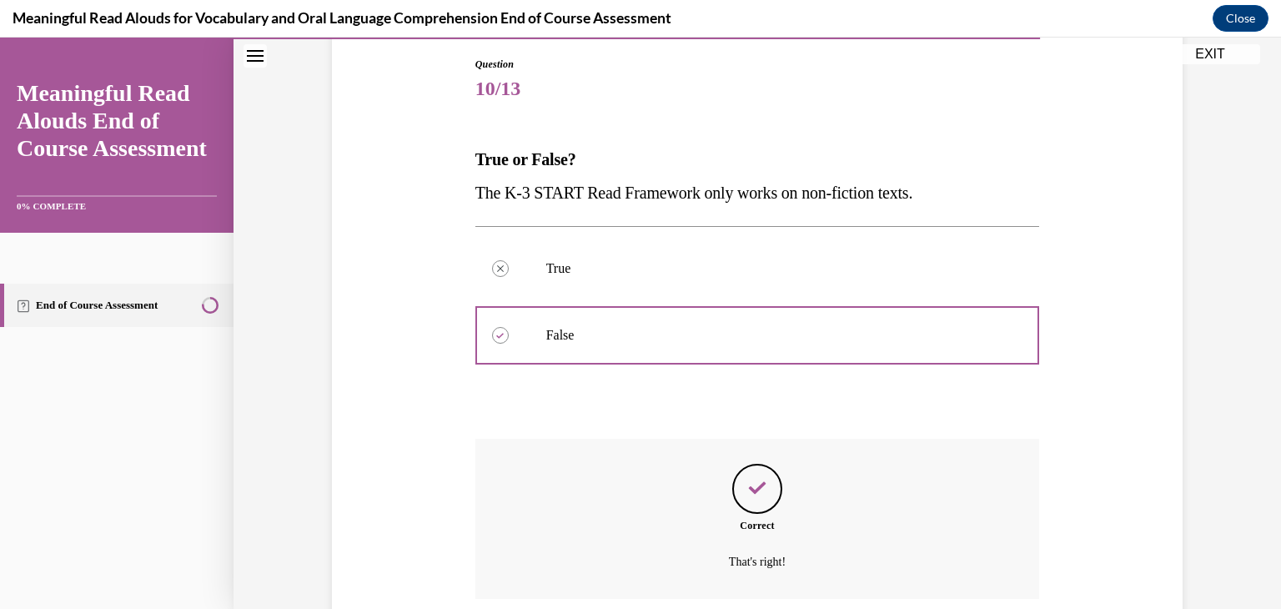
scroll to position [310, 0]
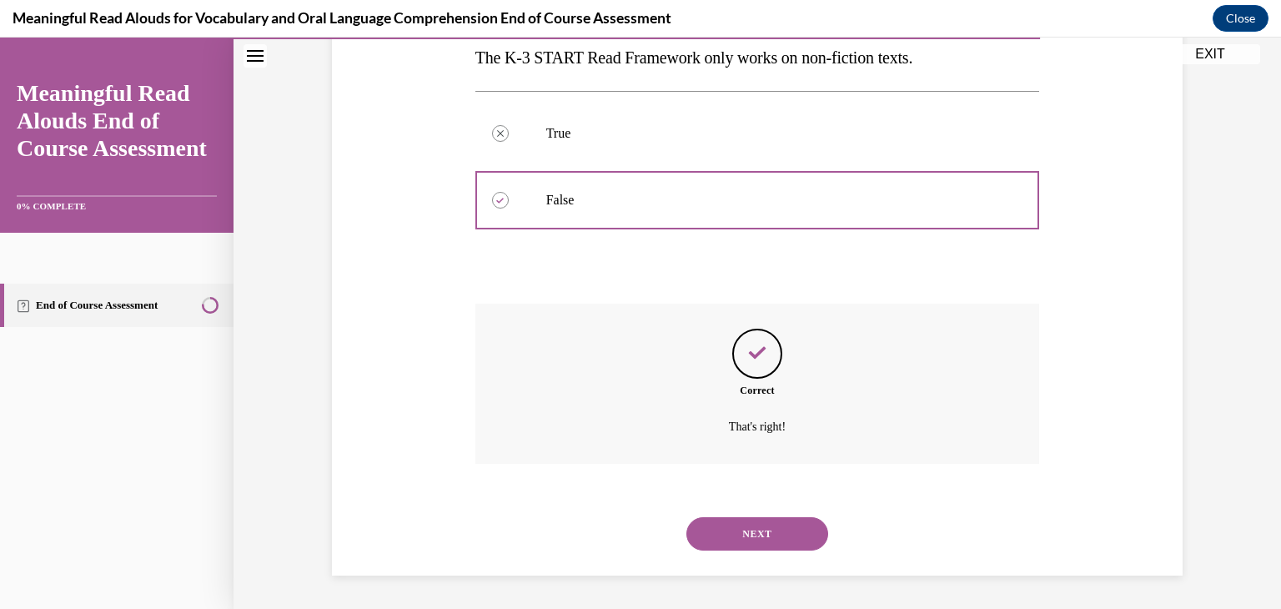
click at [776, 527] on button "NEXT" at bounding box center [758, 533] width 142 height 33
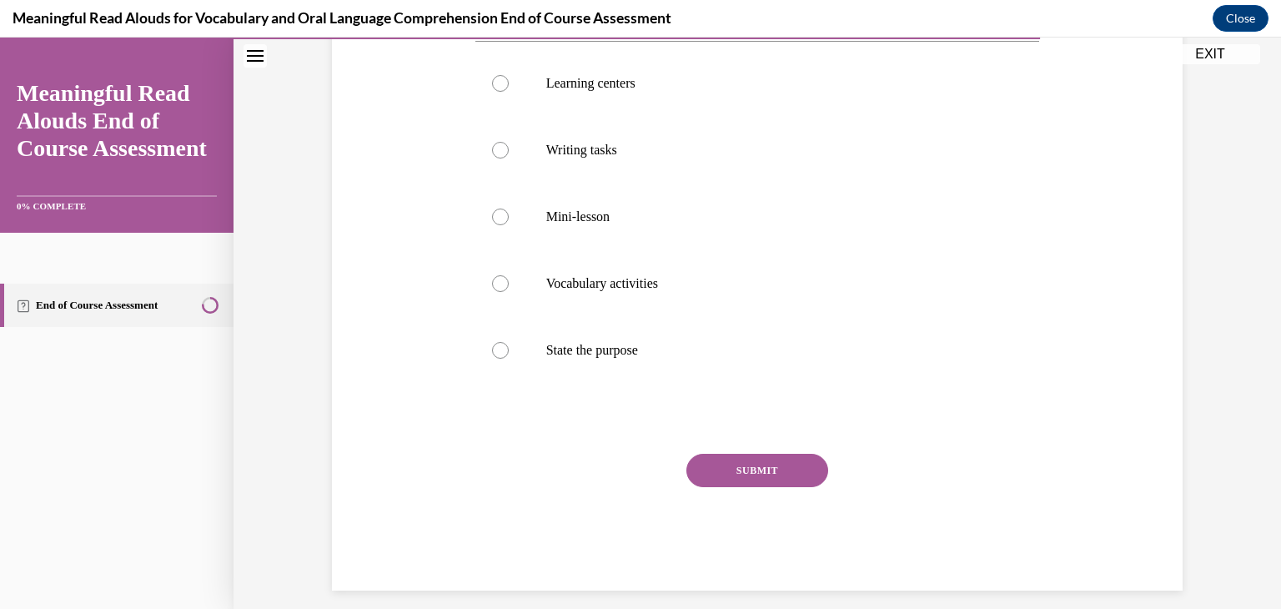
scroll to position [328, 0]
click at [497, 357] on label "State the purpose" at bounding box center [757, 349] width 565 height 67
click at [497, 357] on input "State the purpose" at bounding box center [500, 349] width 17 height 17
radio input "true"
click at [794, 496] on div "SUBMIT" at bounding box center [757, 494] width 565 height 83
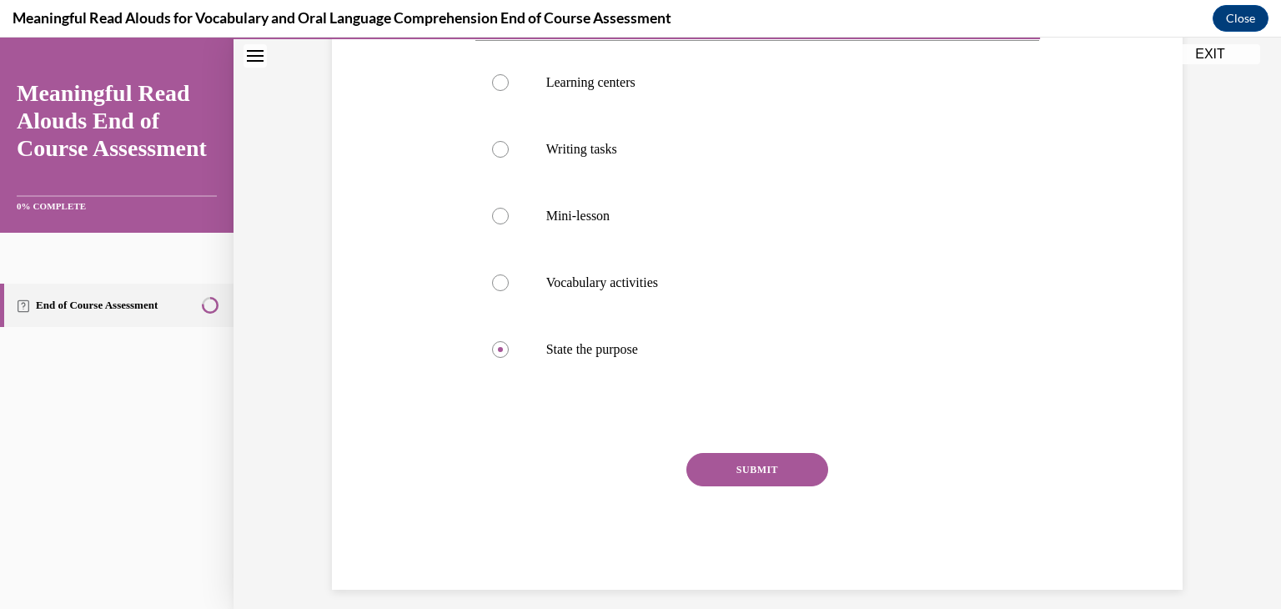
click at [757, 465] on button "SUBMIT" at bounding box center [758, 469] width 142 height 33
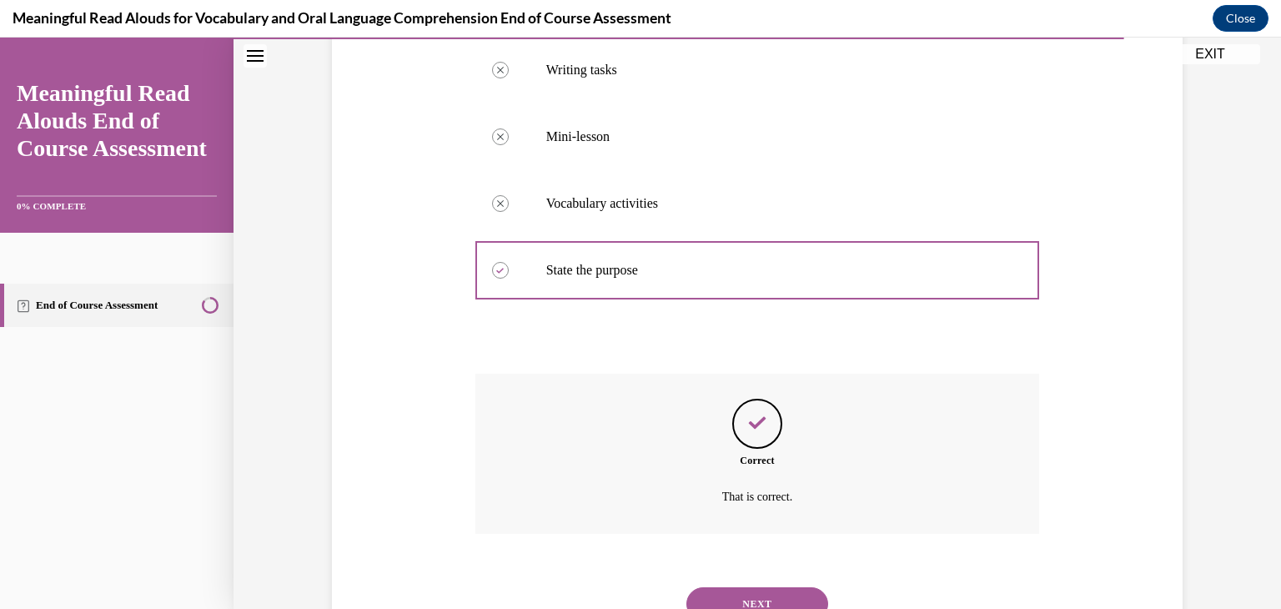
scroll to position [477, 0]
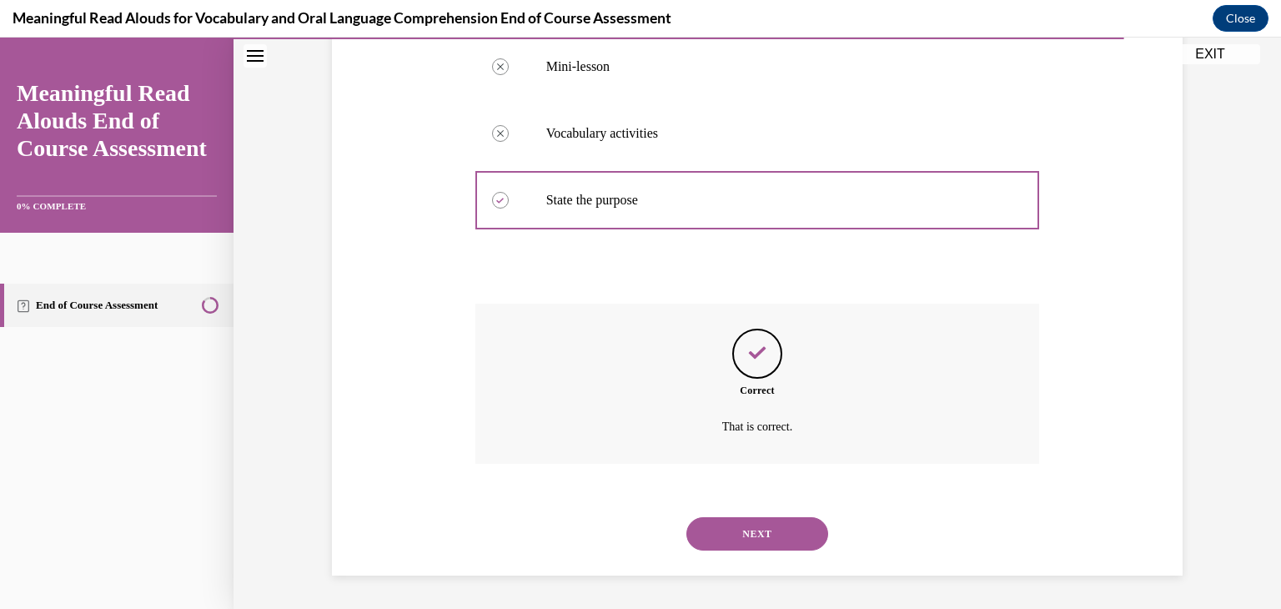
click at [778, 547] on button "NEXT" at bounding box center [758, 533] width 142 height 33
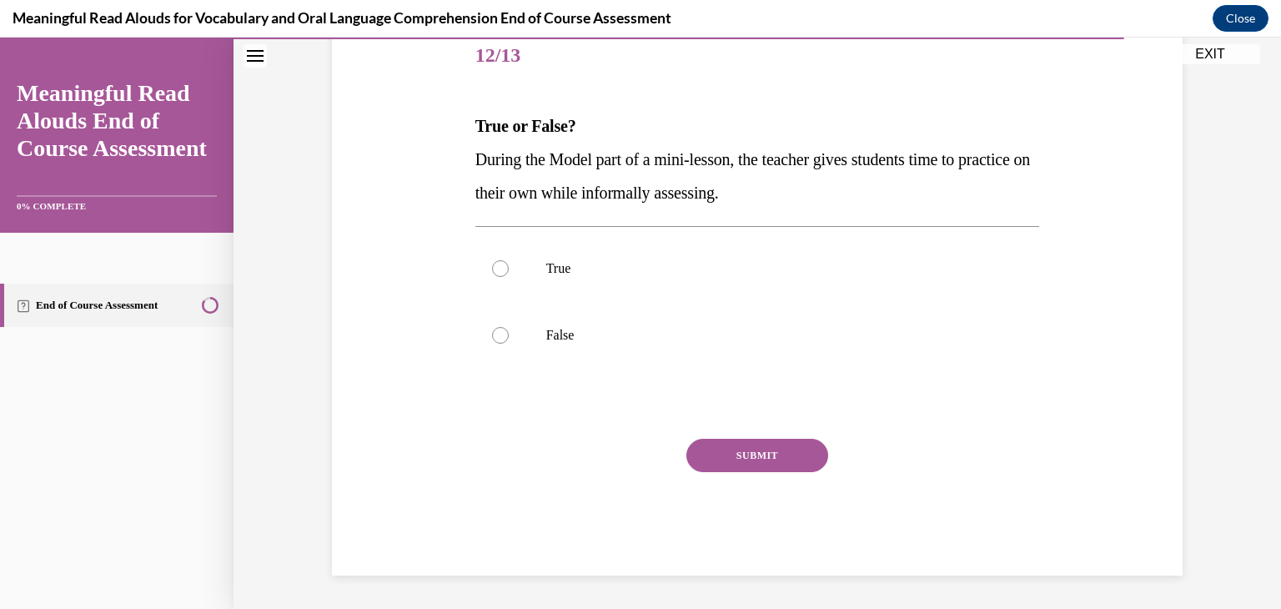
scroll to position [185, 0]
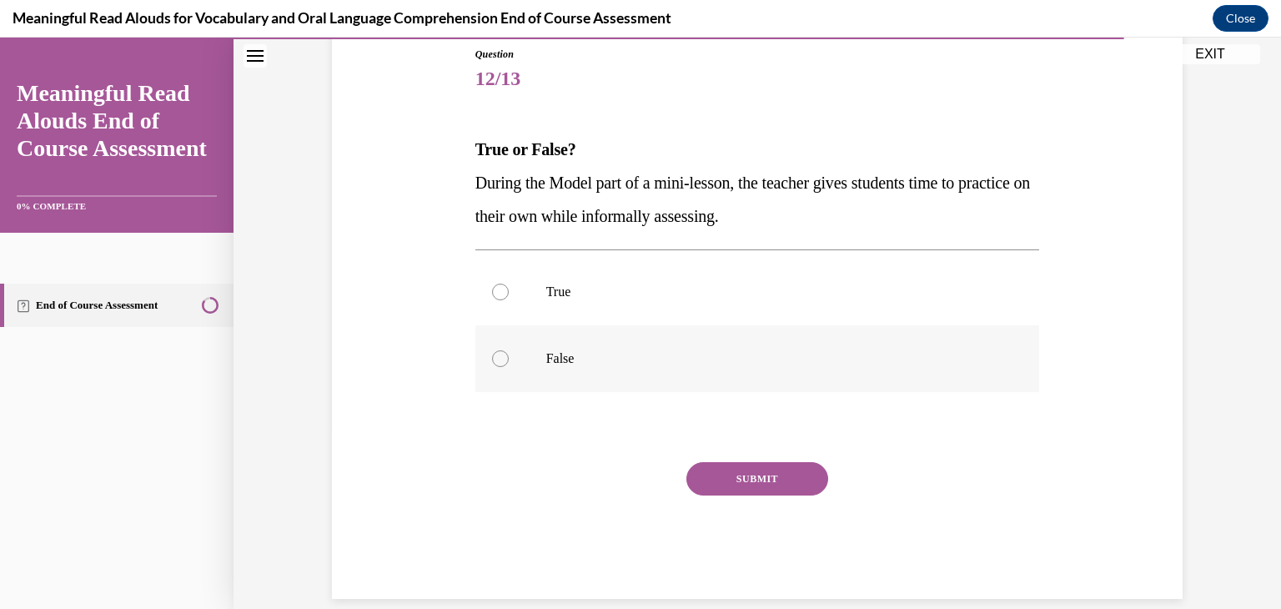
click at [496, 366] on label "False" at bounding box center [757, 358] width 565 height 67
click at [496, 366] on input "False" at bounding box center [500, 358] width 17 height 17
radio input "true"
click at [781, 482] on button "SUBMIT" at bounding box center [758, 478] width 142 height 33
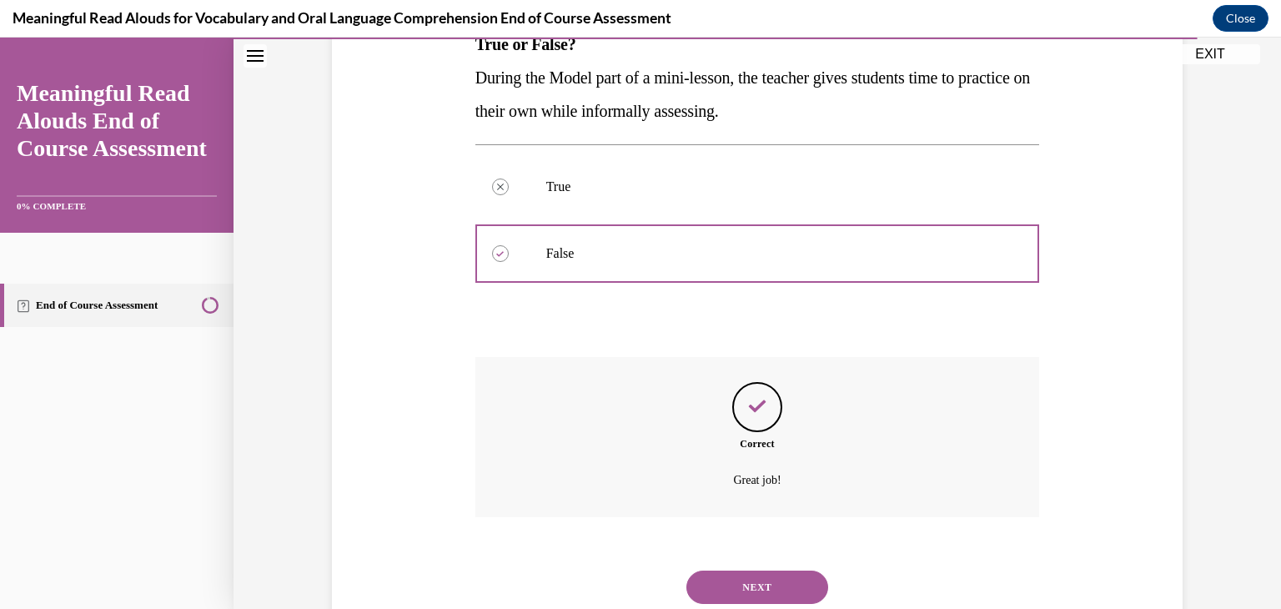
scroll to position [344, 0]
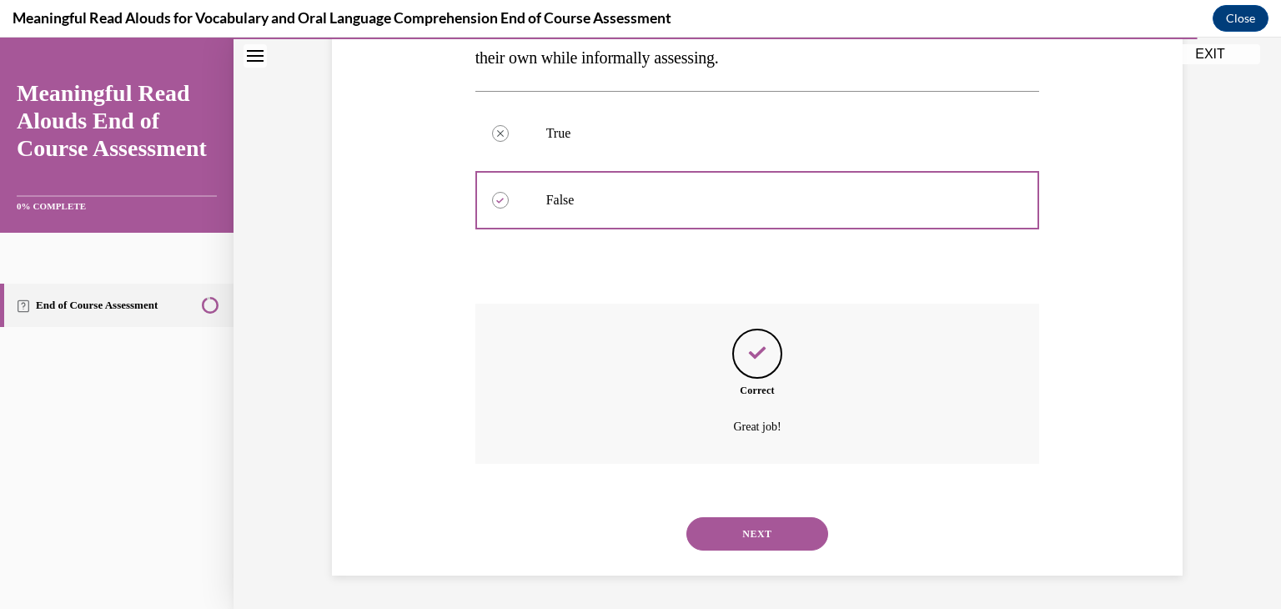
click at [767, 544] on button "NEXT" at bounding box center [758, 533] width 142 height 33
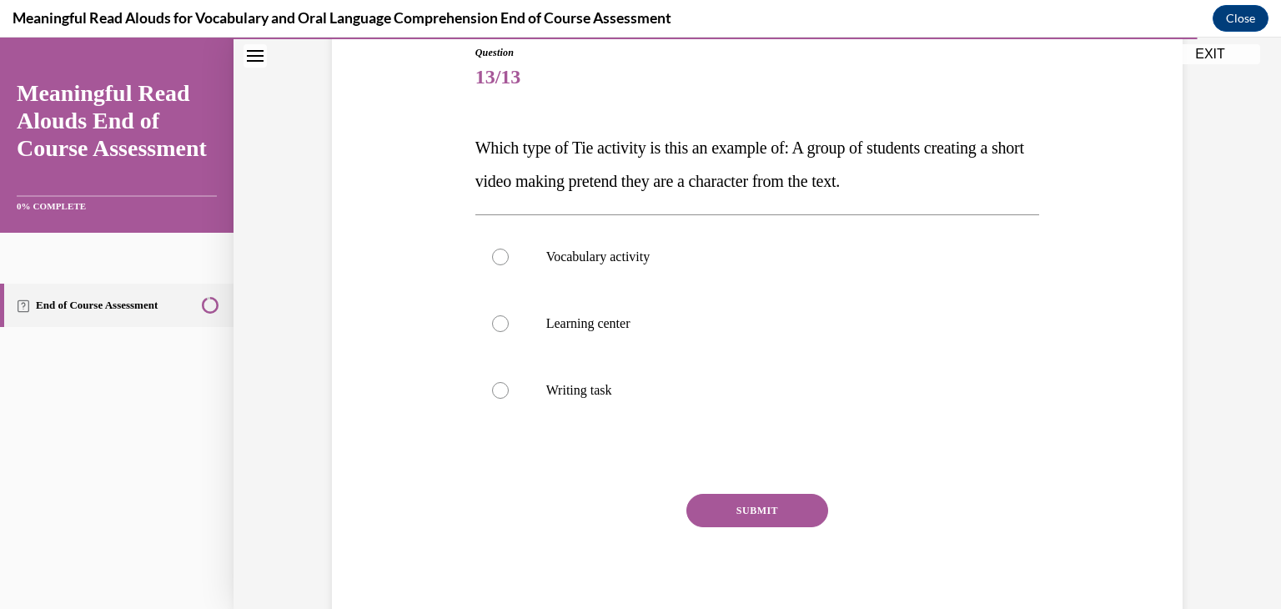
scroll to position [242, 0]
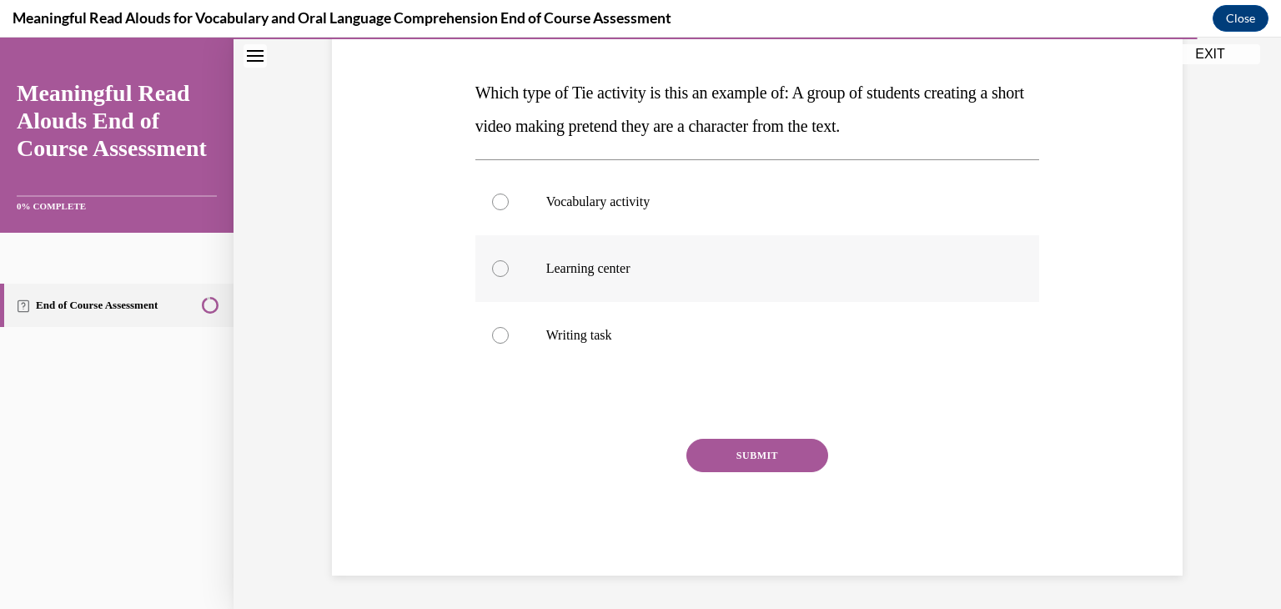
click at [506, 279] on label "Learning center" at bounding box center [757, 268] width 565 height 67
click at [506, 277] on input "Learning center" at bounding box center [500, 268] width 17 height 17
radio input "true"
click at [782, 468] on button "SUBMIT" at bounding box center [758, 455] width 142 height 33
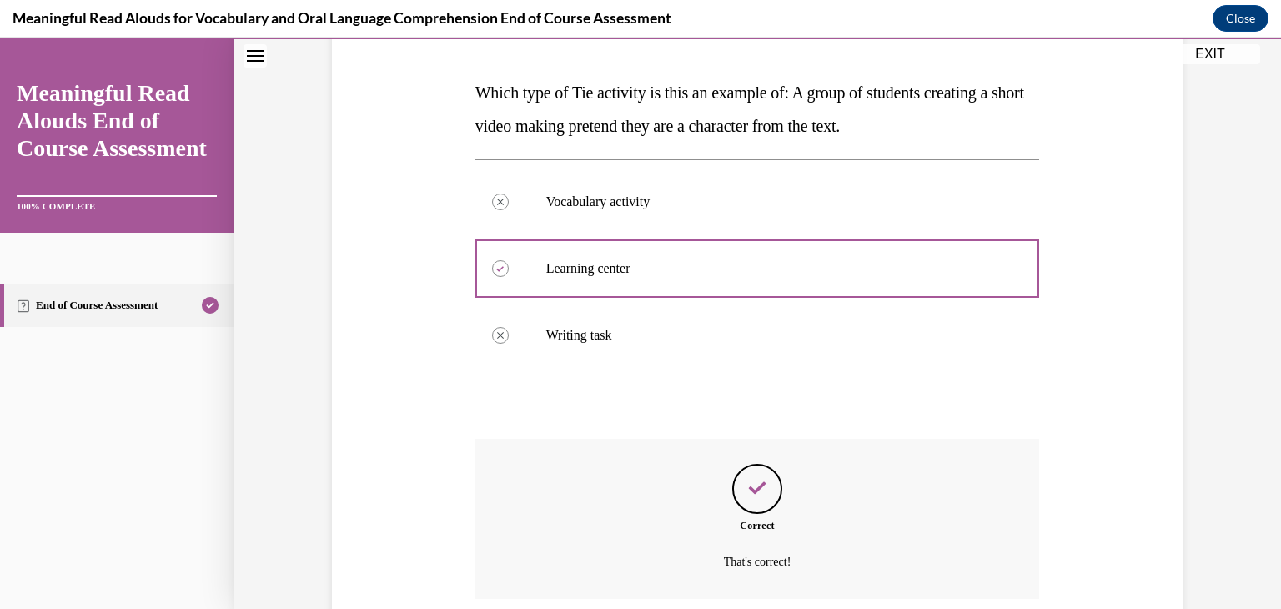
scroll to position [377, 0]
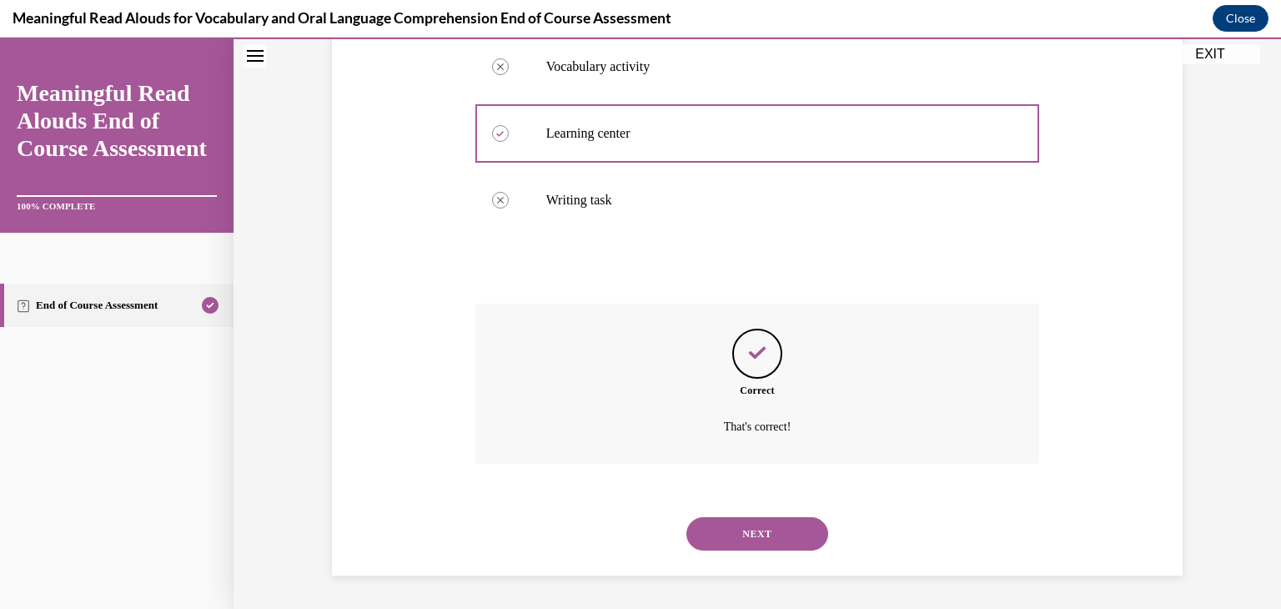
click at [758, 531] on button "NEXT" at bounding box center [758, 533] width 142 height 33
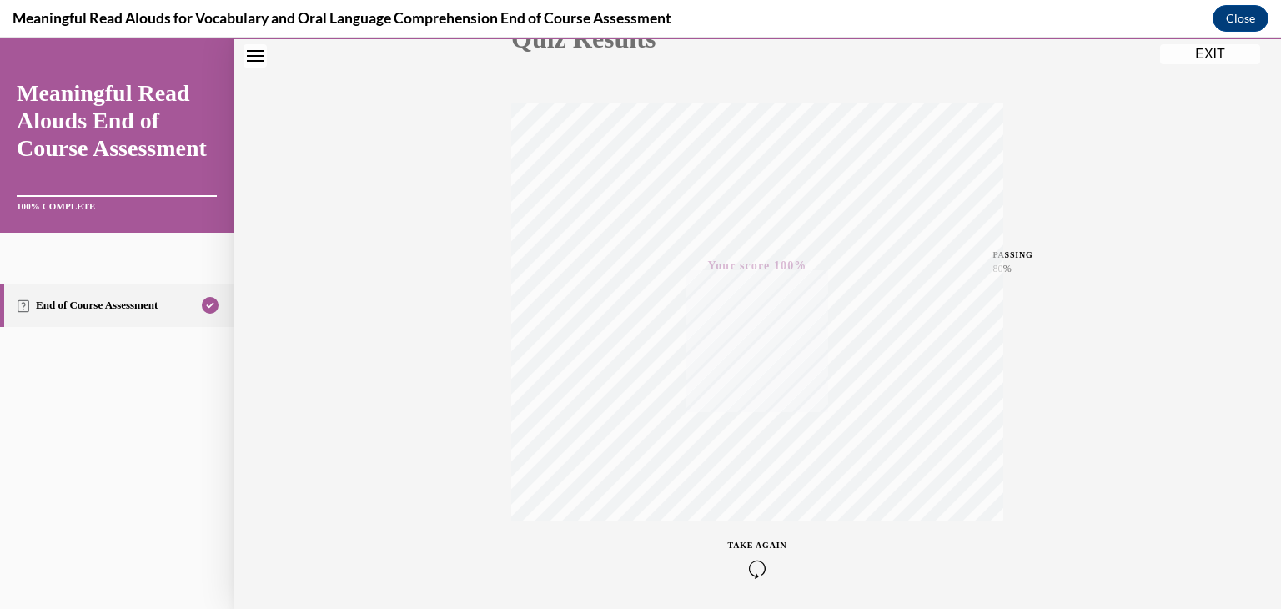
scroll to position [284, 0]
click at [1195, 63] on div "Quiz Results PASSING 80% Your score 100% Passed PASSING 80% Your score Your sco…" at bounding box center [758, 207] width 1048 height 802
click at [1216, 51] on button "EXIT" at bounding box center [1210, 54] width 100 height 20
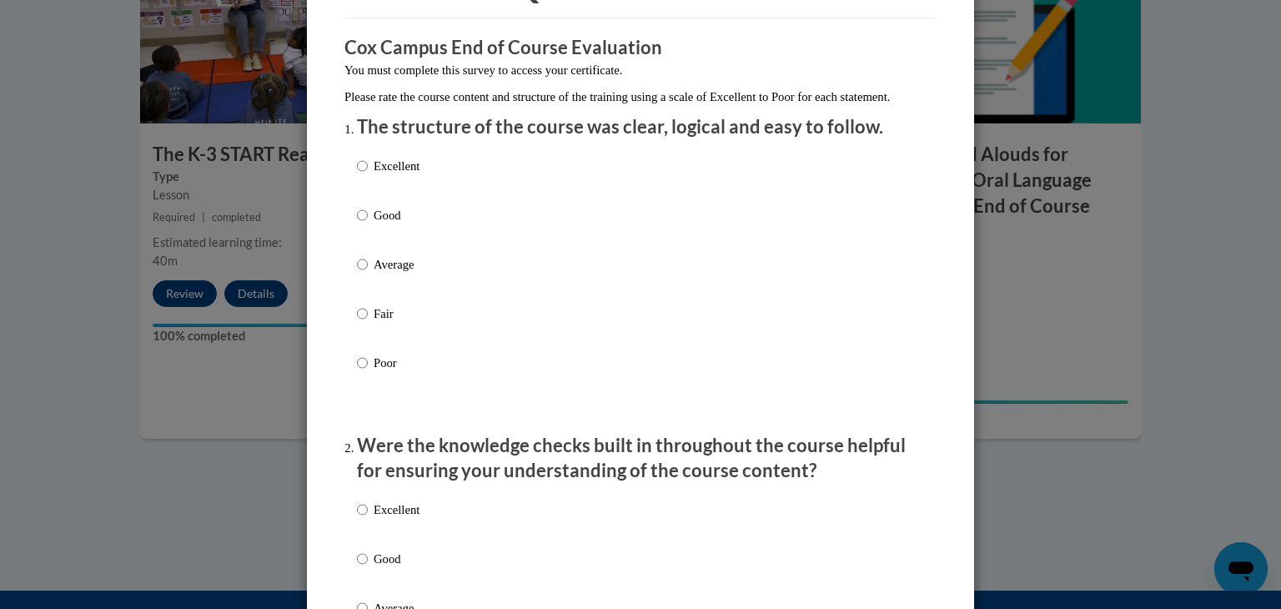
scroll to position [130, 0]
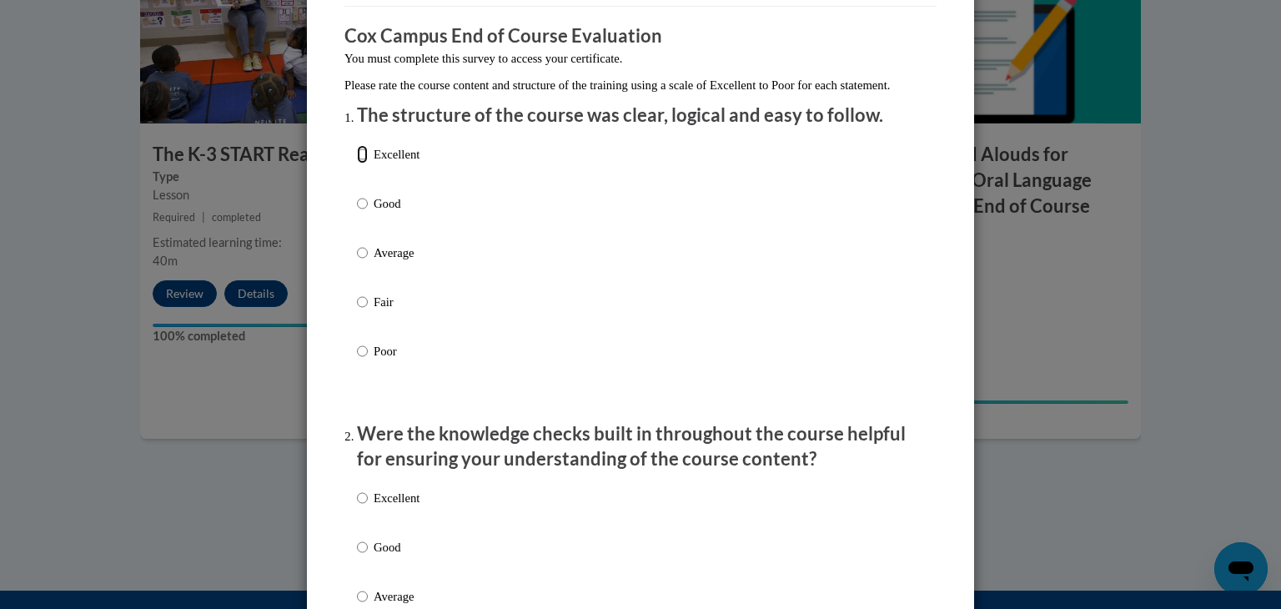
click at [364, 164] on input "Excellent" at bounding box center [362, 154] width 11 height 18
radio input "true"
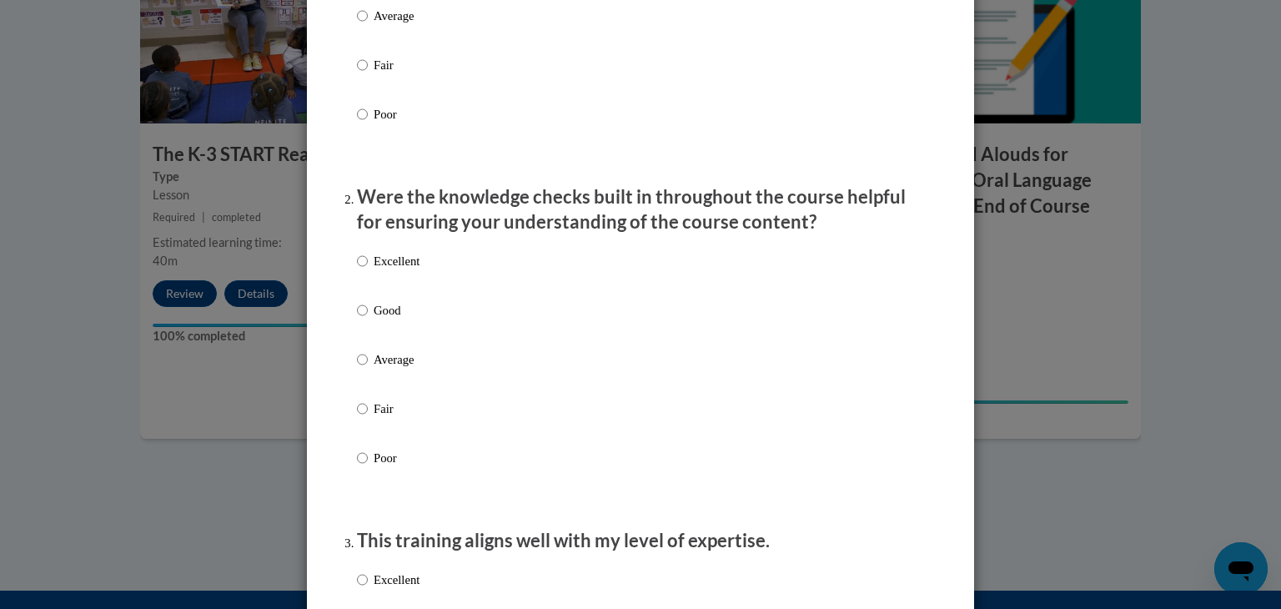
scroll to position [370, 0]
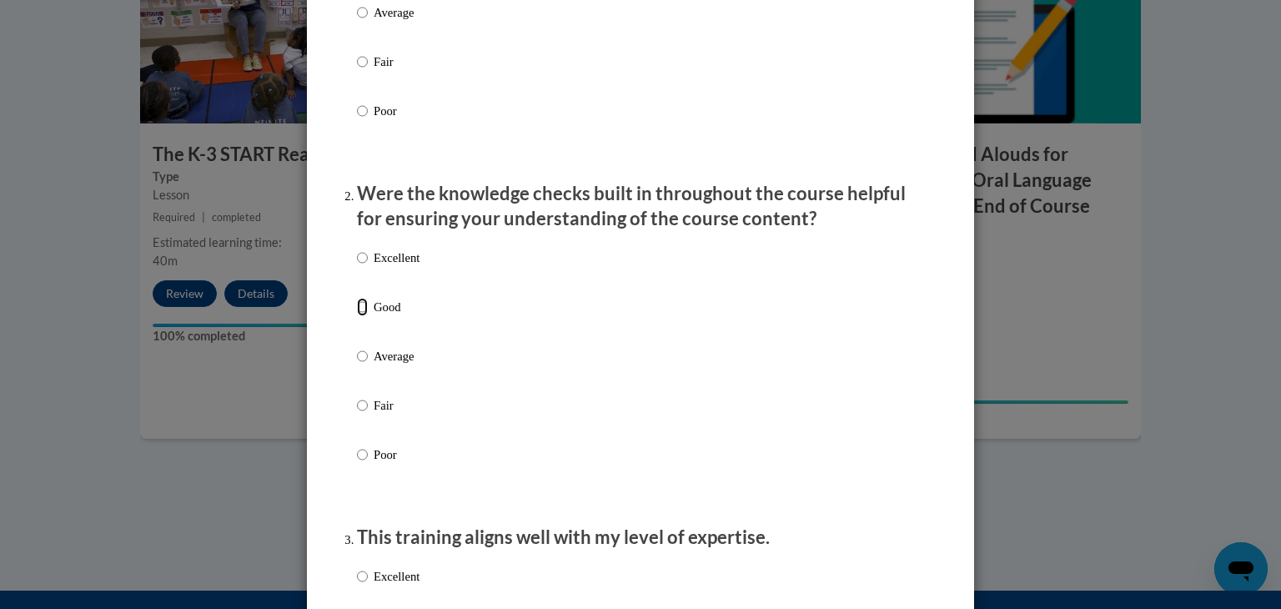
click at [360, 316] on input "Good" at bounding box center [362, 307] width 11 height 18
radio input "true"
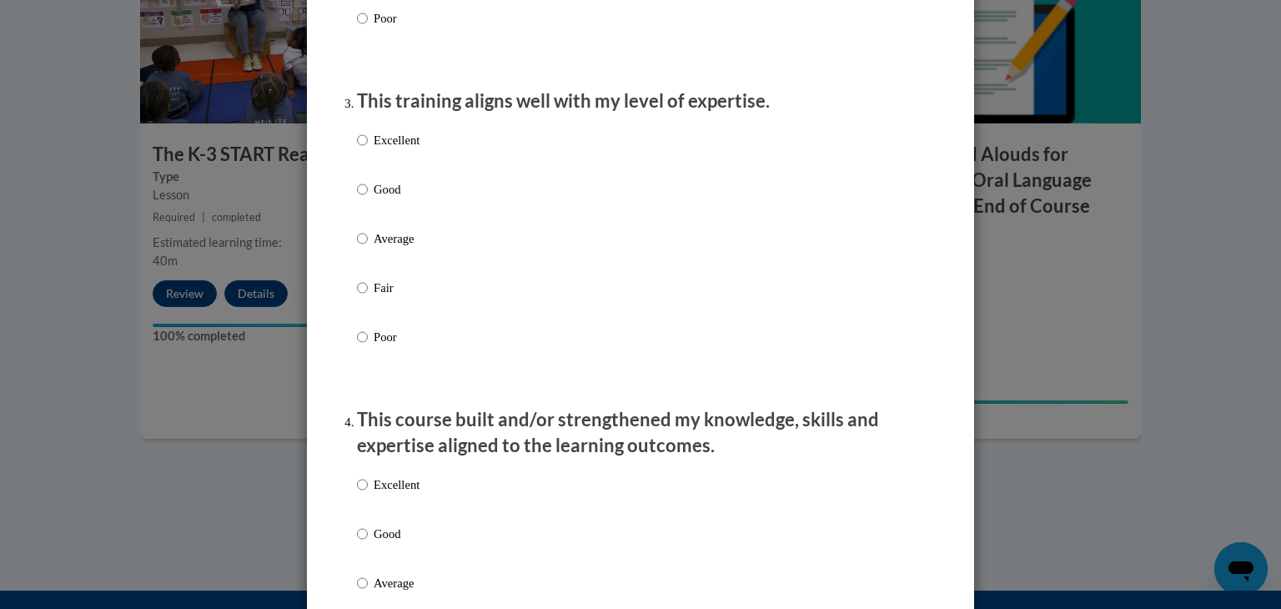
scroll to position [812, 0]
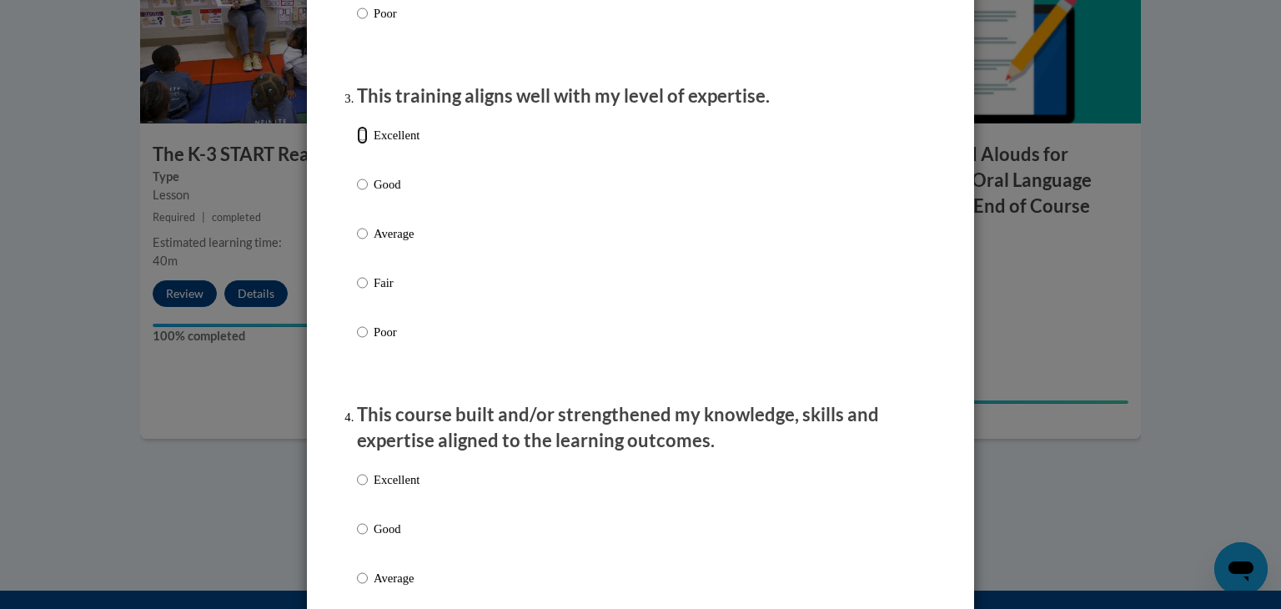
click at [362, 144] on input "Excellent" at bounding box center [362, 135] width 11 height 18
radio input "true"
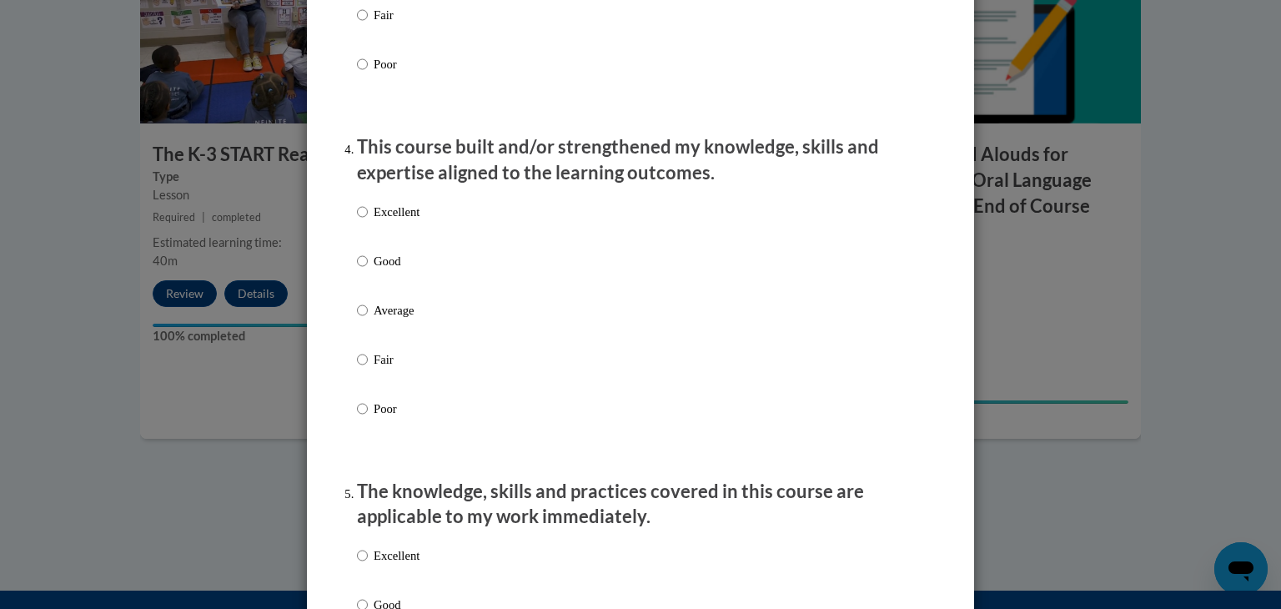
scroll to position [1084, 0]
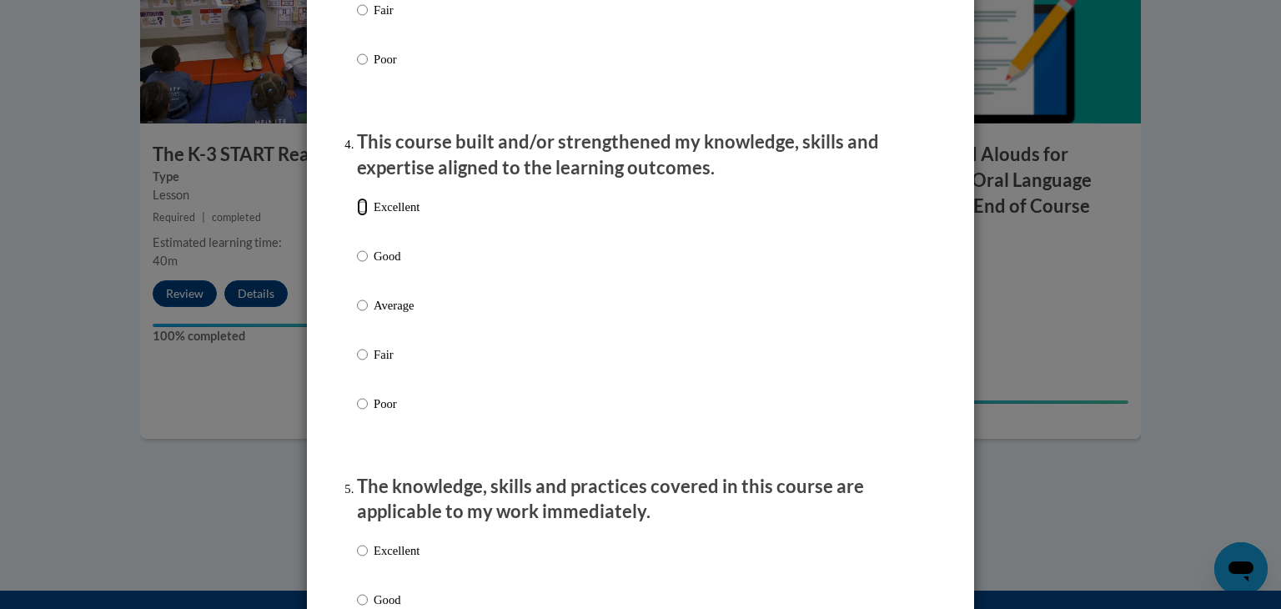
click at [362, 216] on input "Excellent" at bounding box center [362, 207] width 11 height 18
radio input "true"
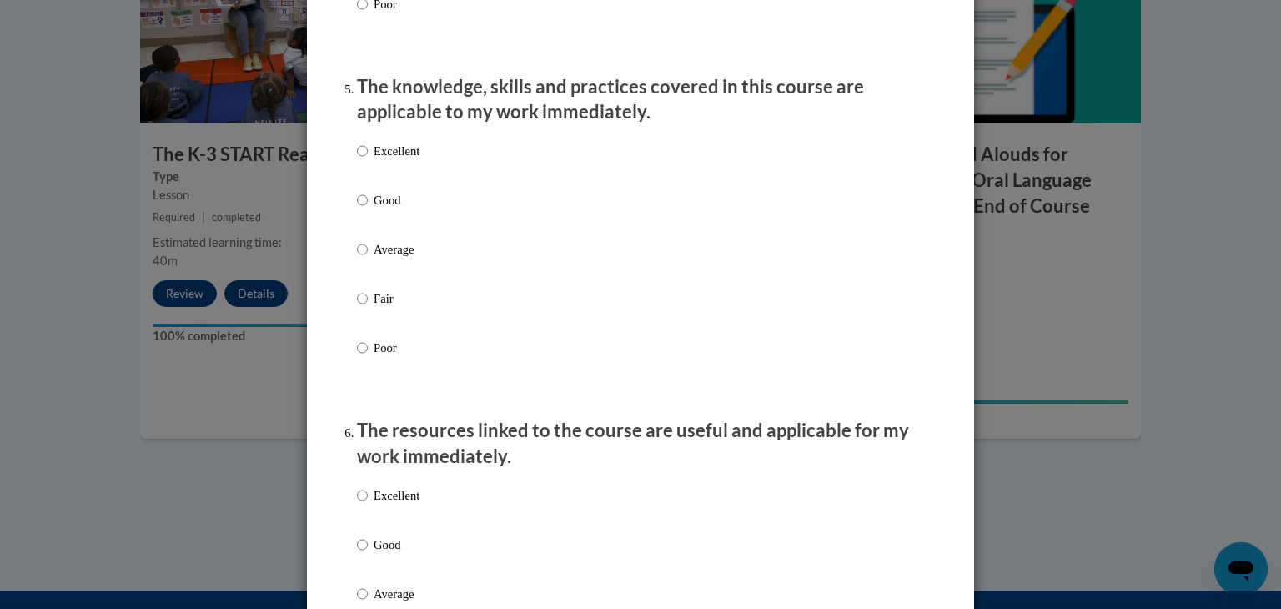
scroll to position [1494, 0]
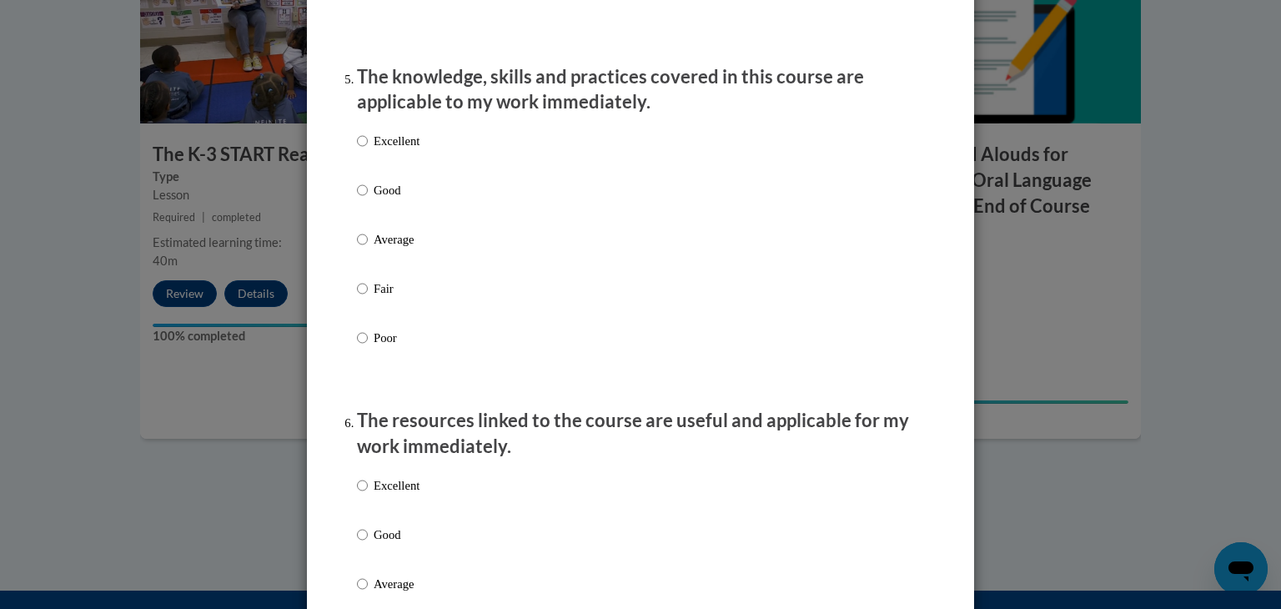
click at [390, 170] on label "Excellent" at bounding box center [388, 154] width 63 height 45
click at [368, 150] on input "Excellent" at bounding box center [362, 141] width 11 height 18
radio input "true"
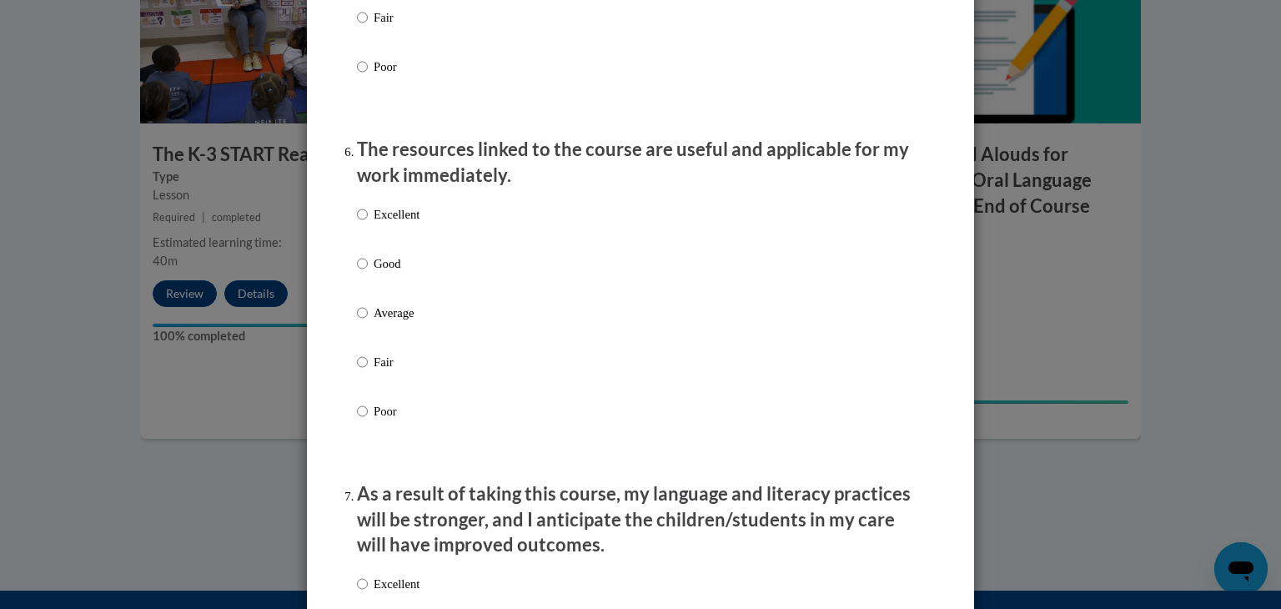
scroll to position [1775, 0]
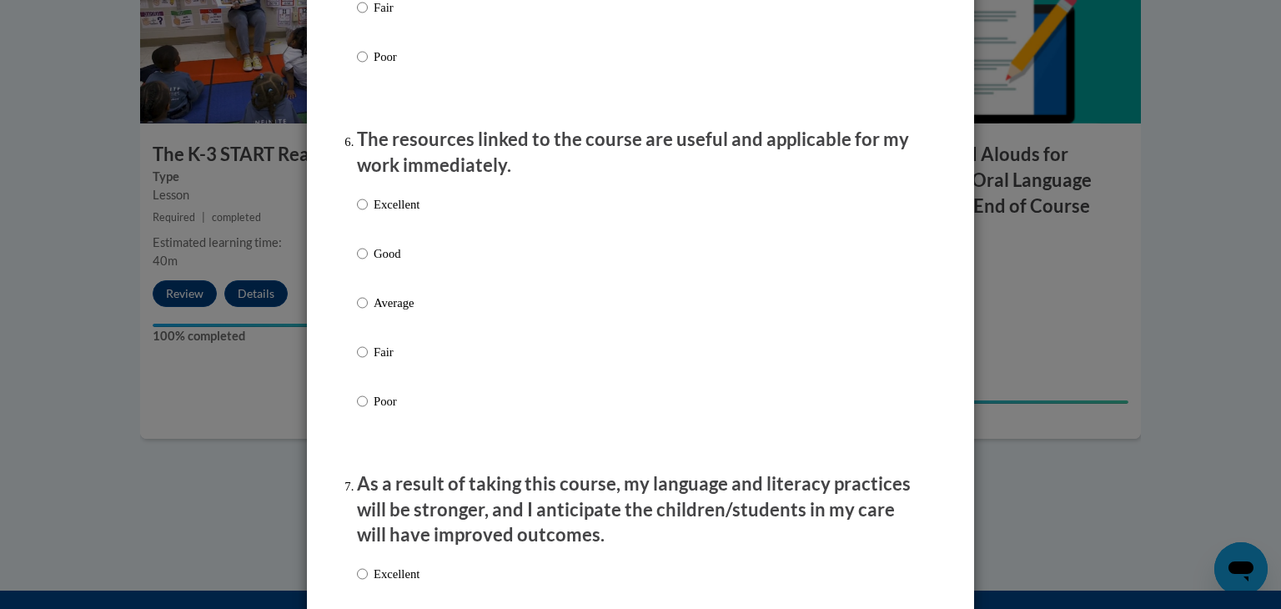
click at [398, 214] on p "Excellent" at bounding box center [397, 204] width 46 height 18
click at [368, 214] on input "Excellent" at bounding box center [362, 204] width 11 height 18
radio input "true"
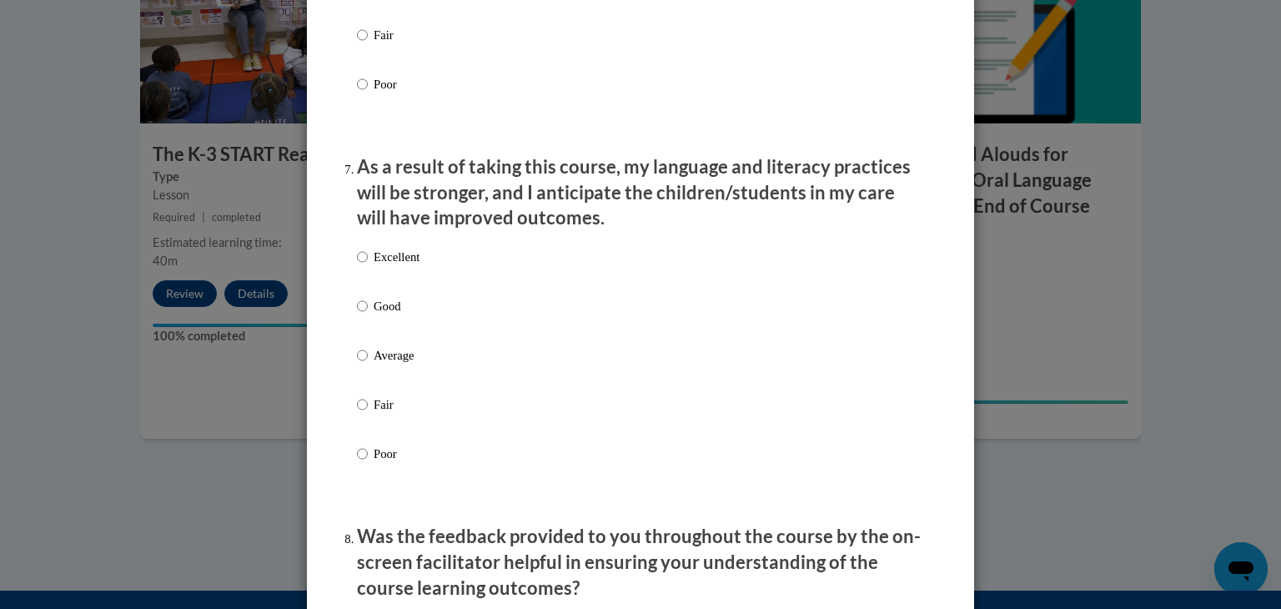
scroll to position [2093, 0]
click at [396, 286] on label "Excellent" at bounding box center [388, 269] width 63 height 45
click at [368, 265] on input "Excellent" at bounding box center [362, 256] width 11 height 18
radio input "true"
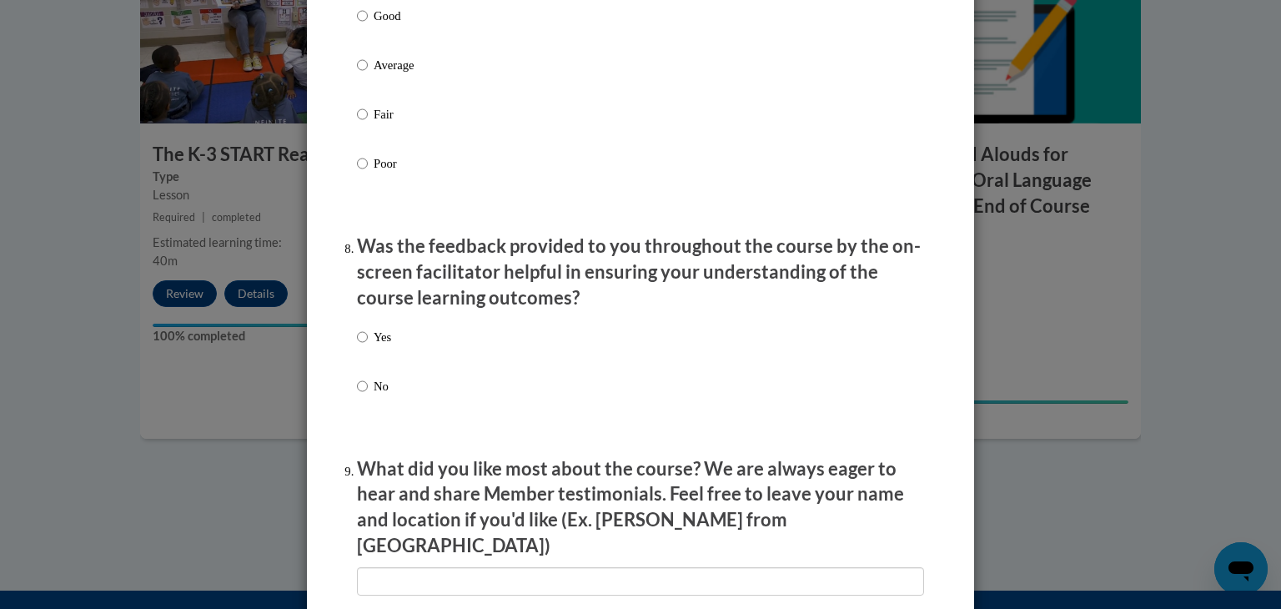
scroll to position [2429, 0]
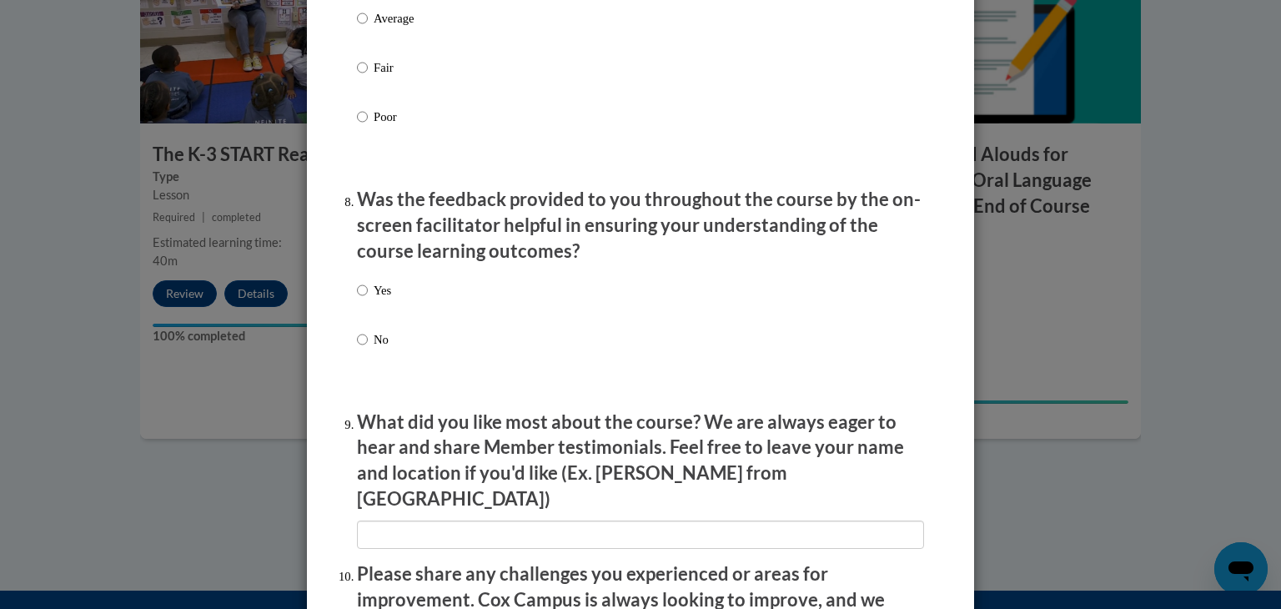
click at [380, 324] on label "Yes" at bounding box center [374, 303] width 34 height 45
click at [368, 299] on input "Yes" at bounding box center [362, 290] width 11 height 18
radio input "true"
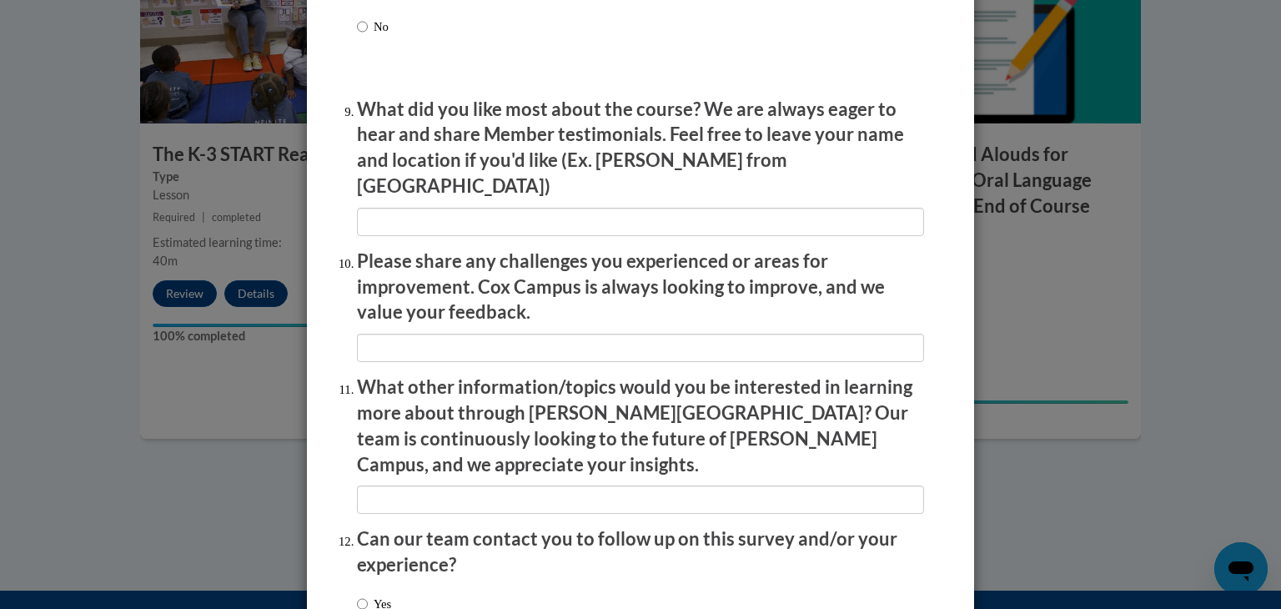
scroll to position [2745, 0]
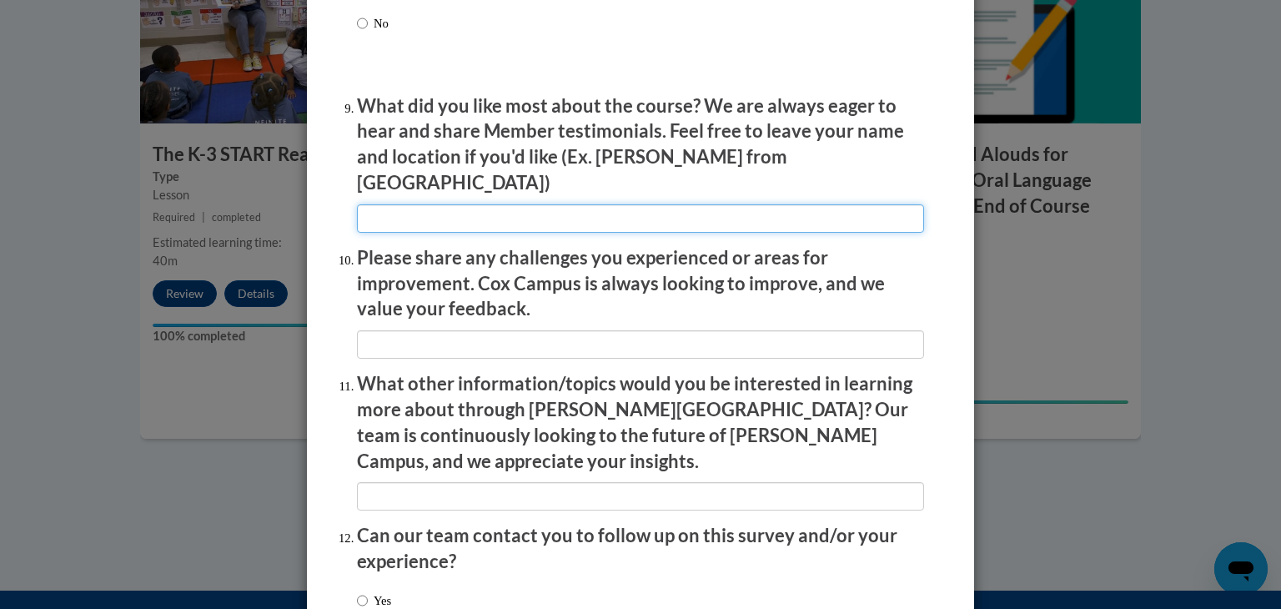
click at [447, 213] on input "textbox" at bounding box center [640, 218] width 567 height 28
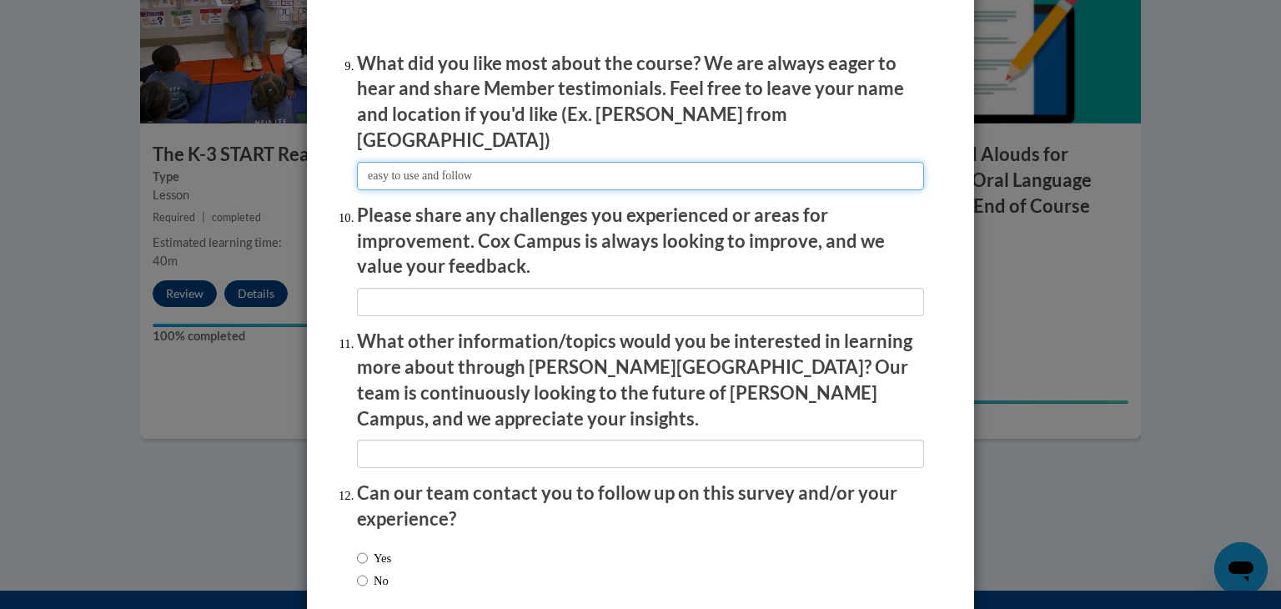
scroll to position [2865, 0]
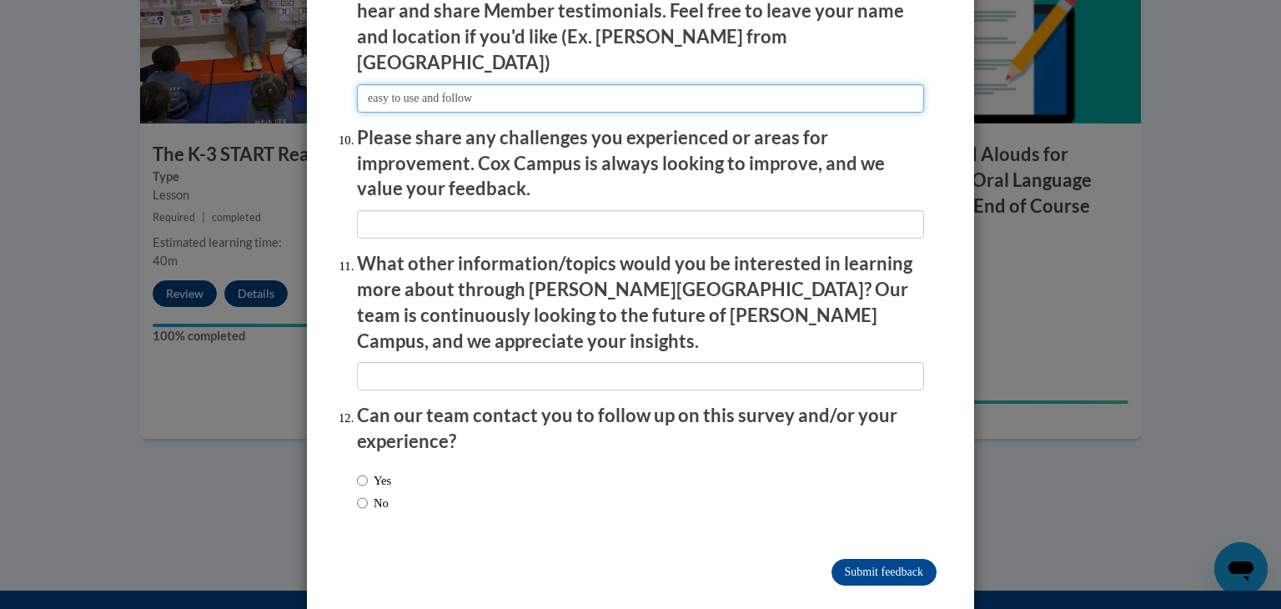
type input "easy to use and follow"
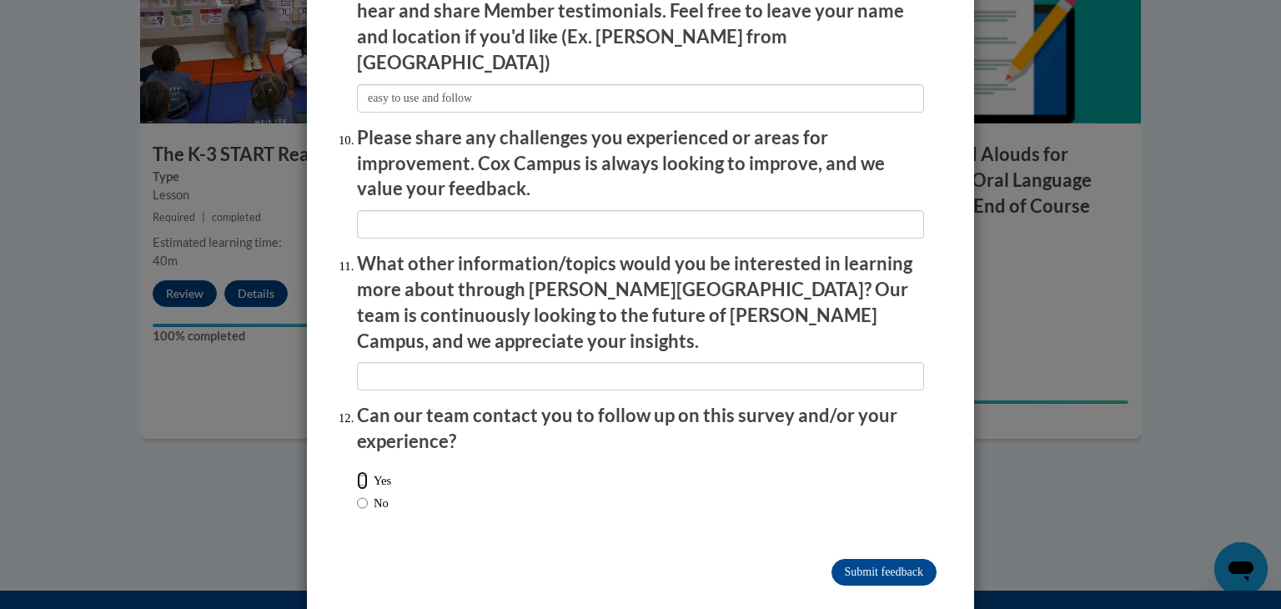
click at [362, 471] on input "Yes" at bounding box center [362, 480] width 11 height 18
radio input "true"
click at [883, 559] on input "Submit feedback" at bounding box center [884, 572] width 105 height 27
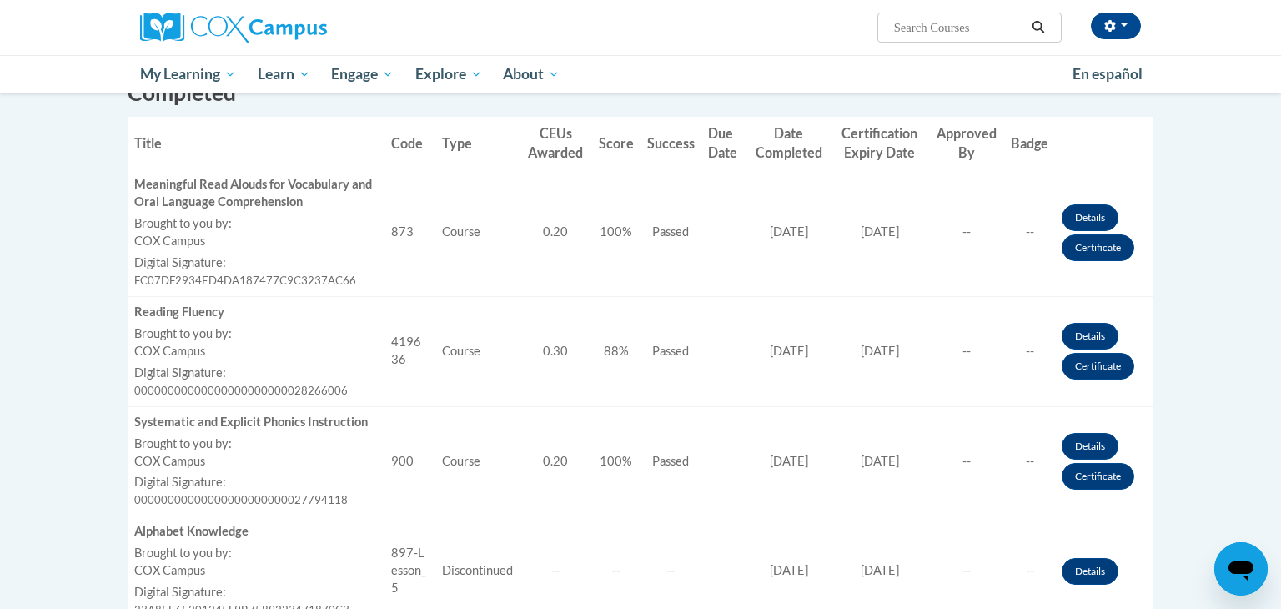
scroll to position [460, 0]
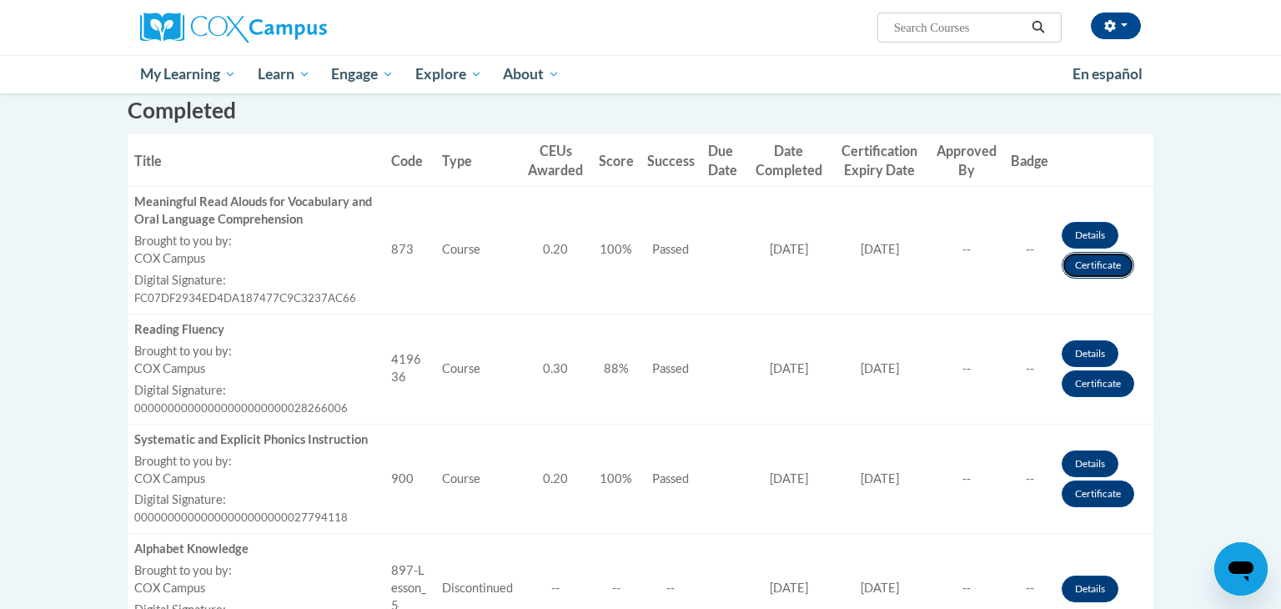
click at [1099, 270] on link "Certificate" at bounding box center [1098, 265] width 73 height 27
